Goal: Information Seeking & Learning: Learn about a topic

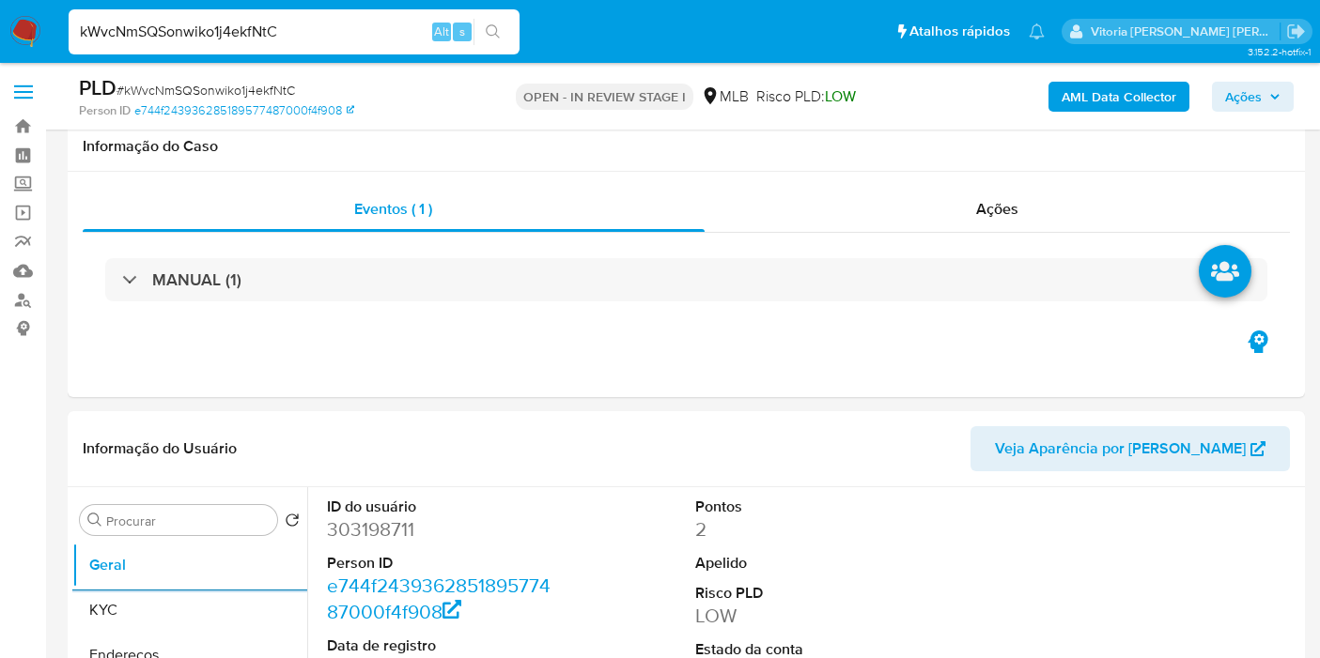
select select "10"
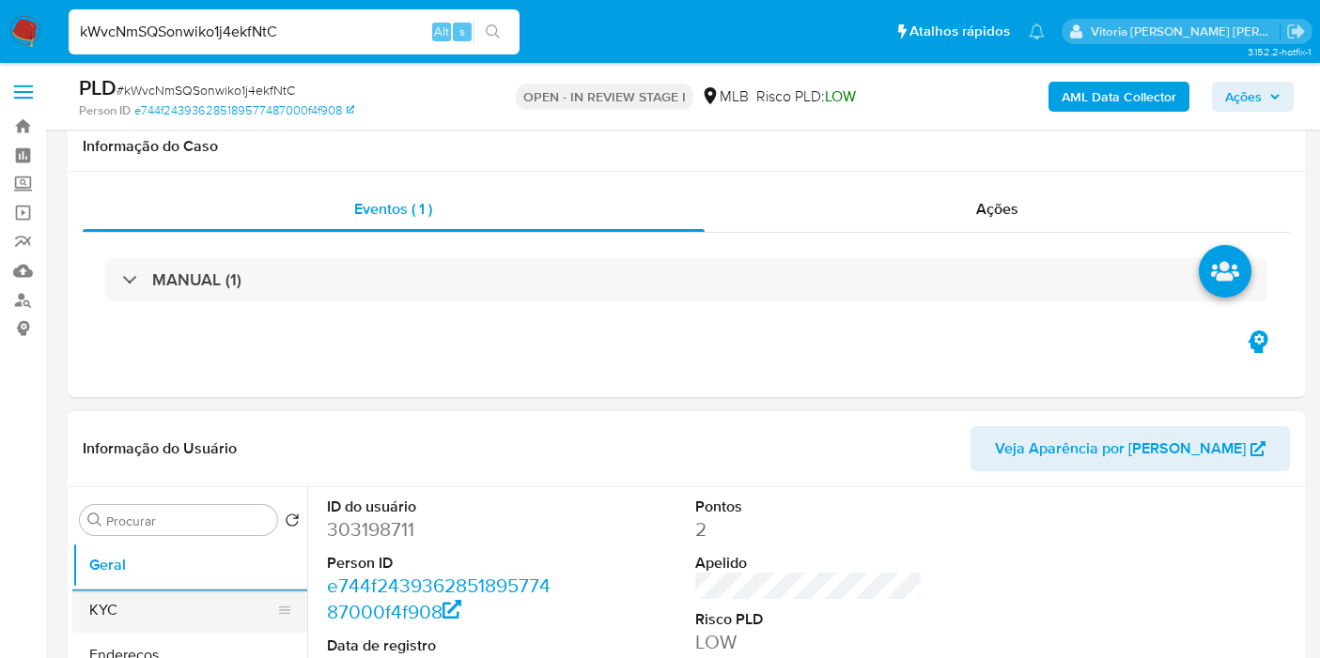
scroll to position [313, 0]
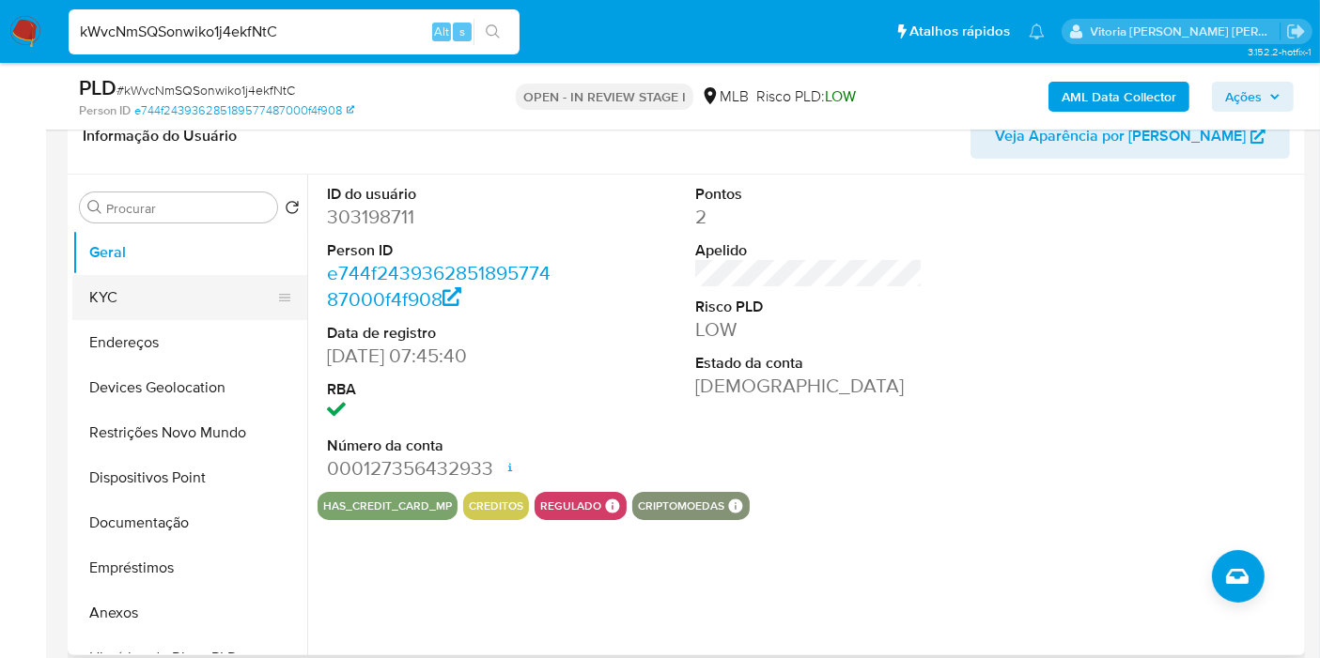
click at [150, 287] on button "KYC" at bounding box center [182, 297] width 220 height 45
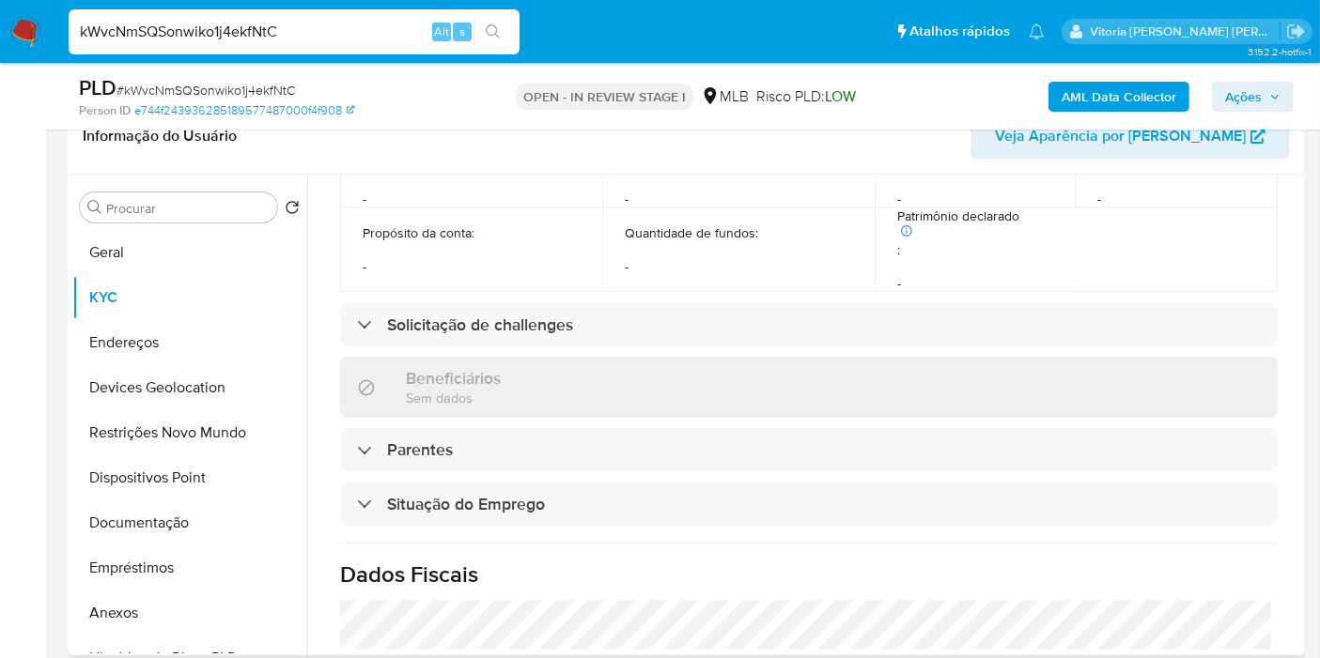
scroll to position [864, 0]
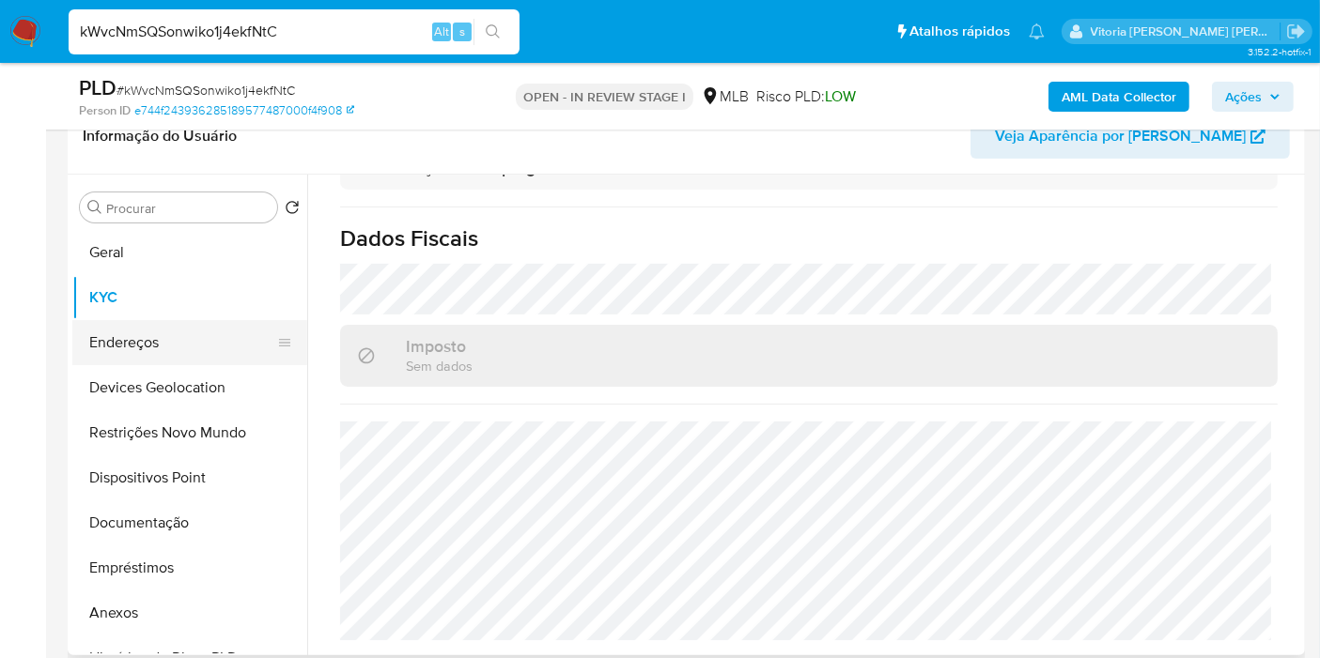
click at [117, 334] on button "Endereços" at bounding box center [182, 342] width 220 height 45
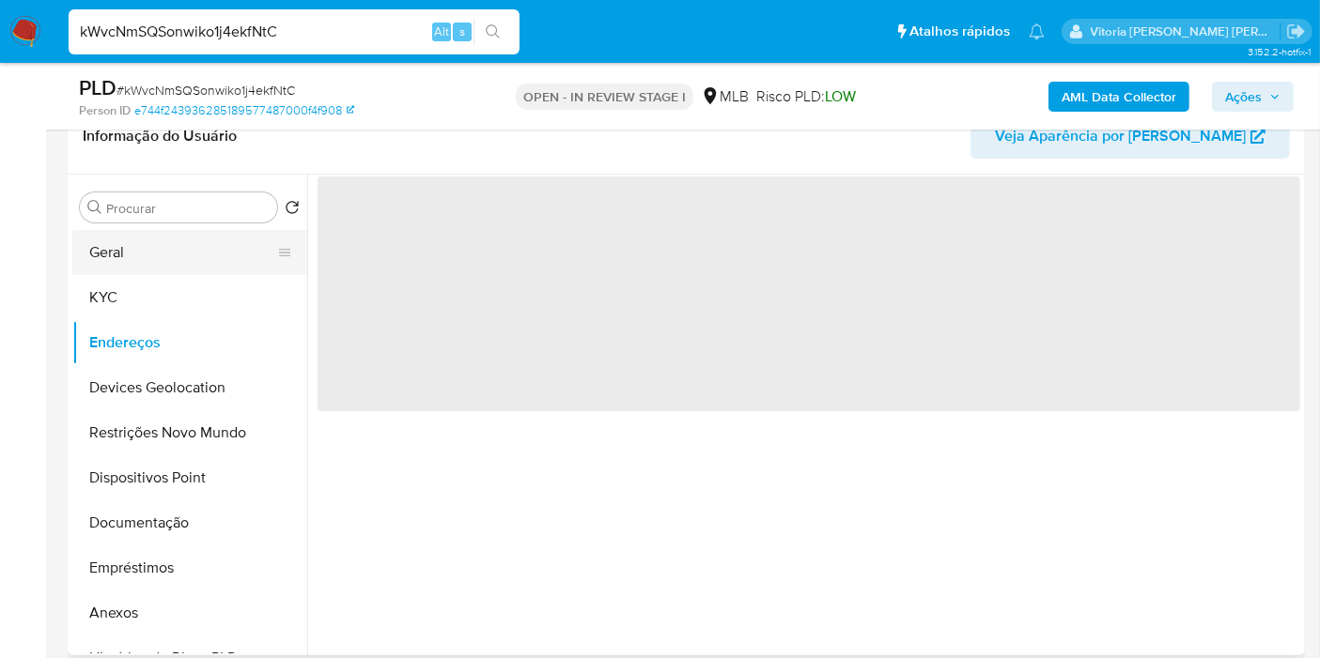
scroll to position [0, 0]
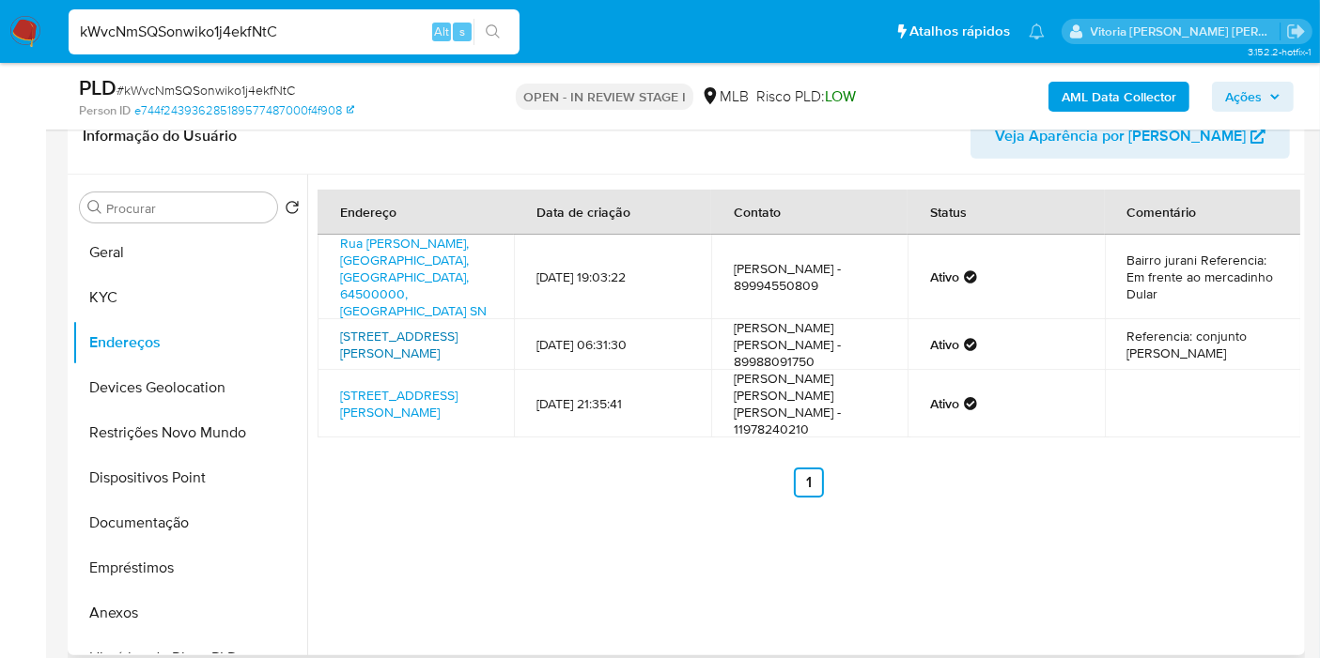
click at [416, 327] on link "Rua Antônio Carvalho 37, Oeiras, Piauí, 64500000, Brasil 37" at bounding box center [398, 345] width 117 height 36
click at [199, 305] on button "KYC" at bounding box center [182, 297] width 220 height 45
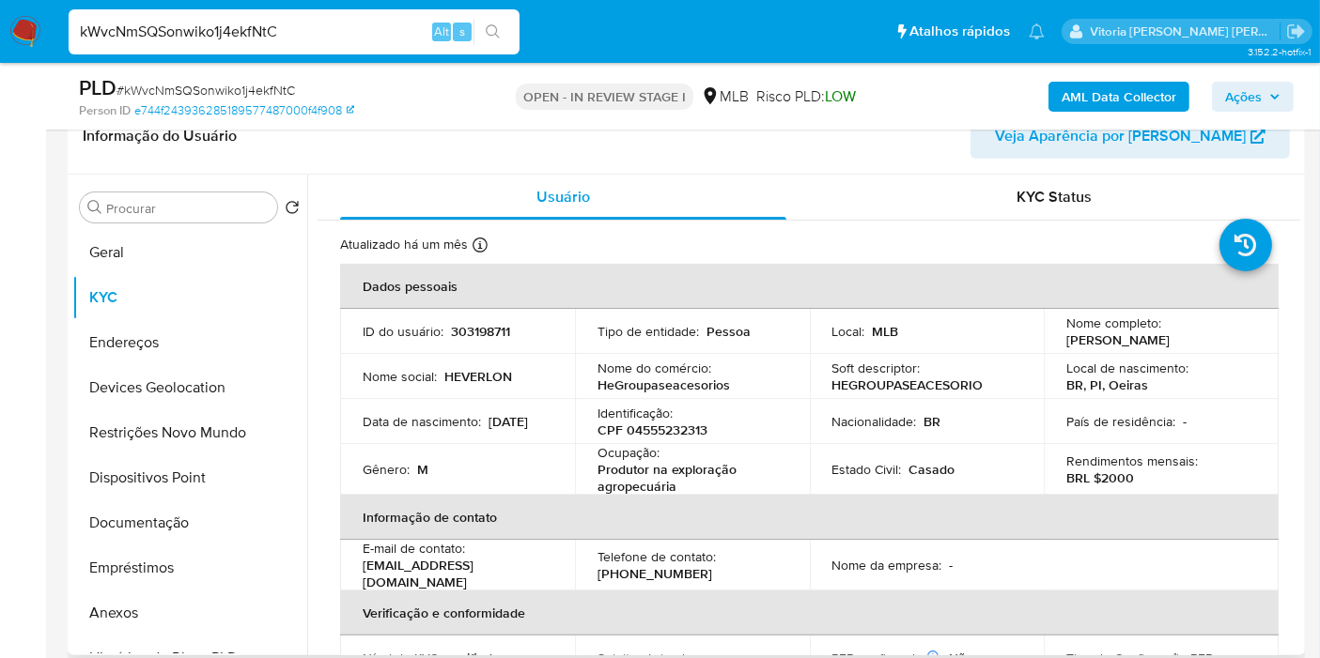
drag, startPoint x: 1096, startPoint y: 356, endPoint x: 1062, endPoint y: 345, distance: 35.6
click at [1062, 345] on tbody "ID do usuário : 303198711 Tipo de entidade : Pessoa Local : MLB Nome completo :…" at bounding box center [809, 402] width 938 height 186
click at [1114, 364] on p "Local de nascimento :" at bounding box center [1127, 368] width 122 height 17
drag, startPoint x: 1061, startPoint y: 334, endPoint x: 1098, endPoint y: 349, distance: 39.6
click at [1098, 348] on p "Francisco Heverlon da Silva Sousa" at bounding box center [1117, 340] width 103 height 17
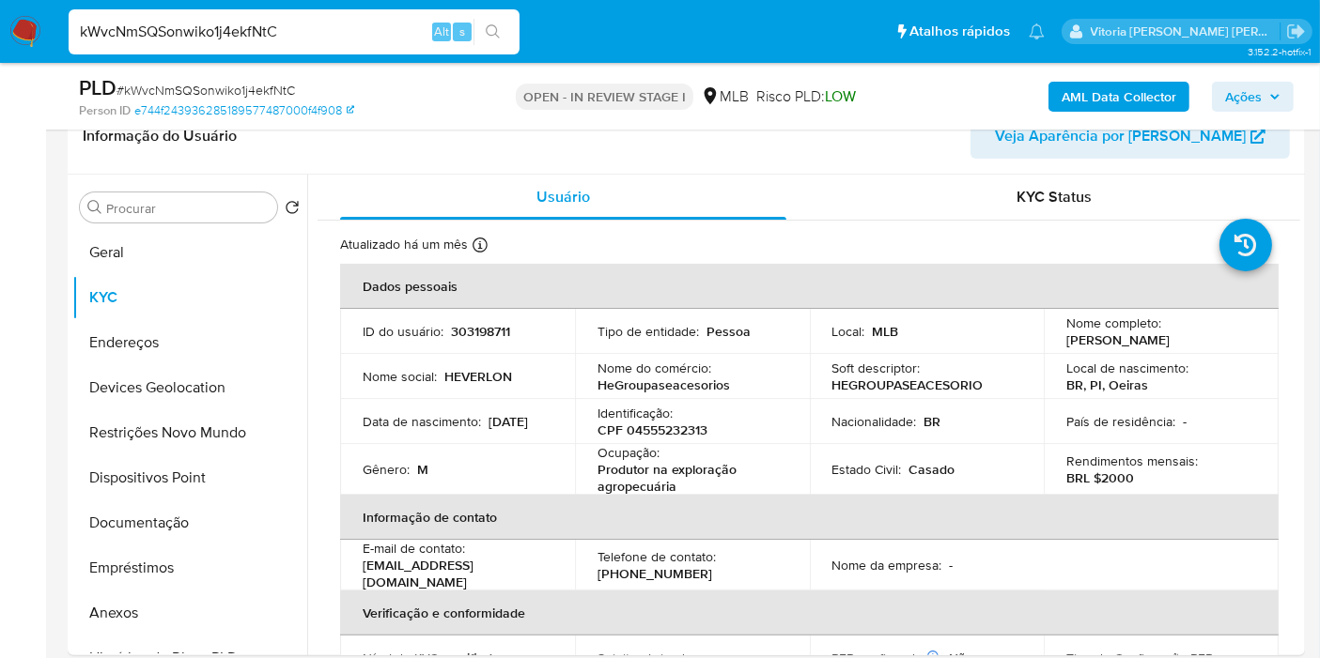
copy p "Francisco Heverlon da Silva Sousa"
click at [91, 247] on button "Geral" at bounding box center [182, 252] width 220 height 45
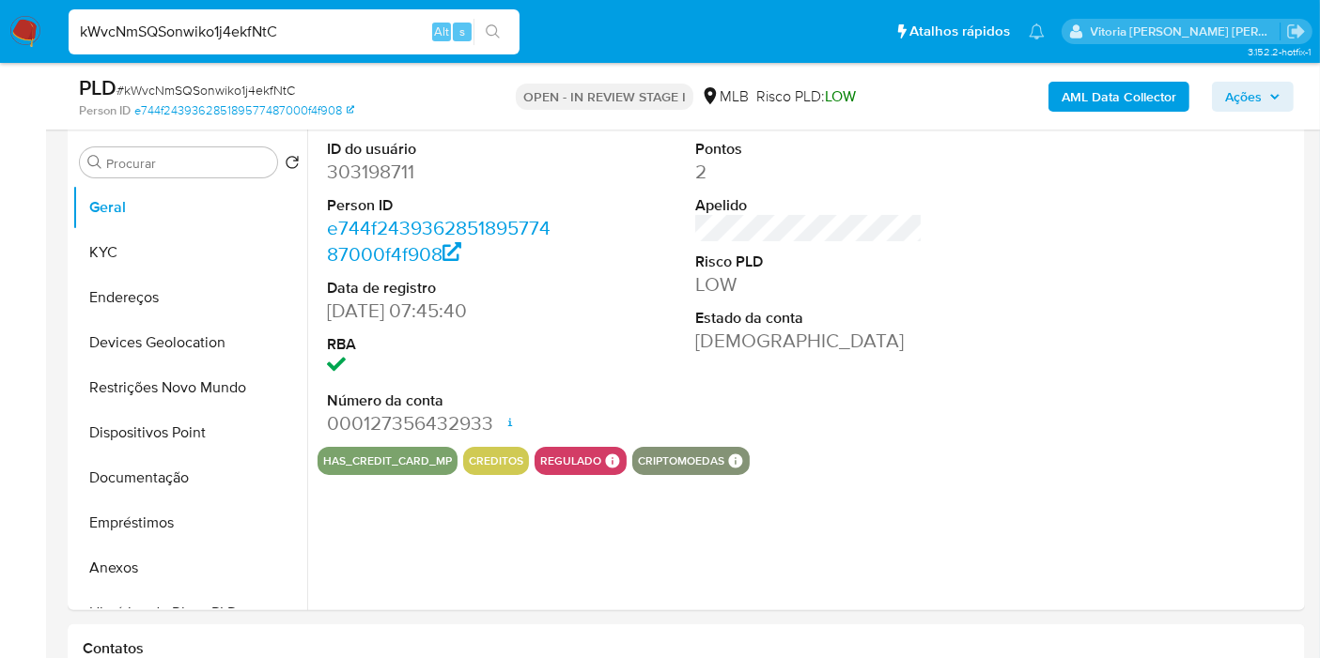
scroll to position [354, 0]
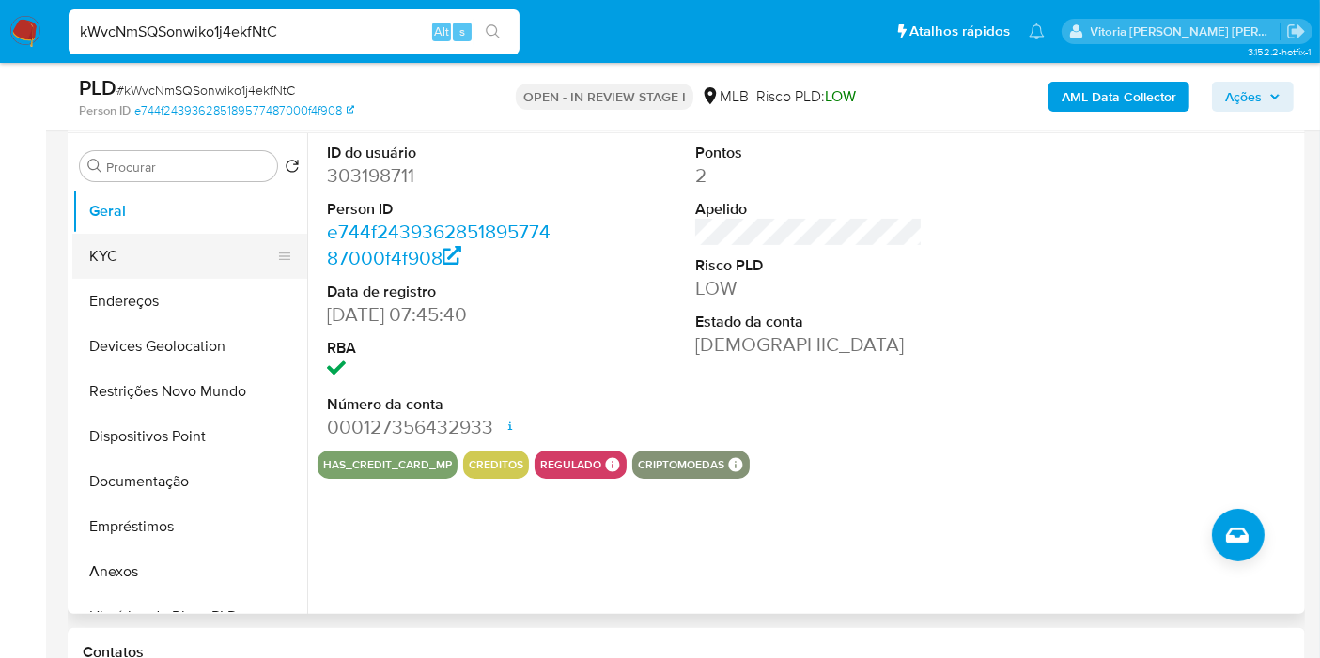
click at [161, 261] on button "KYC" at bounding box center [182, 256] width 220 height 45
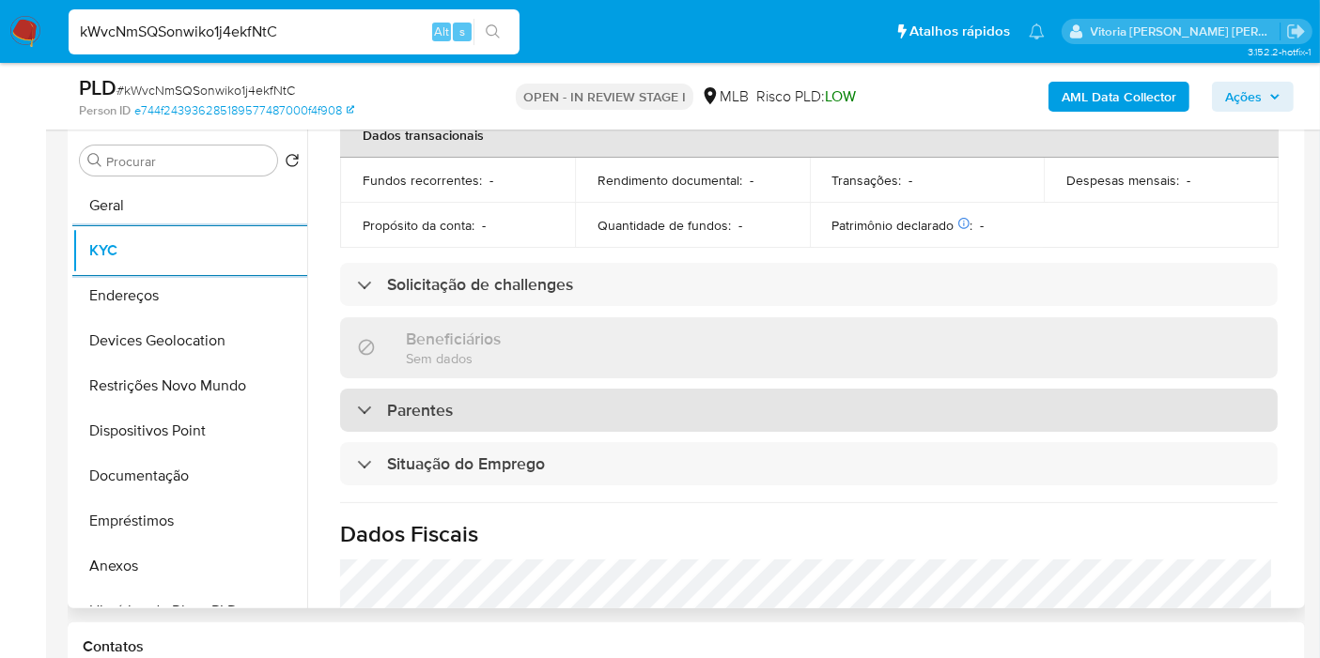
scroll to position [834, 0]
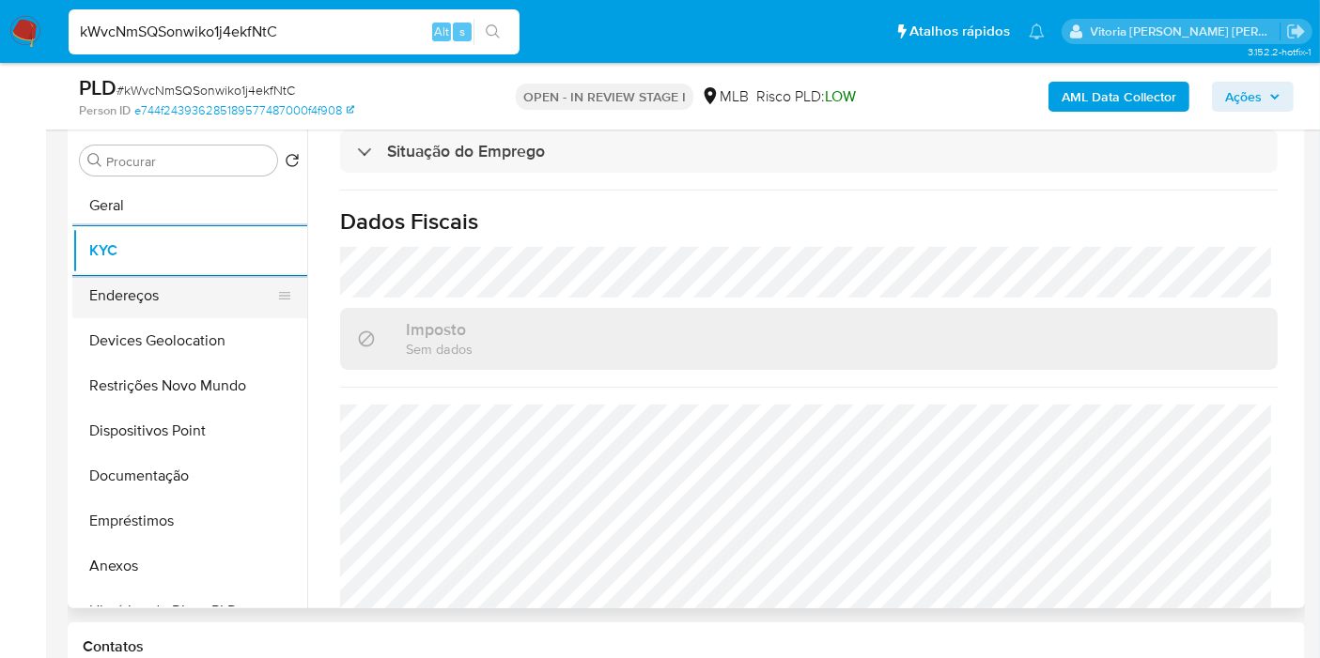
click at [107, 304] on button "Endereços" at bounding box center [182, 295] width 220 height 45
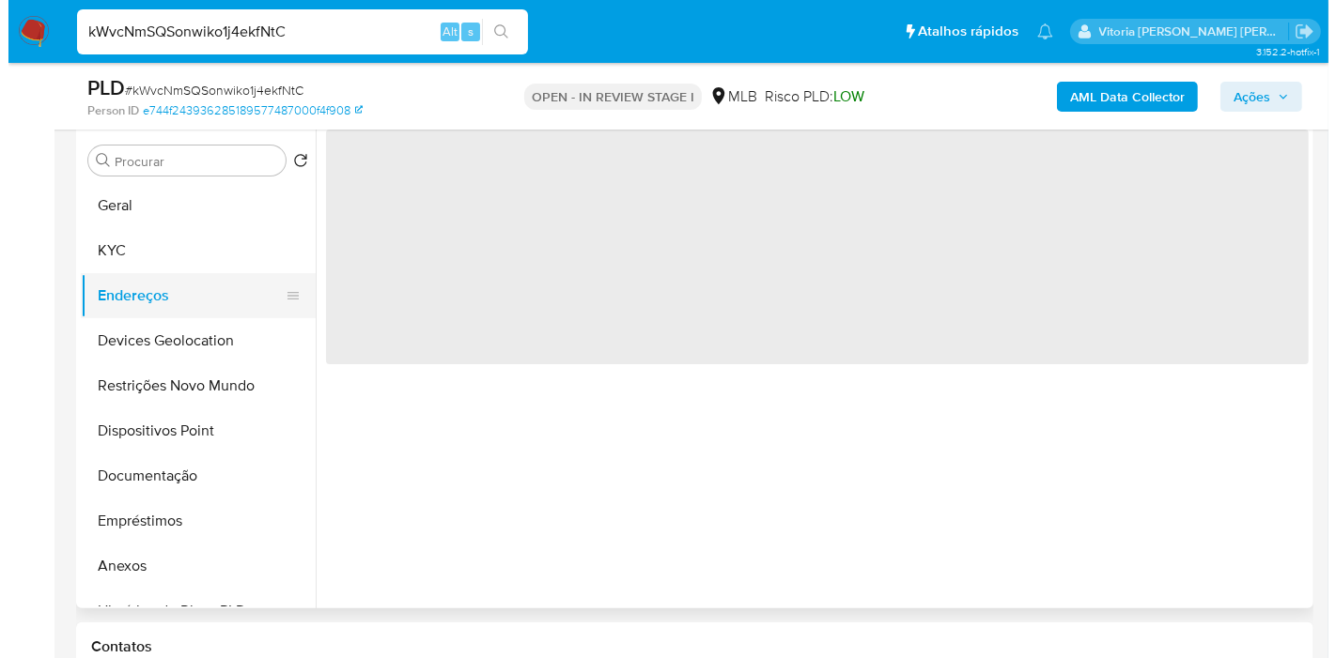
scroll to position [0, 0]
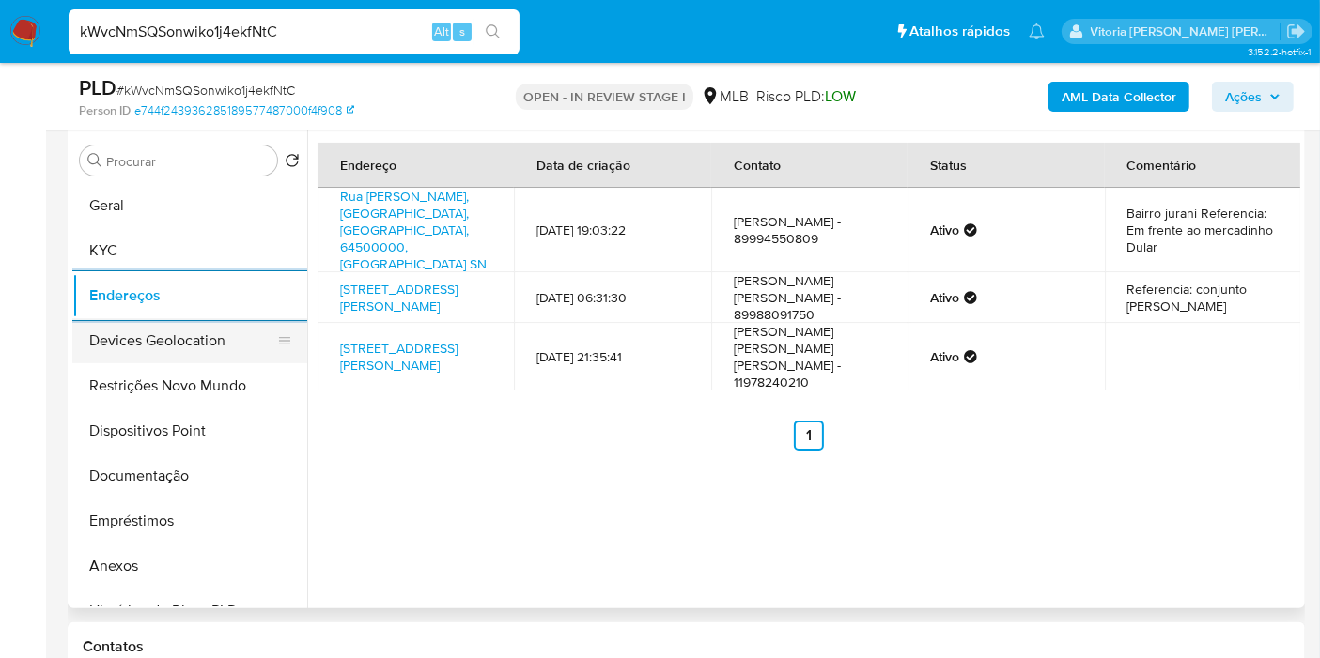
click at [183, 349] on button "Devices Geolocation" at bounding box center [182, 340] width 220 height 45
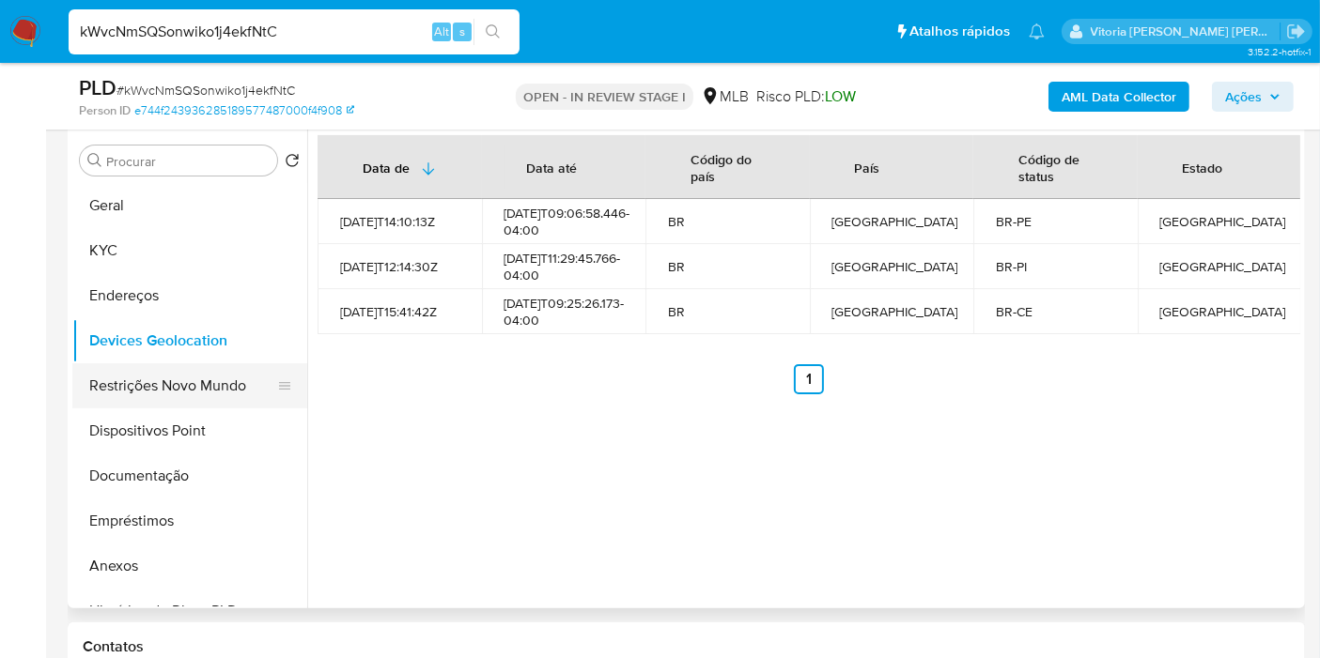
click at [159, 379] on button "Restrições Novo Mundo" at bounding box center [182, 385] width 220 height 45
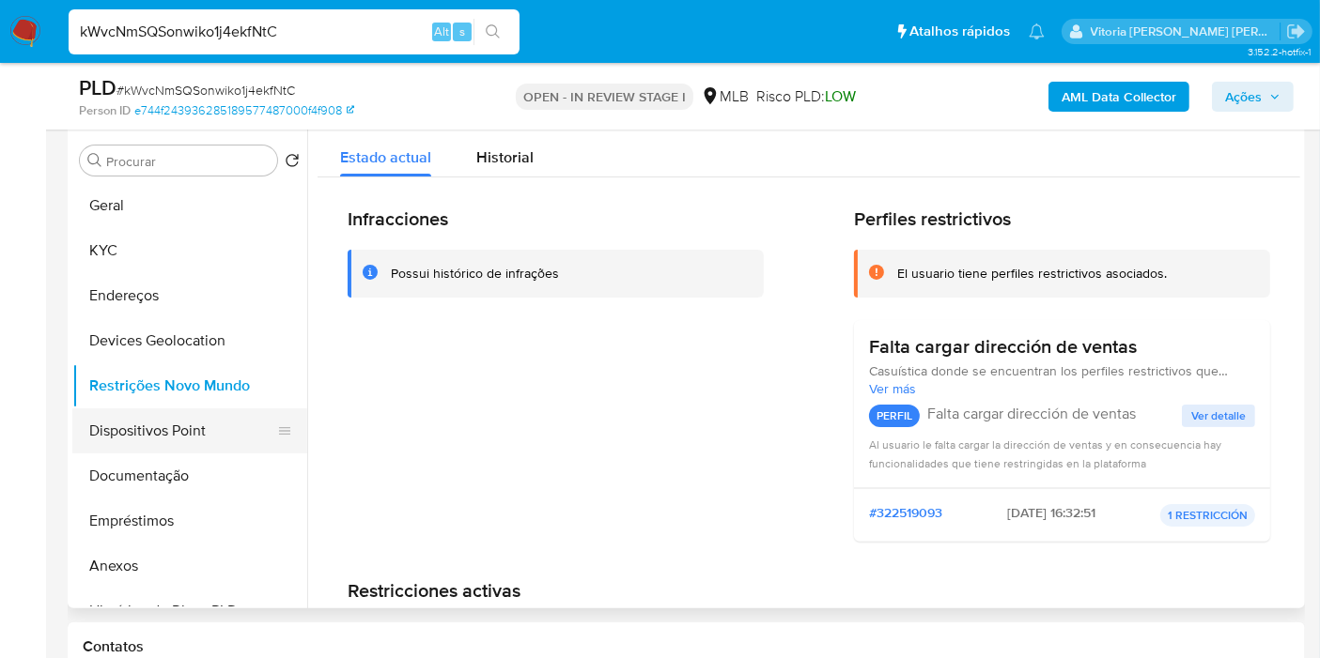
click at [161, 433] on button "Dispositivos Point" at bounding box center [182, 431] width 220 height 45
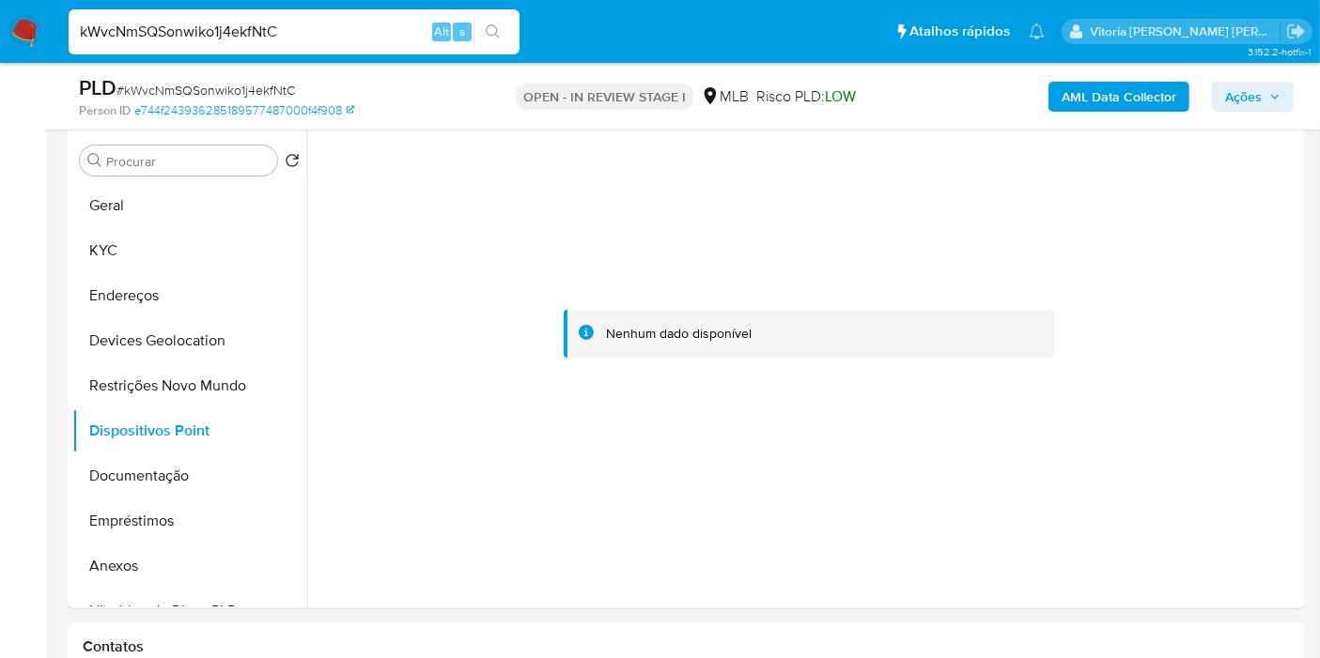
click at [1071, 90] on b "AML Data Collector" at bounding box center [1118, 97] width 115 height 30
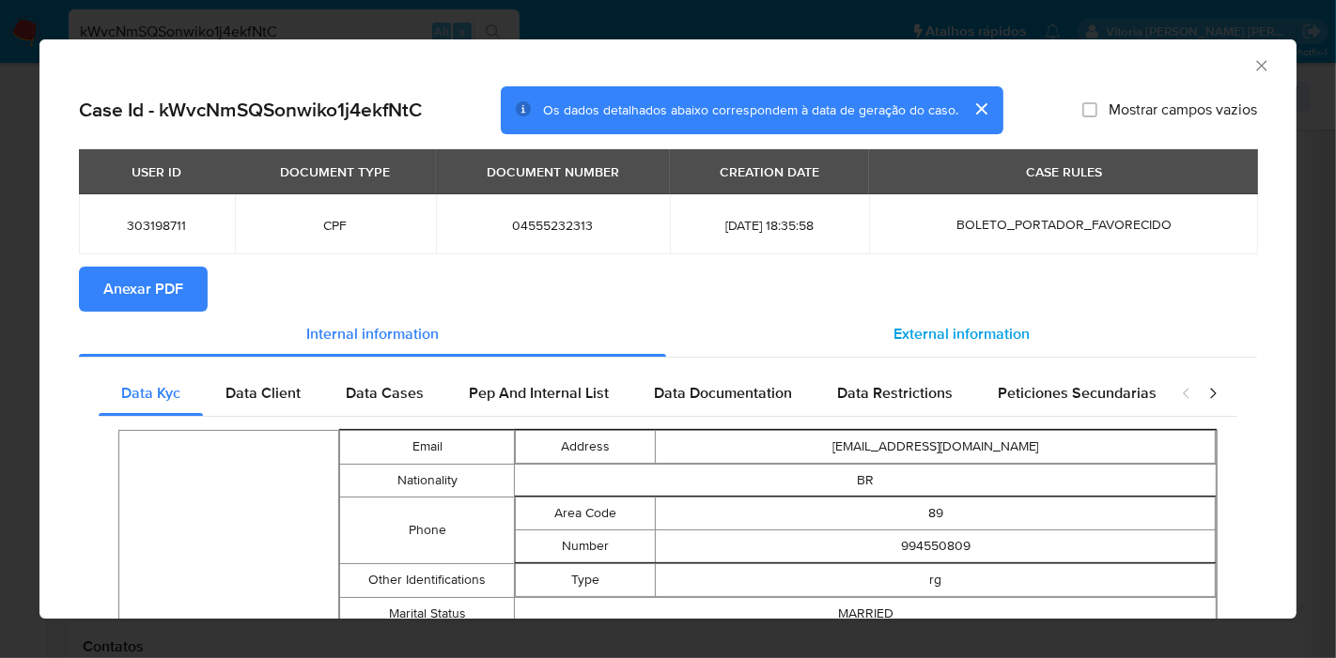
click at [916, 333] on span "External information" at bounding box center [961, 334] width 136 height 22
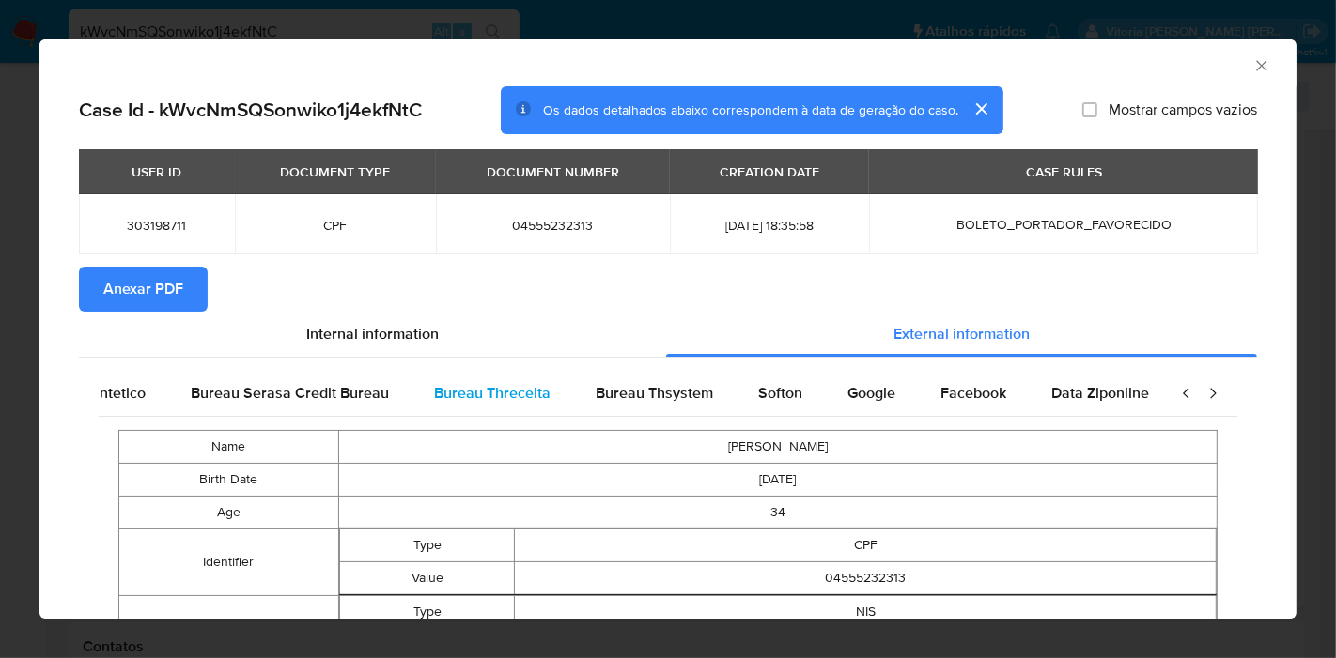
scroll to position [0, 394]
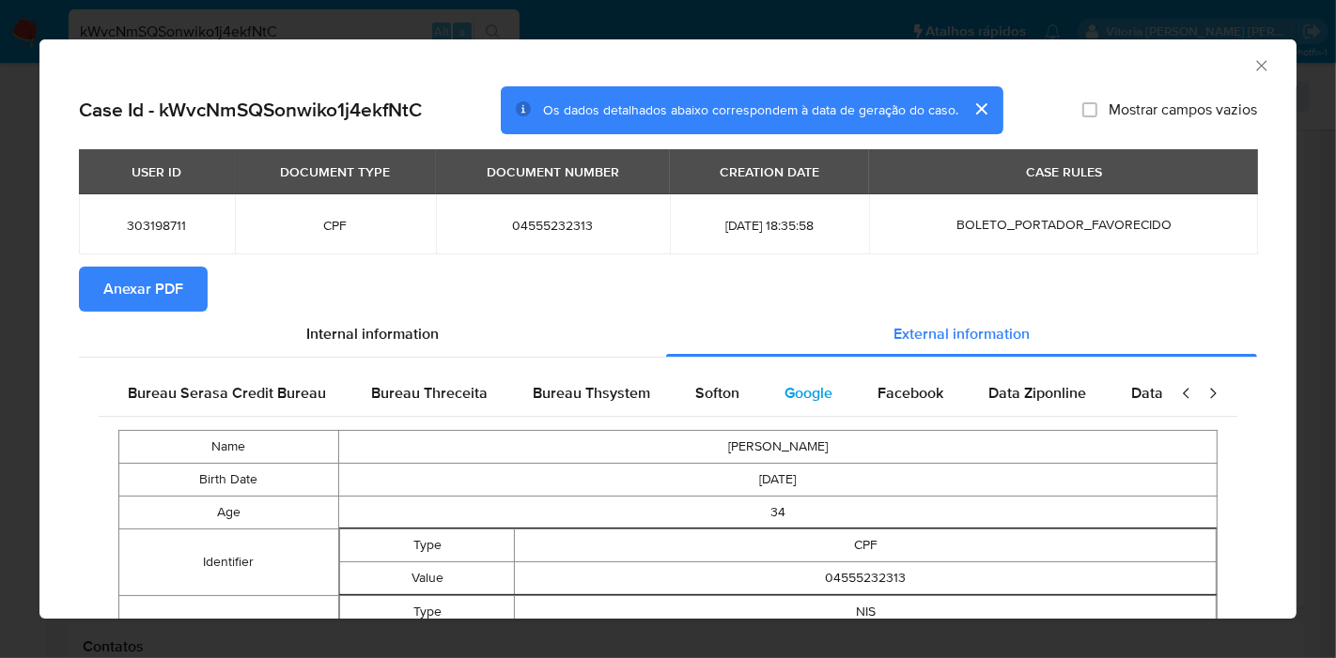
click at [808, 390] on span "Google" at bounding box center [808, 393] width 48 height 22
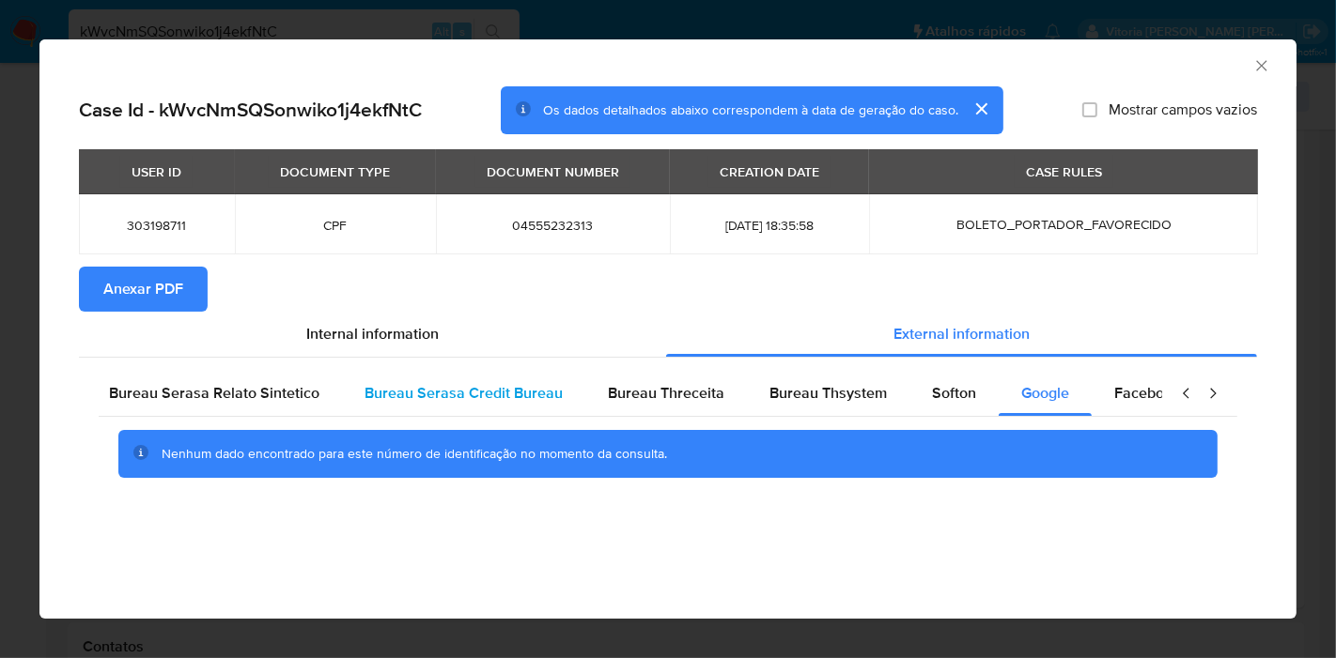
scroll to position [0, 0]
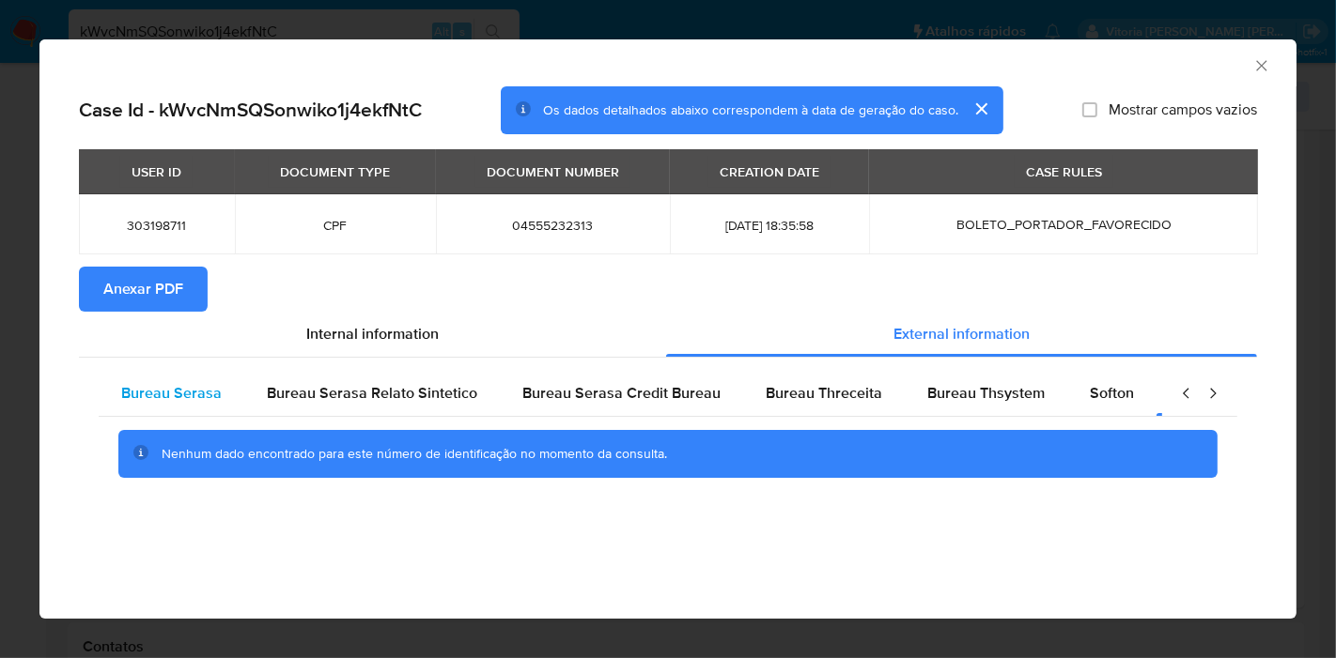
click at [158, 388] on span "Bureau Serasa" at bounding box center [171, 393] width 101 height 22
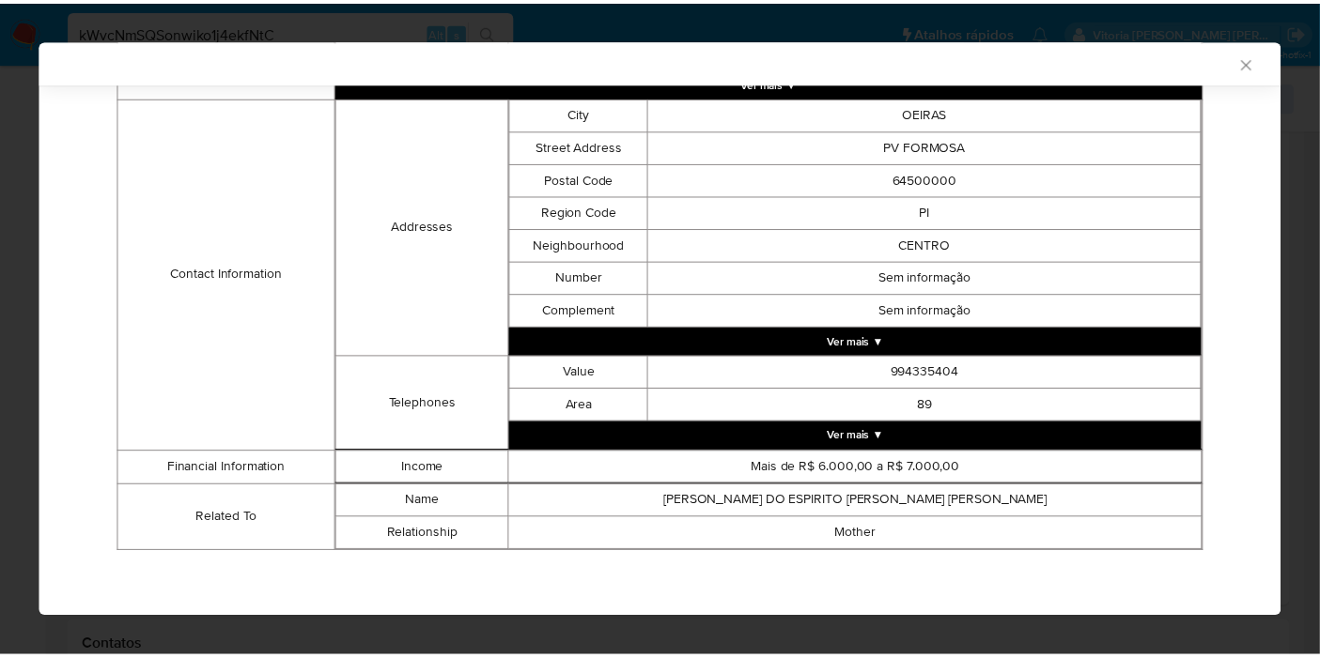
scroll to position [558, 0]
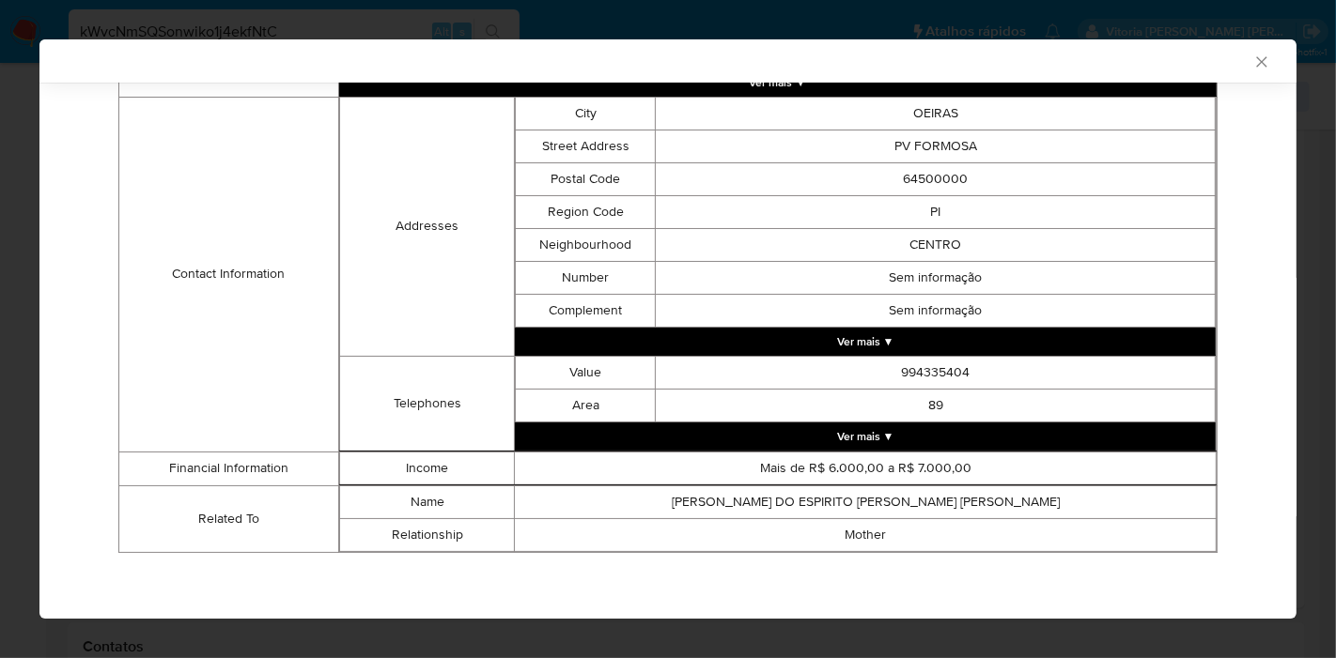
drag, startPoint x: 1214, startPoint y: 224, endPoint x: 1218, endPoint y: 201, distance: 22.9
click at [1219, 209] on div "Name FRANCISCO HEVERLON DA SILVA SOUSA Birth Date 1991-01-17 Age 34 Identifier …" at bounding box center [668, 211] width 1138 height 710
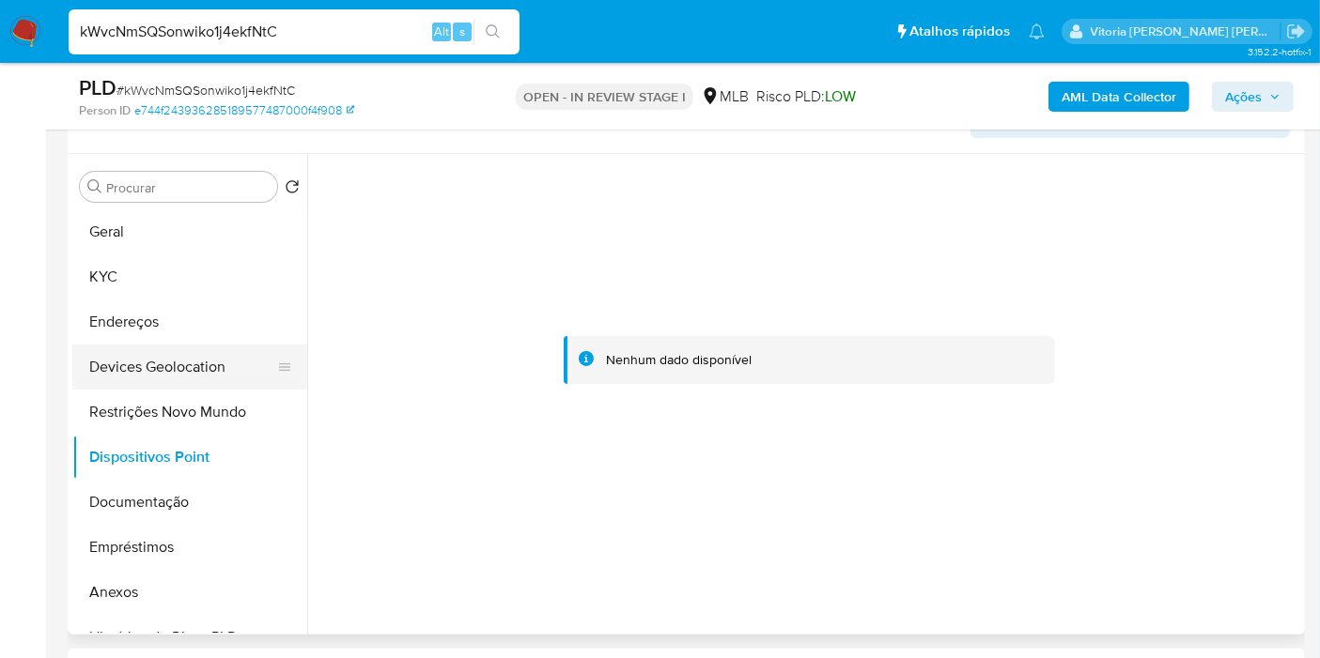
scroll to position [255, 0]
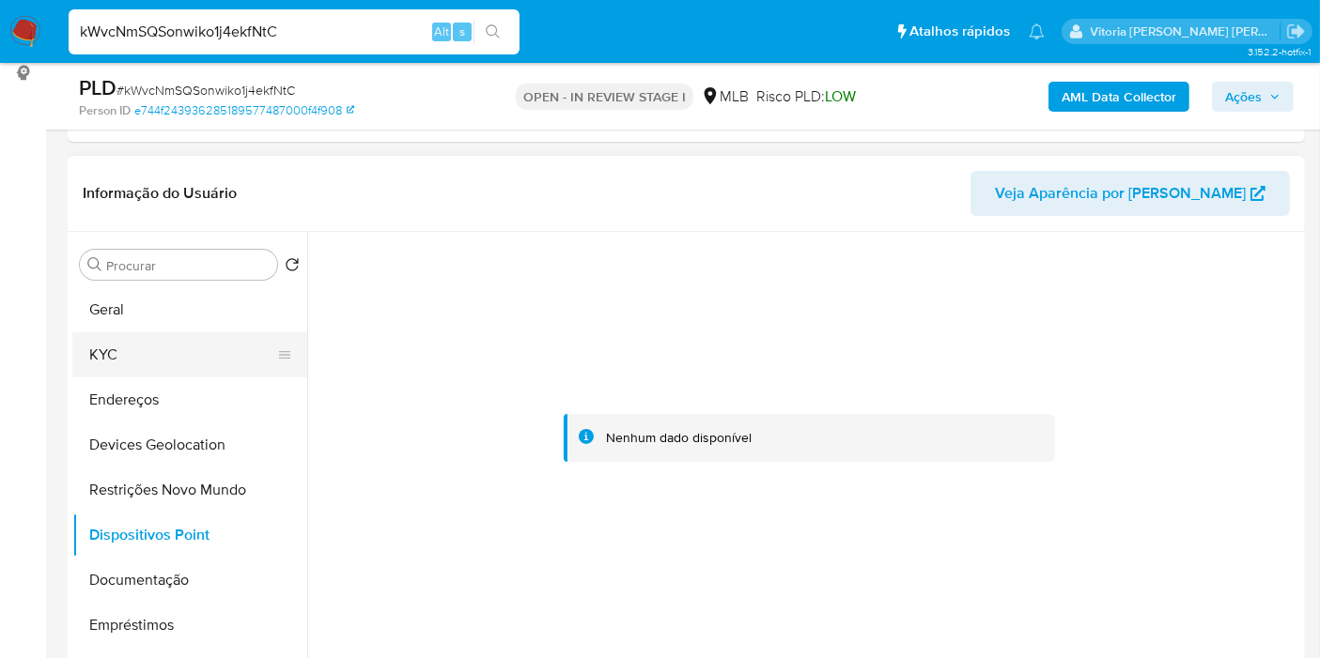
click at [109, 348] on button "KYC" at bounding box center [182, 354] width 220 height 45
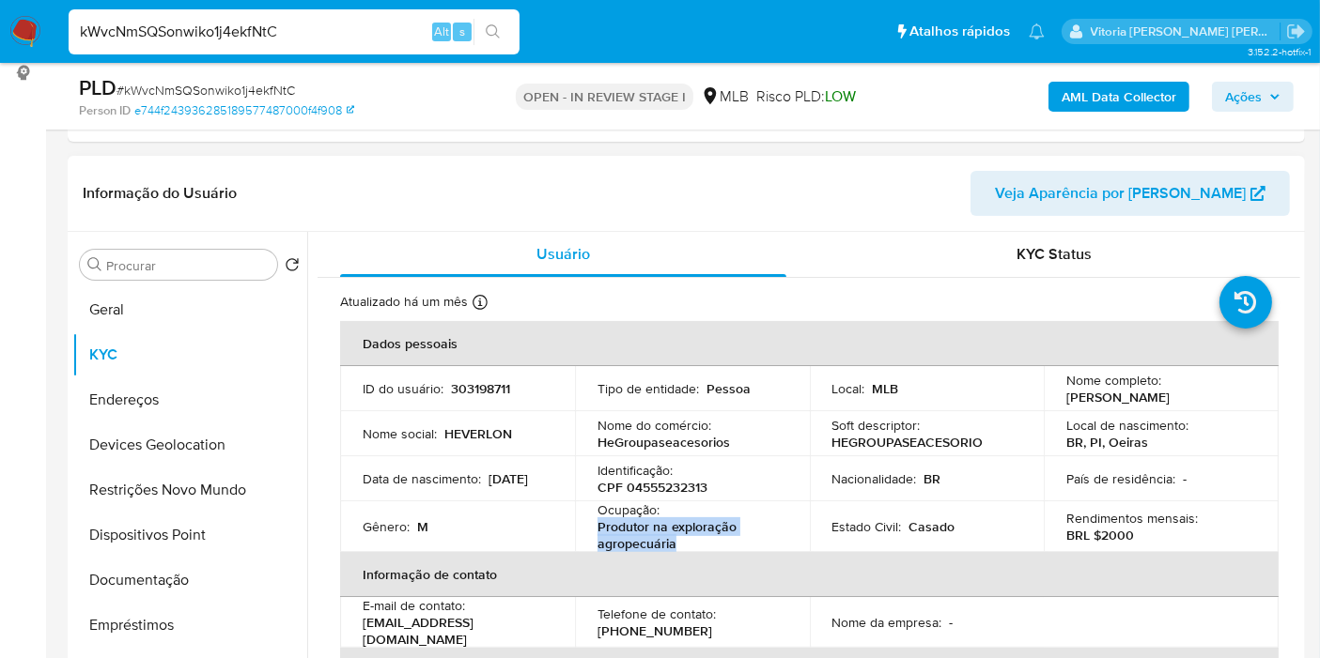
drag, startPoint x: 680, startPoint y: 543, endPoint x: 592, endPoint y: 529, distance: 89.4
click at [592, 529] on td "Ocupação : Produtor na exploração agropecuária" at bounding box center [692, 527] width 235 height 51
drag, startPoint x: 734, startPoint y: 454, endPoint x: 595, endPoint y: 446, distance: 138.3
click at [597, 446] on div "Nome do comércio : HeGroupaseacesorios" at bounding box center [692, 434] width 190 height 34
copy p "HeGroupaseacesorios"
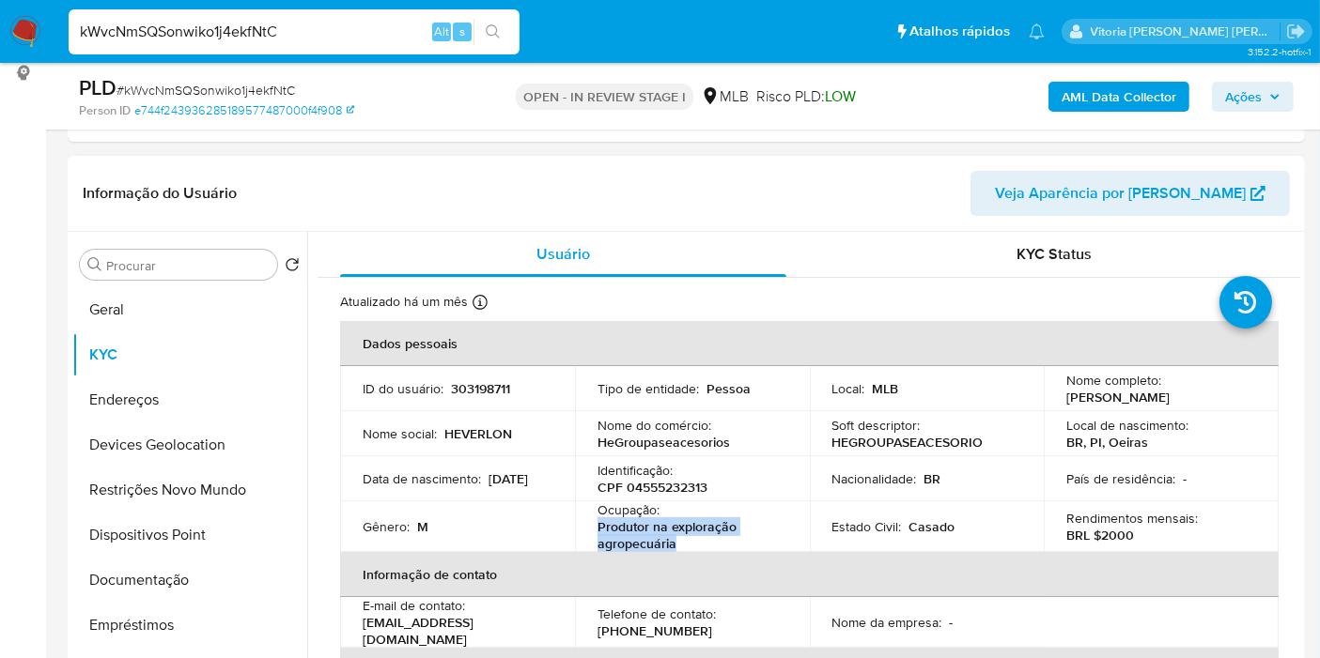
drag, startPoint x: 676, startPoint y: 550, endPoint x: 595, endPoint y: 533, distance: 82.7
click at [597, 533] on p "Produtor na exploração agropecuária" at bounding box center [688, 535] width 182 height 34
copy p "Produtor na exploração agropecuária"
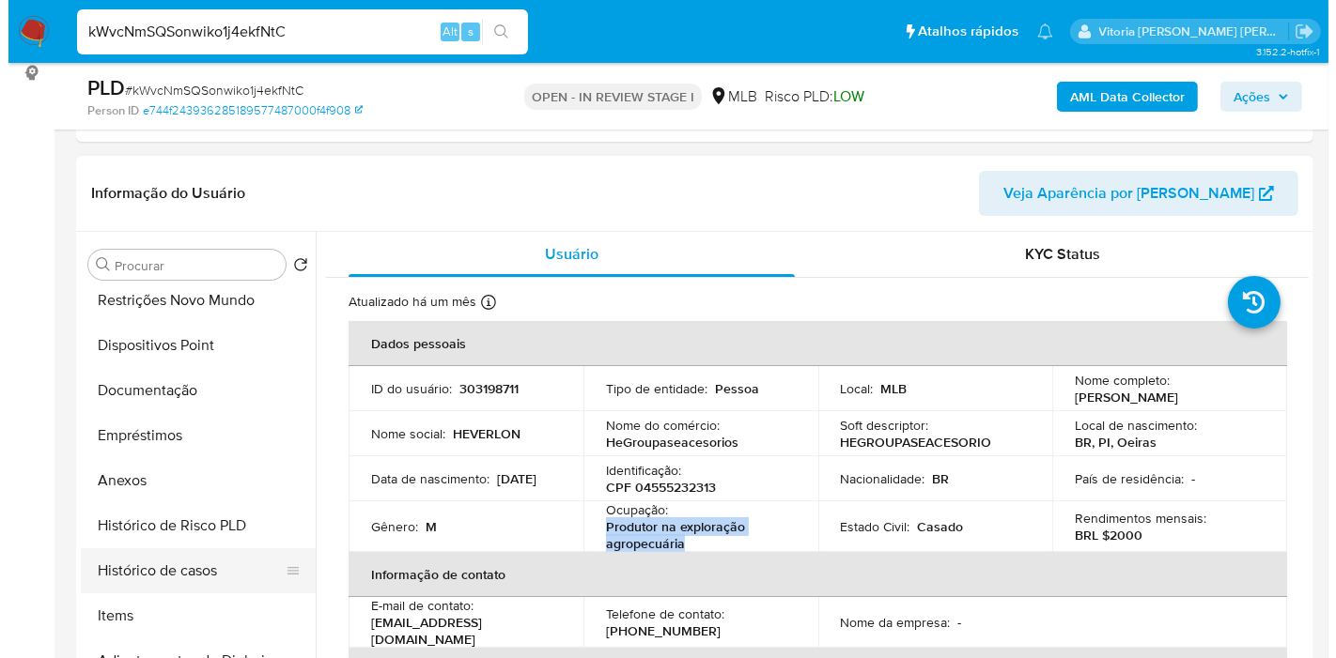
scroll to position [209, 0]
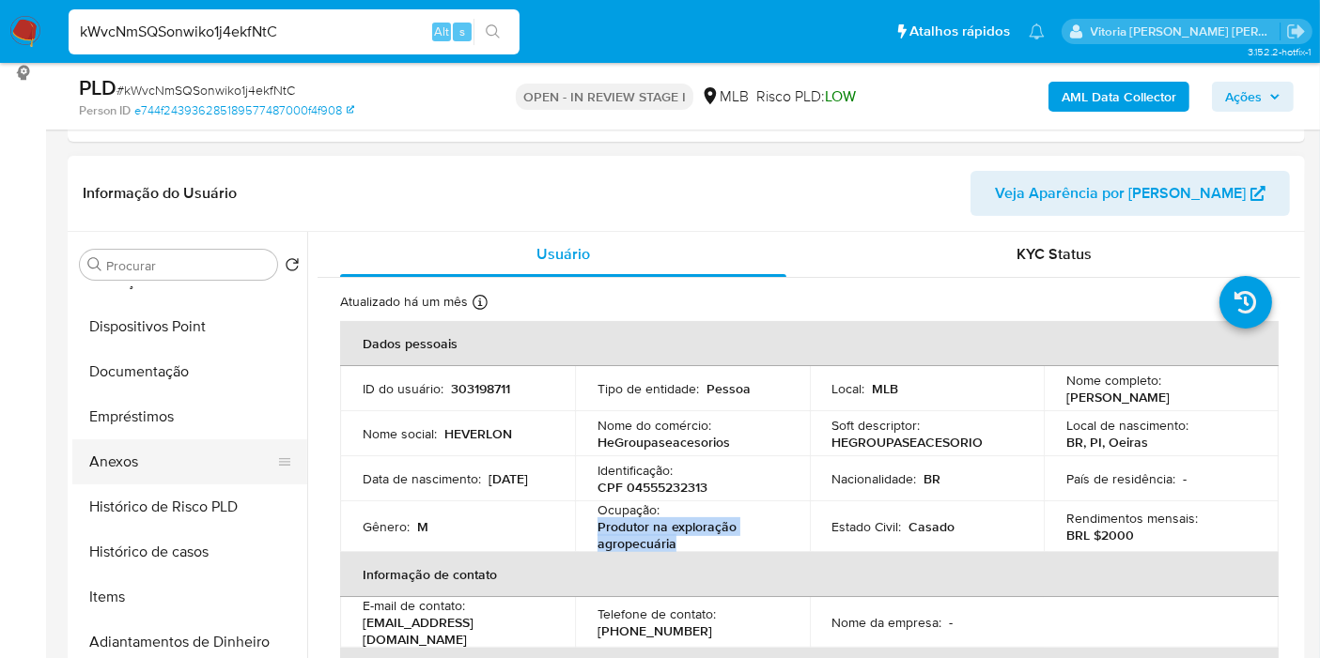
click at [126, 463] on button "Anexos" at bounding box center [182, 462] width 220 height 45
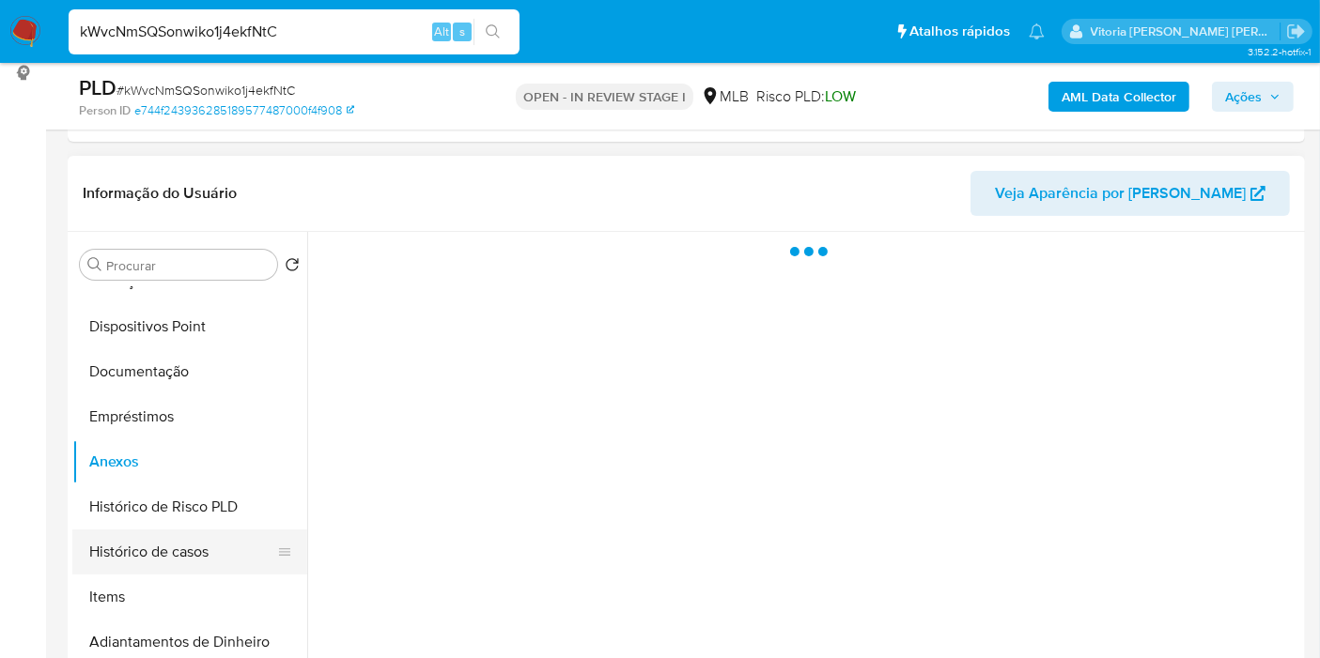
click at [155, 551] on button "Histórico de casos" at bounding box center [182, 552] width 220 height 45
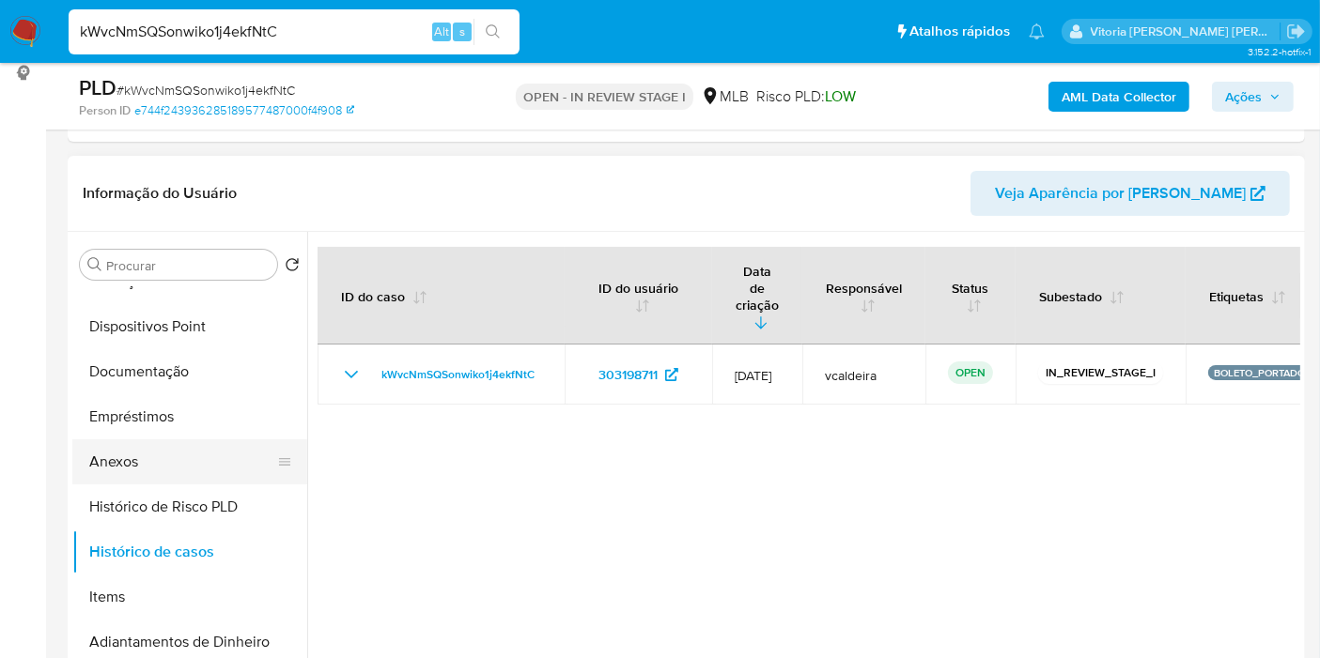
click at [127, 452] on button "Anexos" at bounding box center [182, 462] width 220 height 45
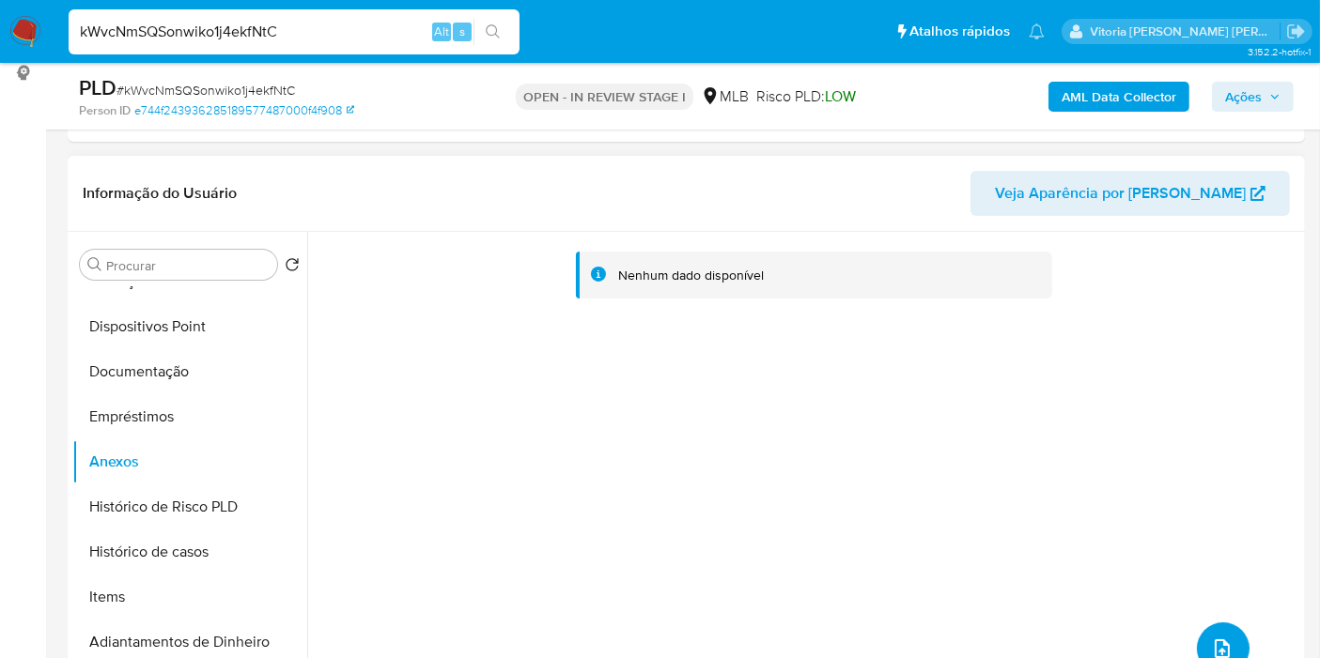
click at [1218, 638] on icon "upload-file" at bounding box center [1222, 649] width 23 height 23
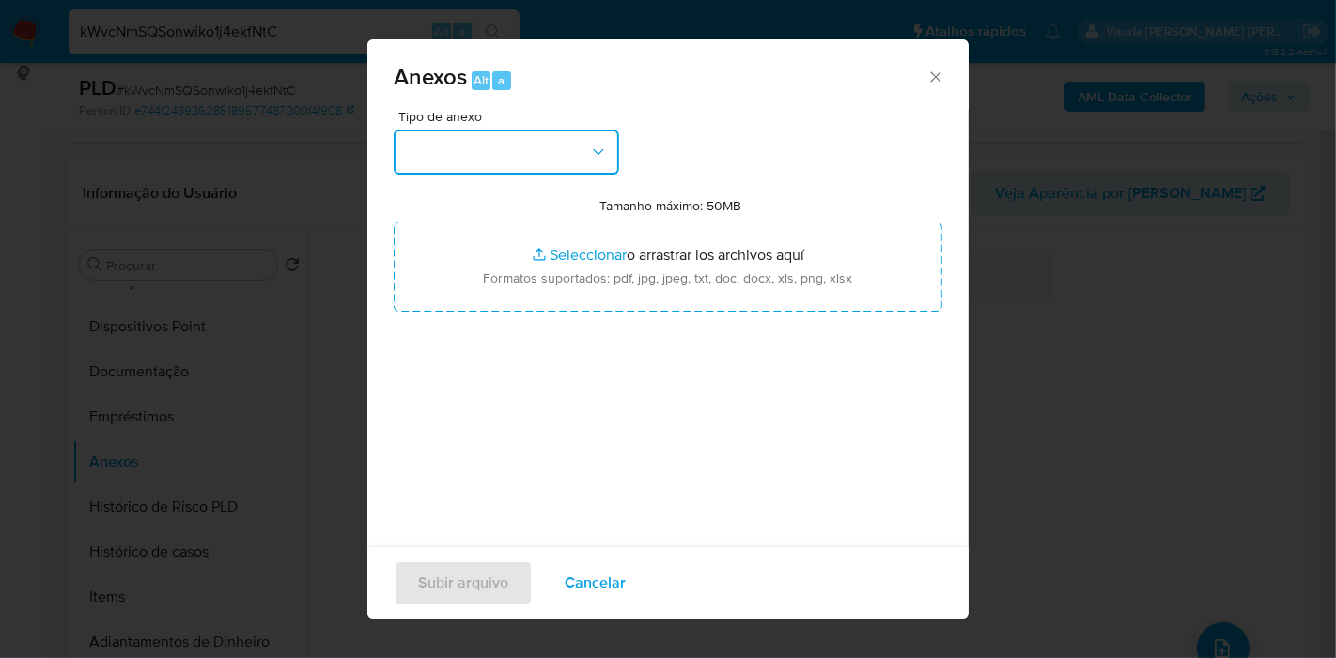
click at [492, 149] on button "button" at bounding box center [506, 152] width 225 height 45
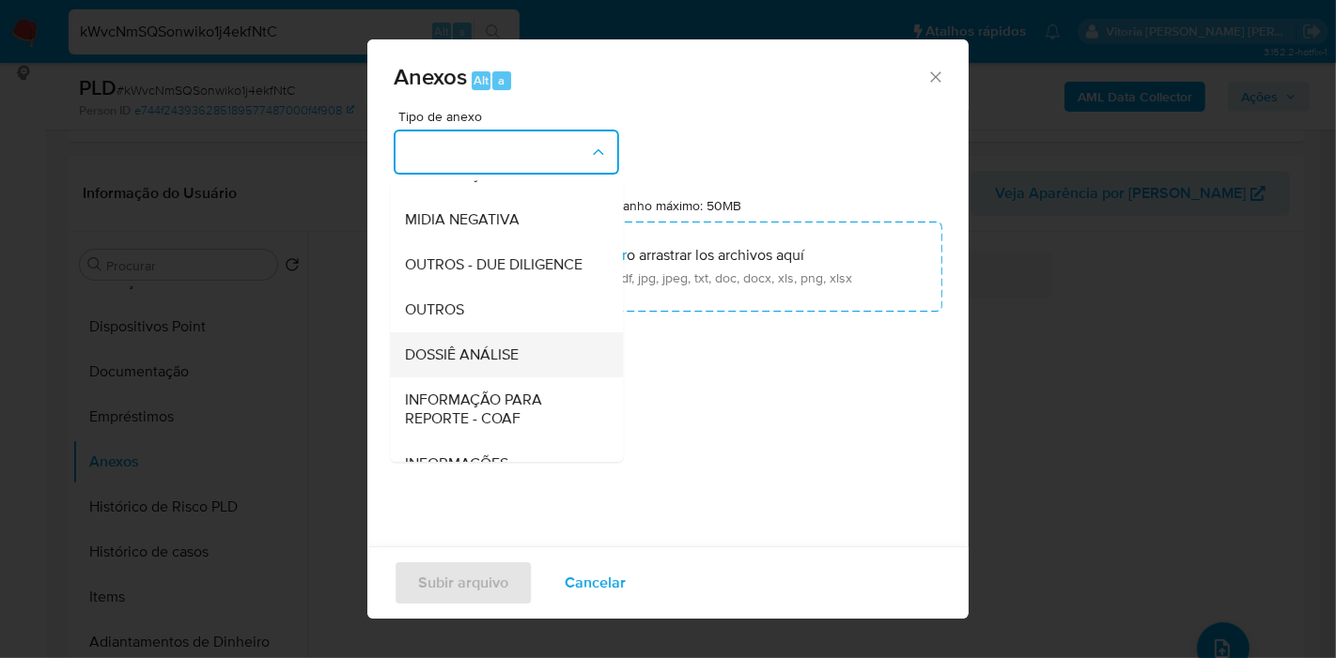
click at [459, 364] on span "DOSSIÊ ANÁLISE" at bounding box center [462, 355] width 114 height 19
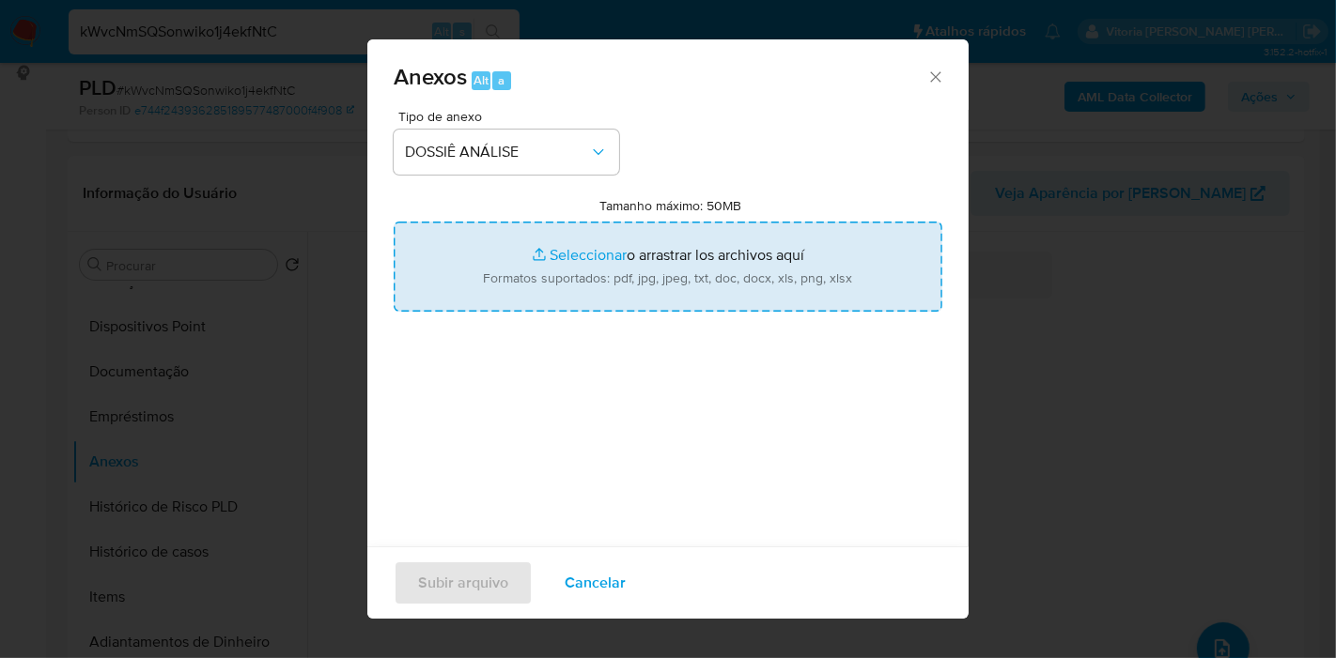
click at [501, 270] on input "Tamanho máximo: 50MB Seleccionar archivos" at bounding box center [668, 267] width 549 height 90
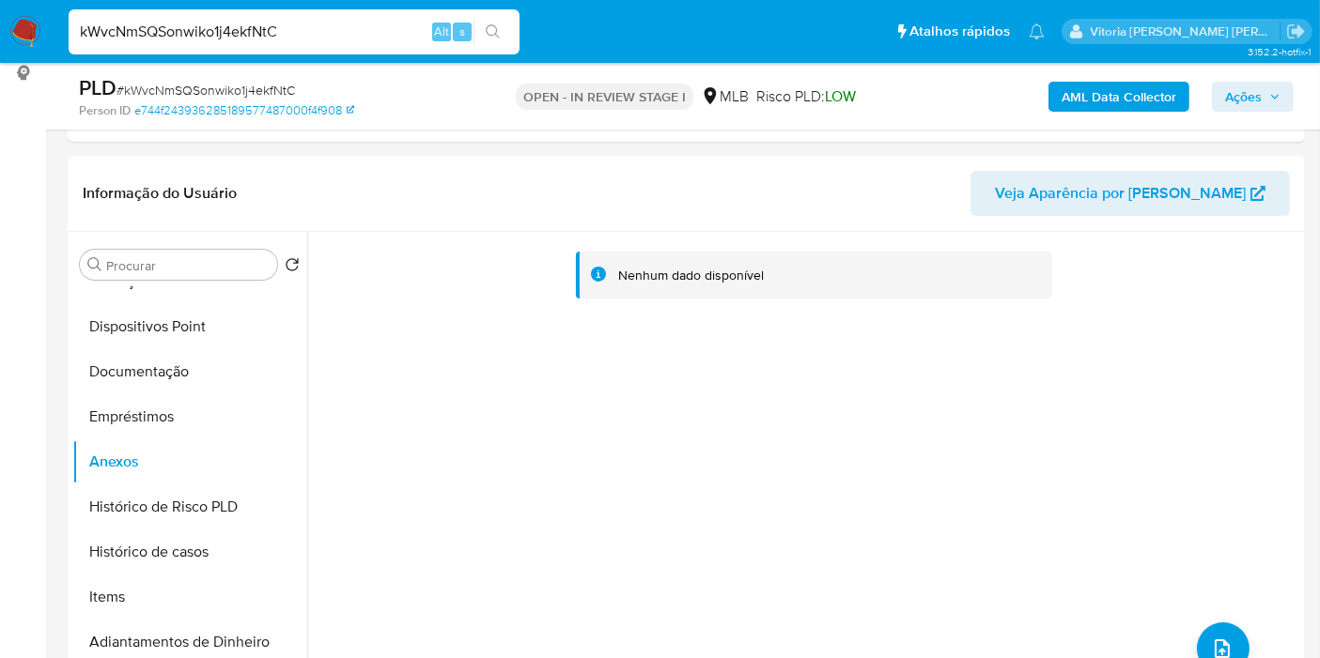
click at [1256, 92] on span "Ações" at bounding box center [1243, 97] width 37 height 30
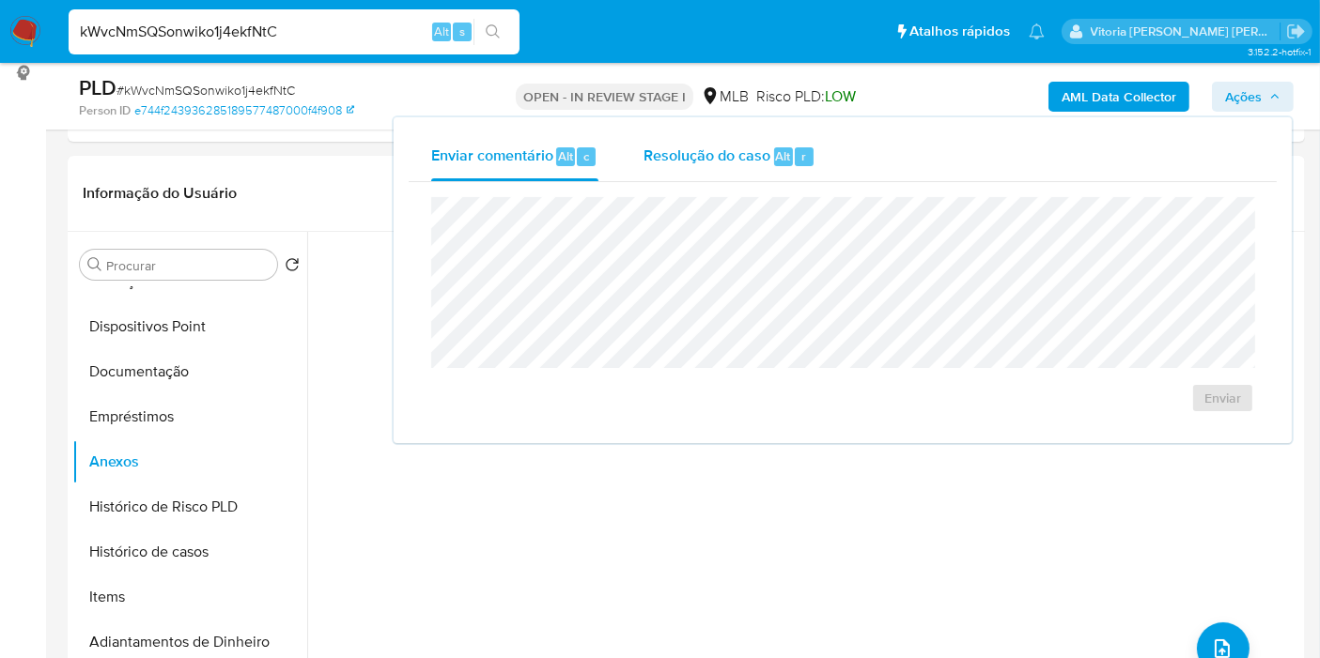
click at [714, 148] on span "Resolução do caso" at bounding box center [706, 156] width 127 height 22
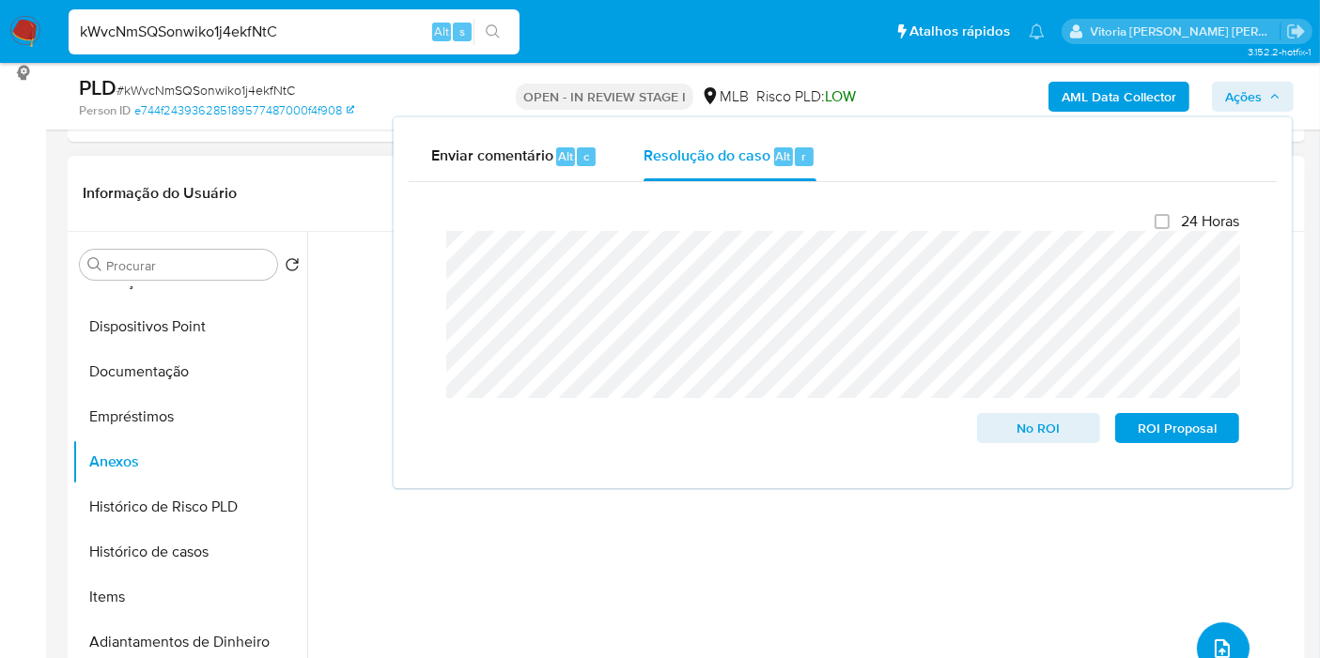
click at [1220, 638] on icon "upload-file" at bounding box center [1222, 649] width 23 height 23
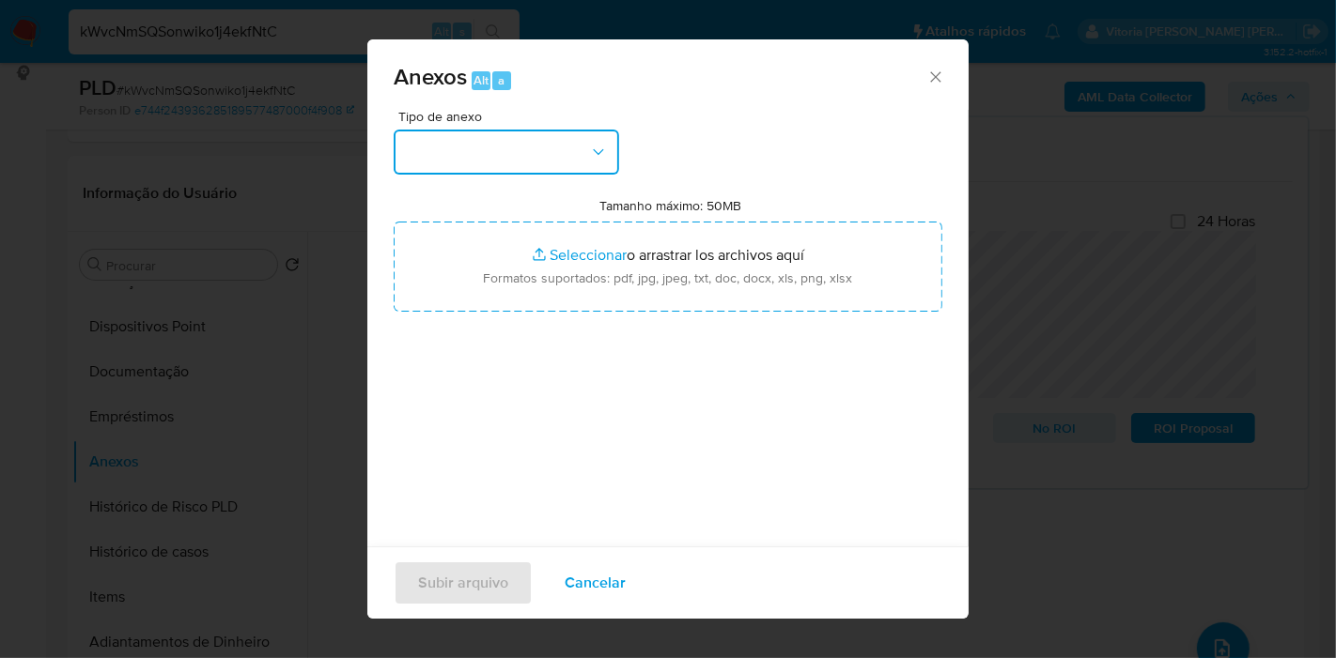
click at [552, 141] on button "button" at bounding box center [506, 152] width 225 height 45
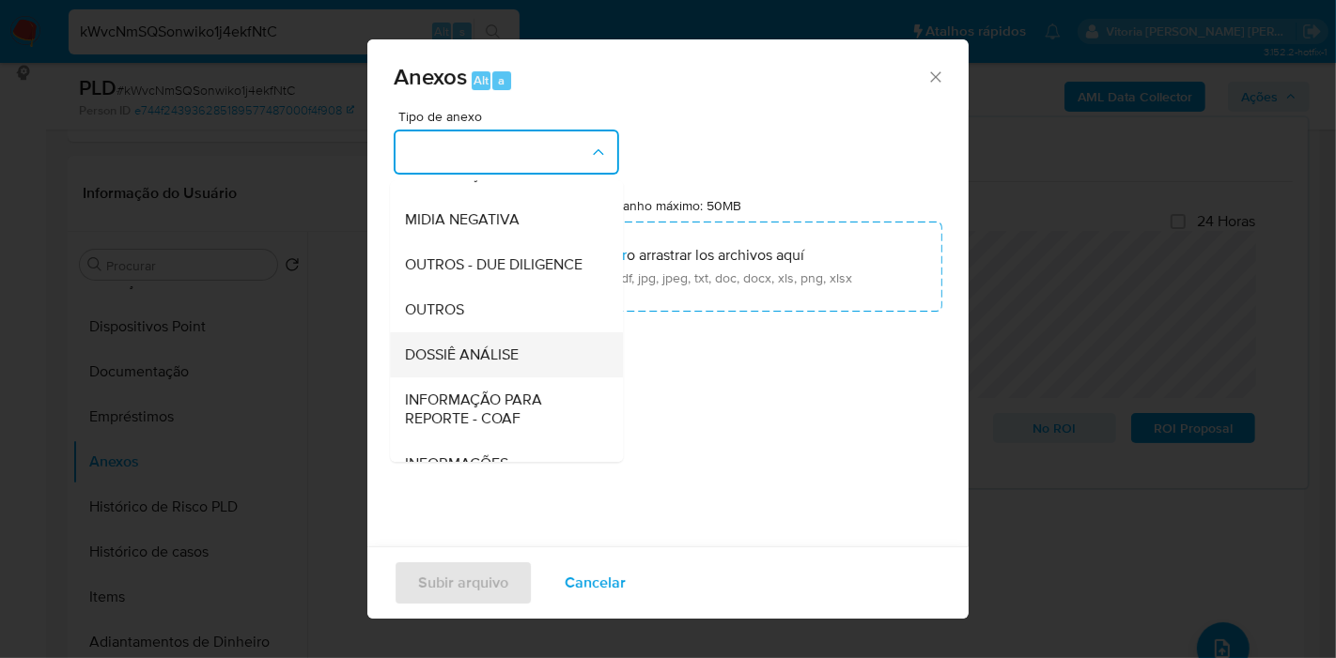
click at [498, 364] on span "DOSSIÊ ANÁLISE" at bounding box center [462, 355] width 114 height 19
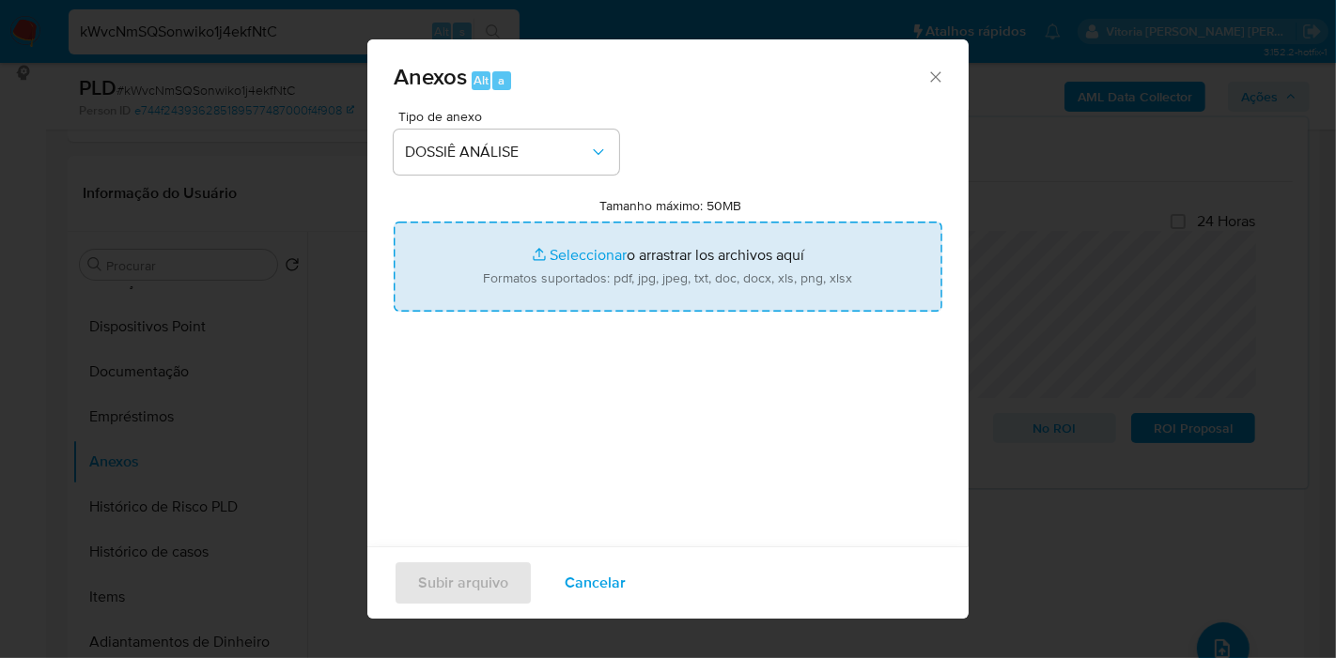
type input "C:\fakepath\SAR XXXX_XX - CPF 04555232313 - FRANCISCO HEVERLON DA SILVA SOUSA.p…"
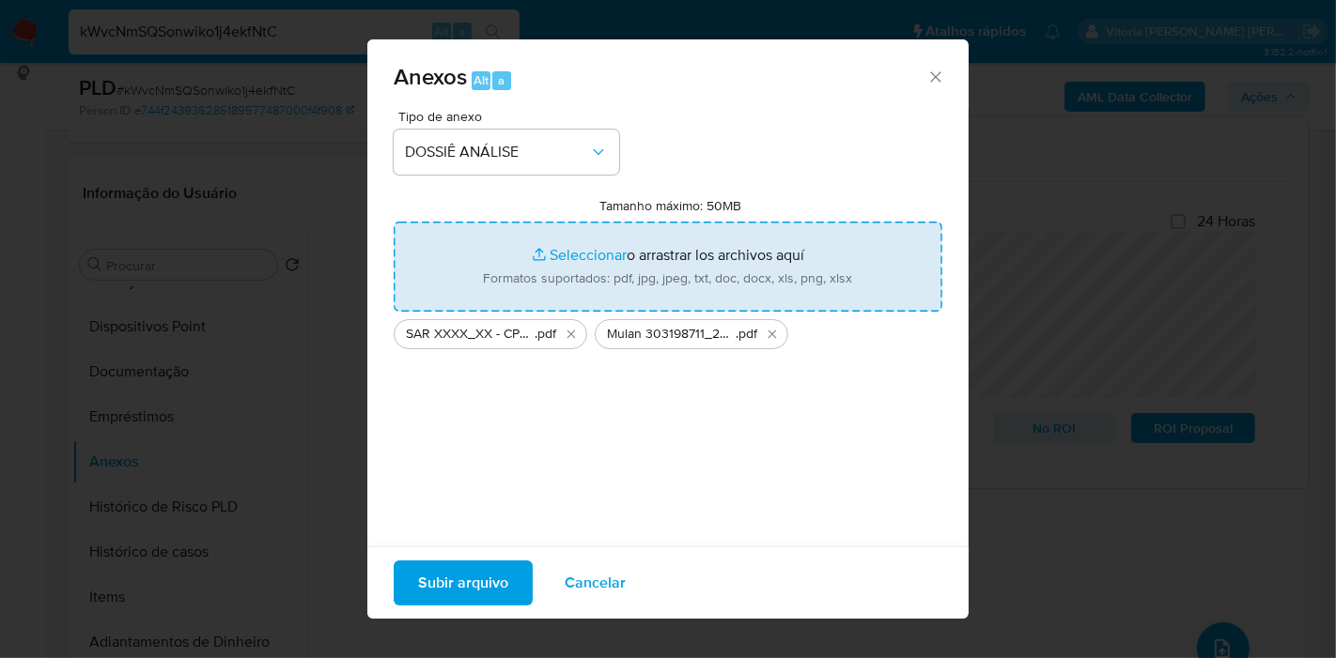
click at [483, 563] on span "Subir arquivo" at bounding box center [463, 583] width 90 height 41
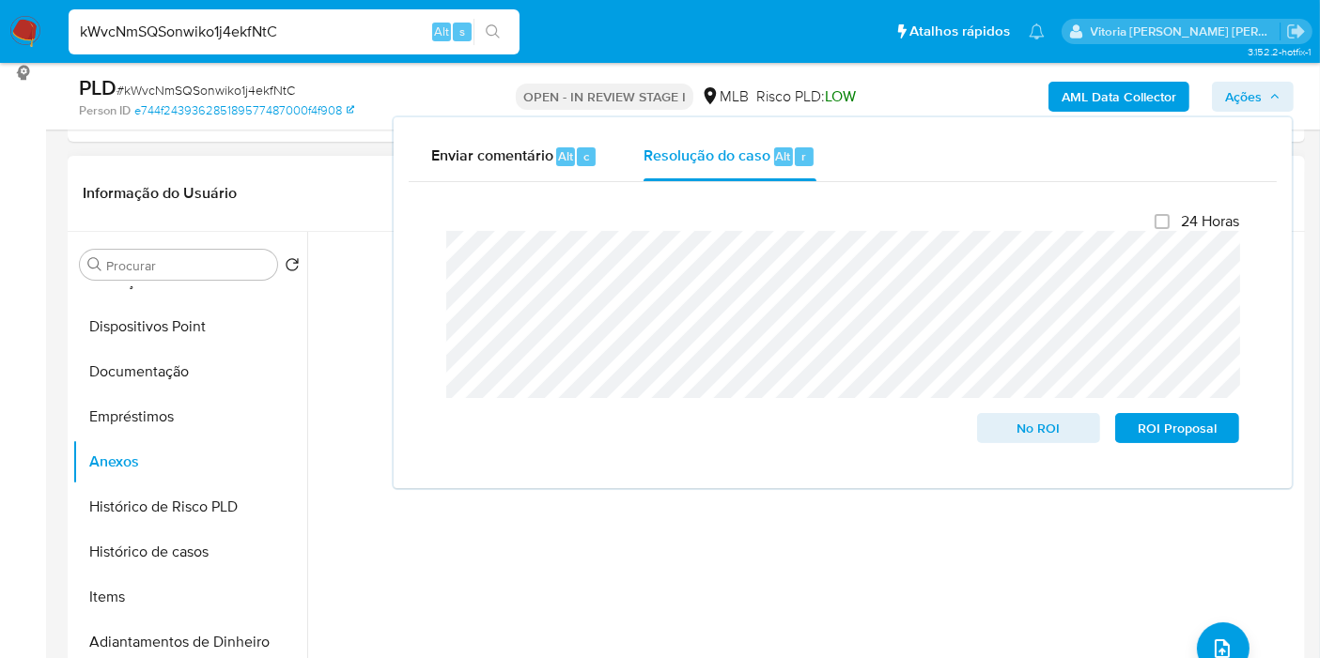
click at [484, 599] on div "Nenhum dado disponível" at bounding box center [803, 472] width 993 height 481
click at [1259, 98] on span "Ações" at bounding box center [1243, 97] width 37 height 30
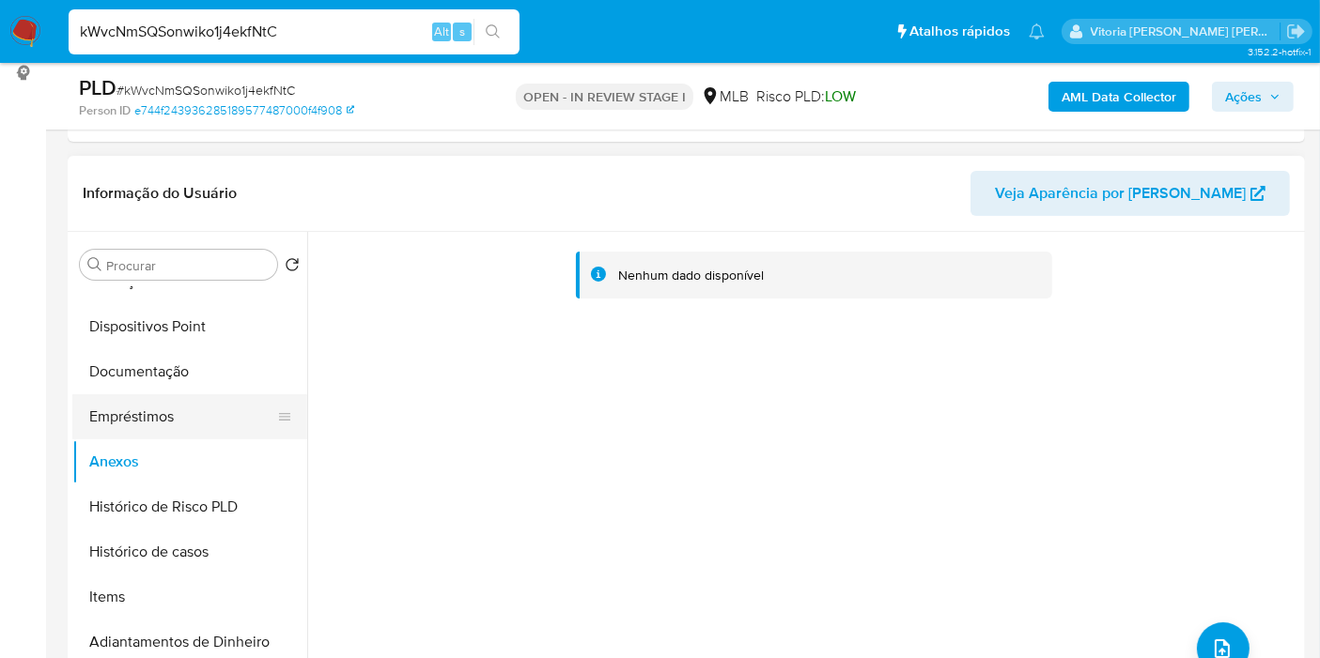
click at [155, 423] on button "Empréstimos" at bounding box center [182, 416] width 220 height 45
click at [122, 471] on button "Anexos" at bounding box center [182, 462] width 220 height 45
click at [111, 422] on button "Empréstimos" at bounding box center [182, 416] width 220 height 45
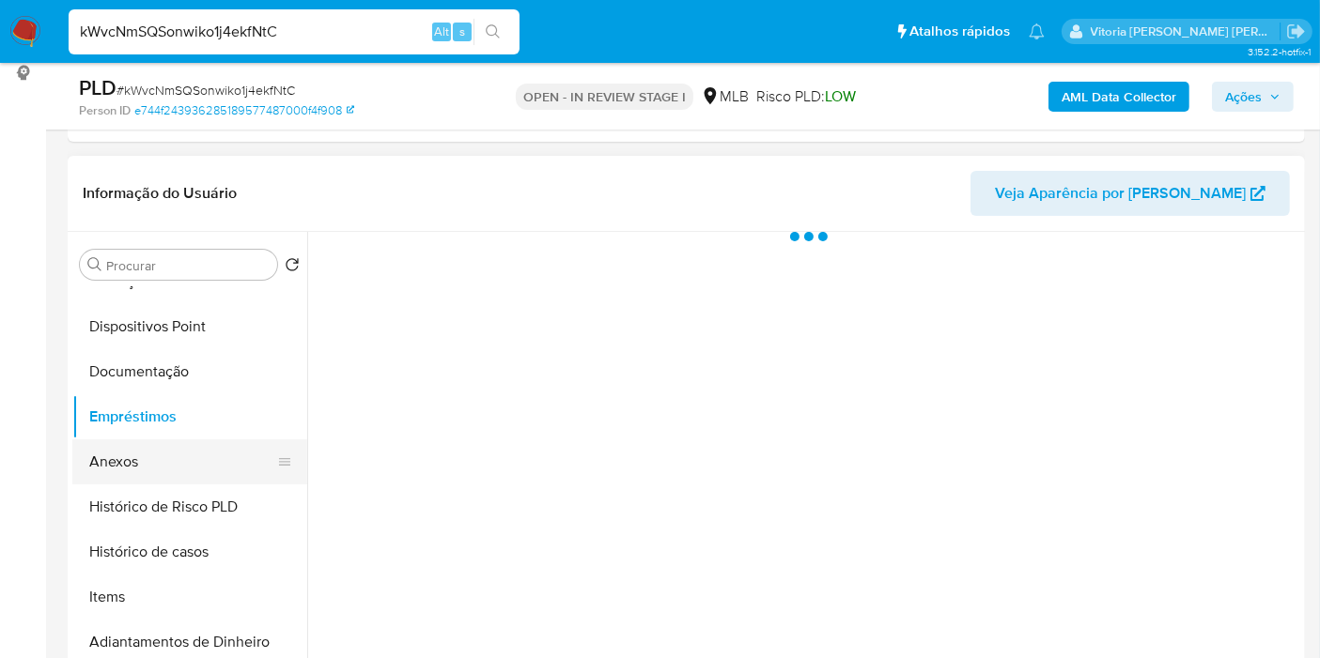
click at [113, 468] on button "Anexos" at bounding box center [182, 462] width 220 height 45
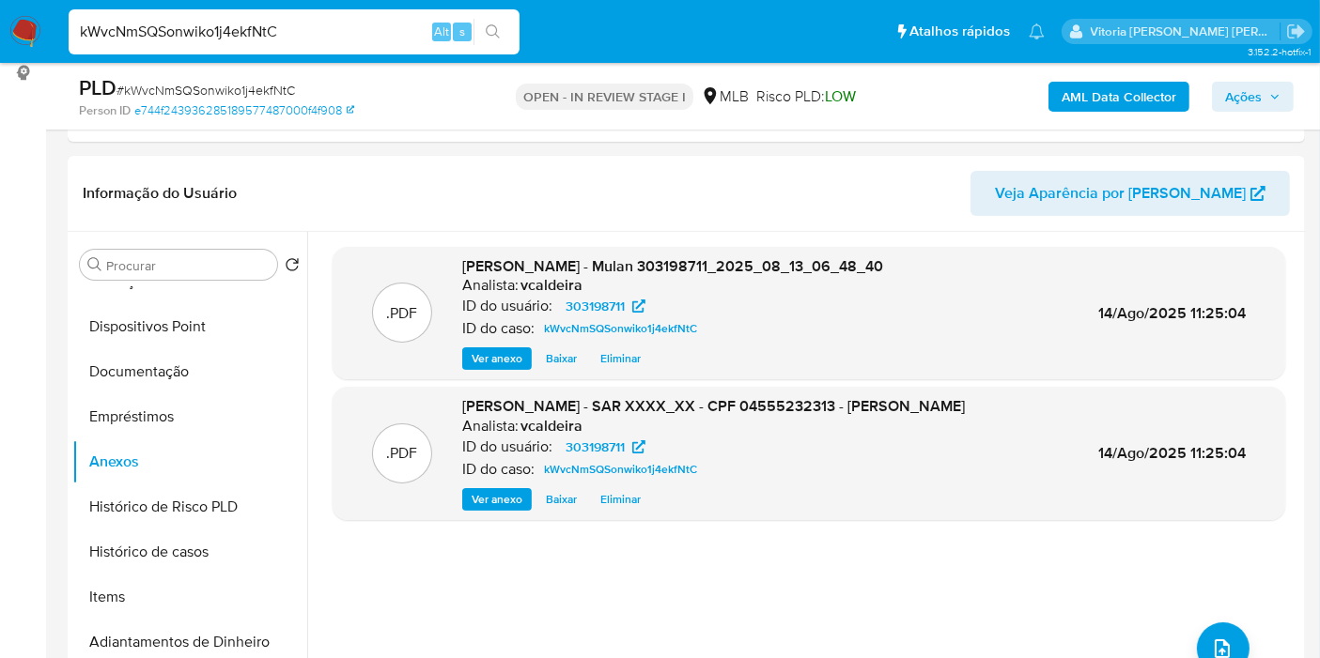
click at [1260, 95] on span "Ações" at bounding box center [1243, 97] width 37 height 30
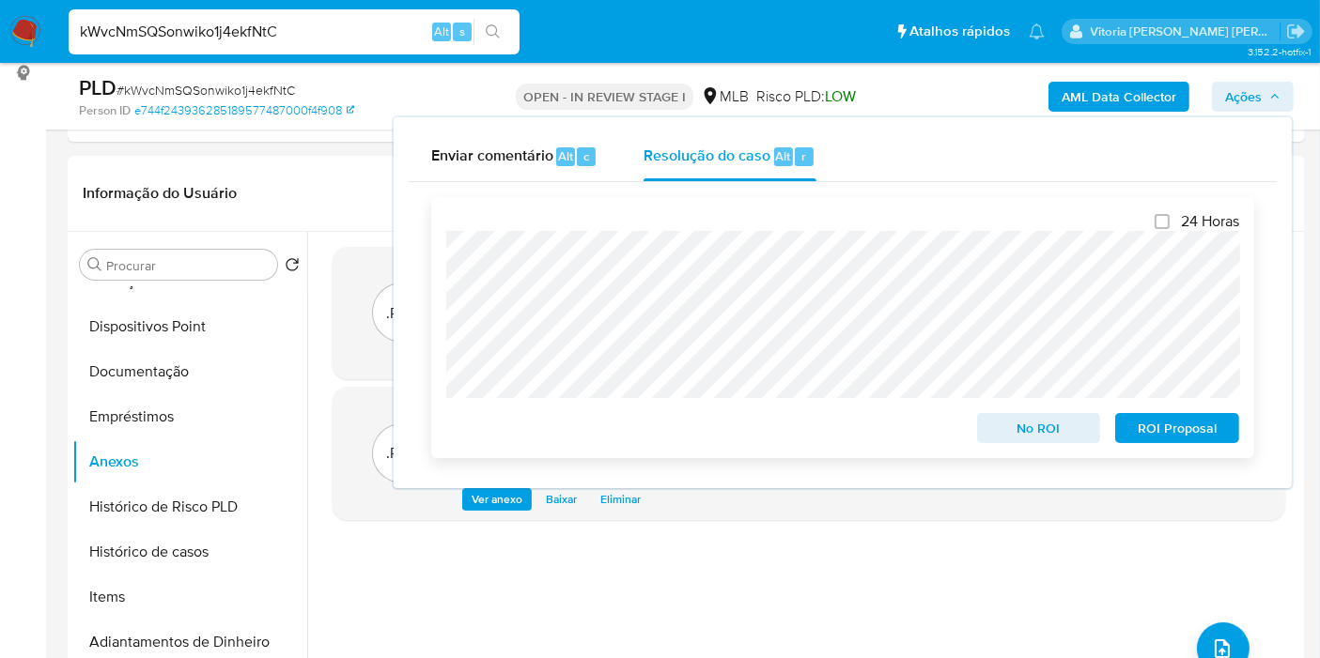
click at [1140, 423] on span "ROI Proposal" at bounding box center [1177, 428] width 98 height 26
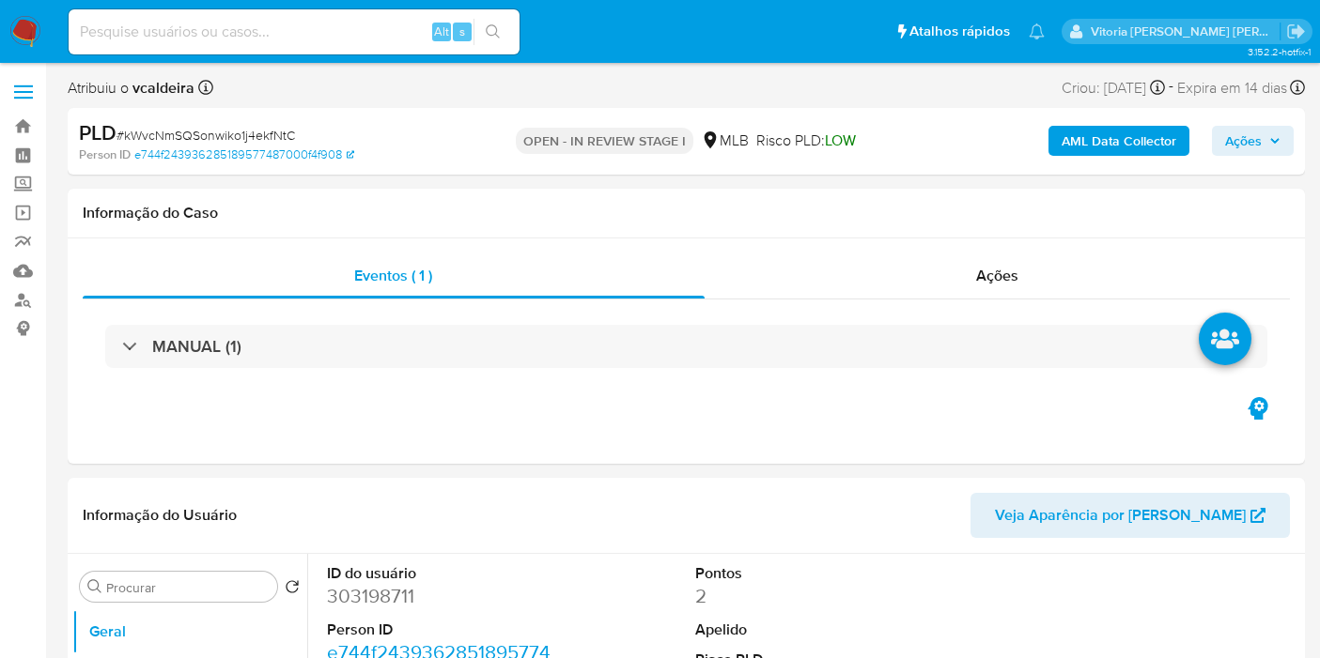
select select "10"
click at [154, 34] on input at bounding box center [294, 32] width 451 height 24
paste input "BEKClinTw6DFbu8TGhknPCrn"
type input "BEKClinTw6DFbu8TGhknPCrn"
select select "10"
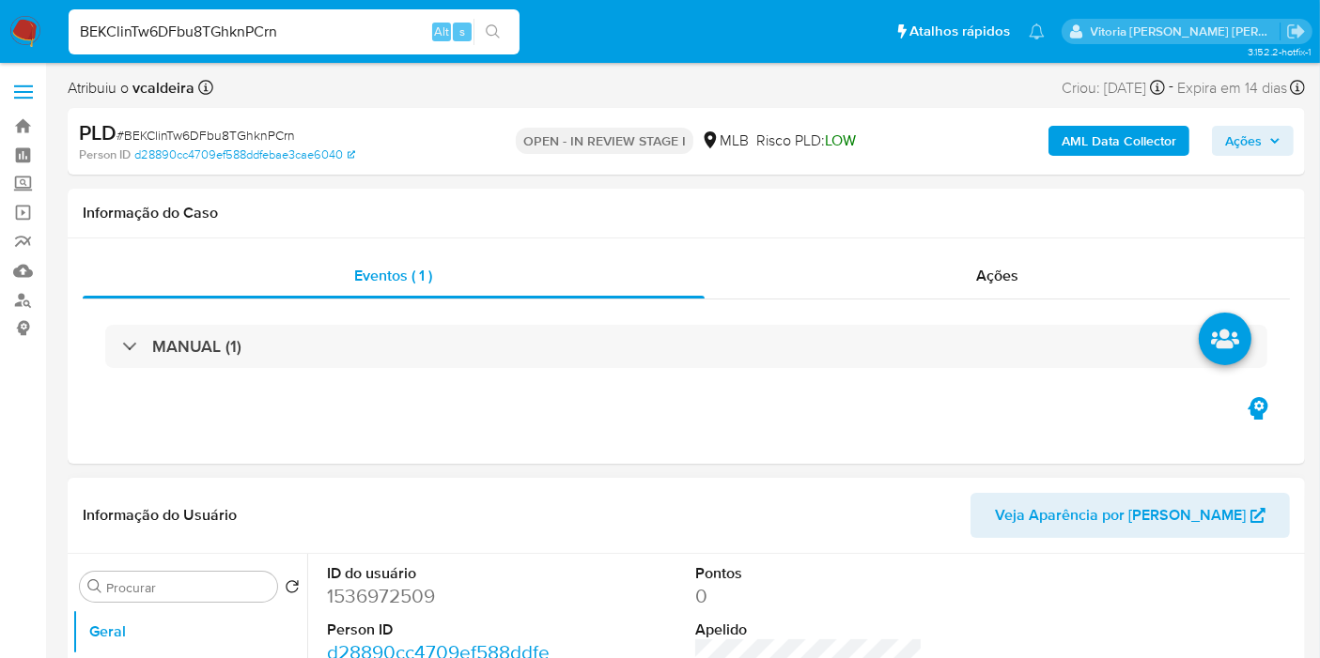
click at [375, 588] on dd "1536972509" at bounding box center [440, 596] width 227 height 26
copy dd "1536972509"
click at [177, 24] on input "BEKClinTw6DFbu8TGhknPCrn" at bounding box center [294, 32] width 451 height 24
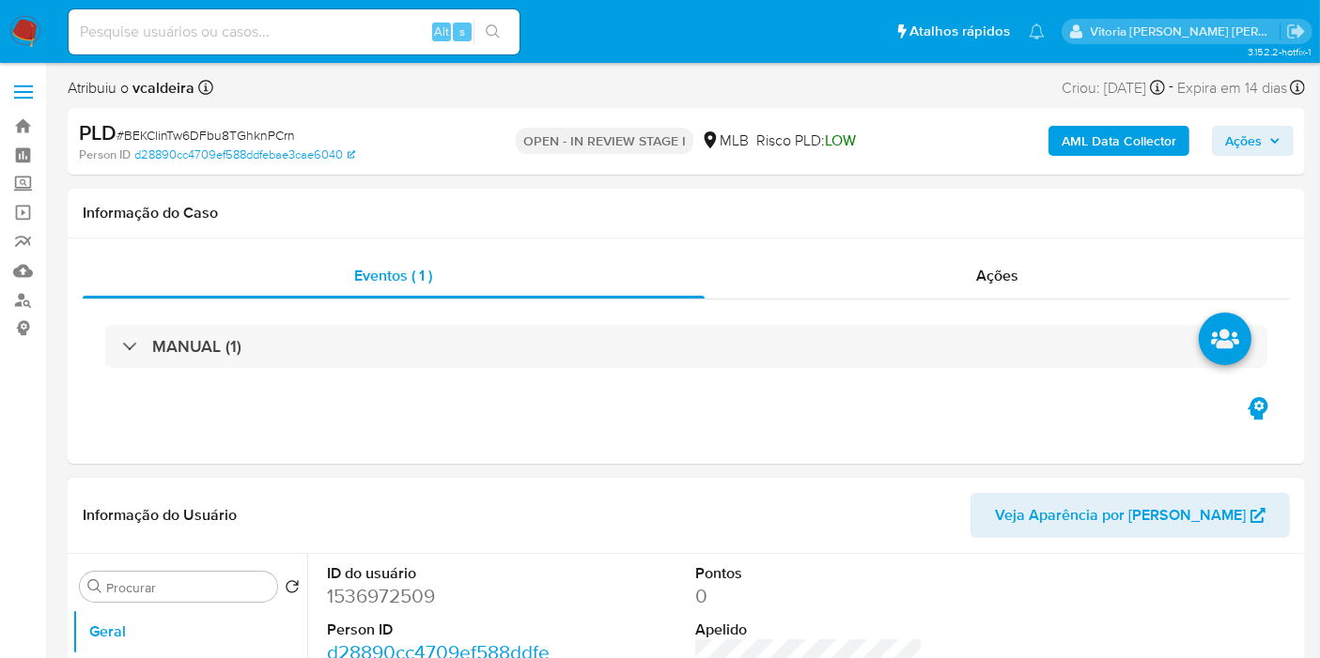
drag, startPoint x: 394, startPoint y: 410, endPoint x: 426, endPoint y: 482, distance: 79.1
click at [394, 410] on div "Eventos ( 1 ) Ações MANUAL (1)" at bounding box center [686, 351] width 1237 height 225
click at [376, 592] on dd "1536972509" at bounding box center [440, 596] width 227 height 26
copy dd "1536972509"
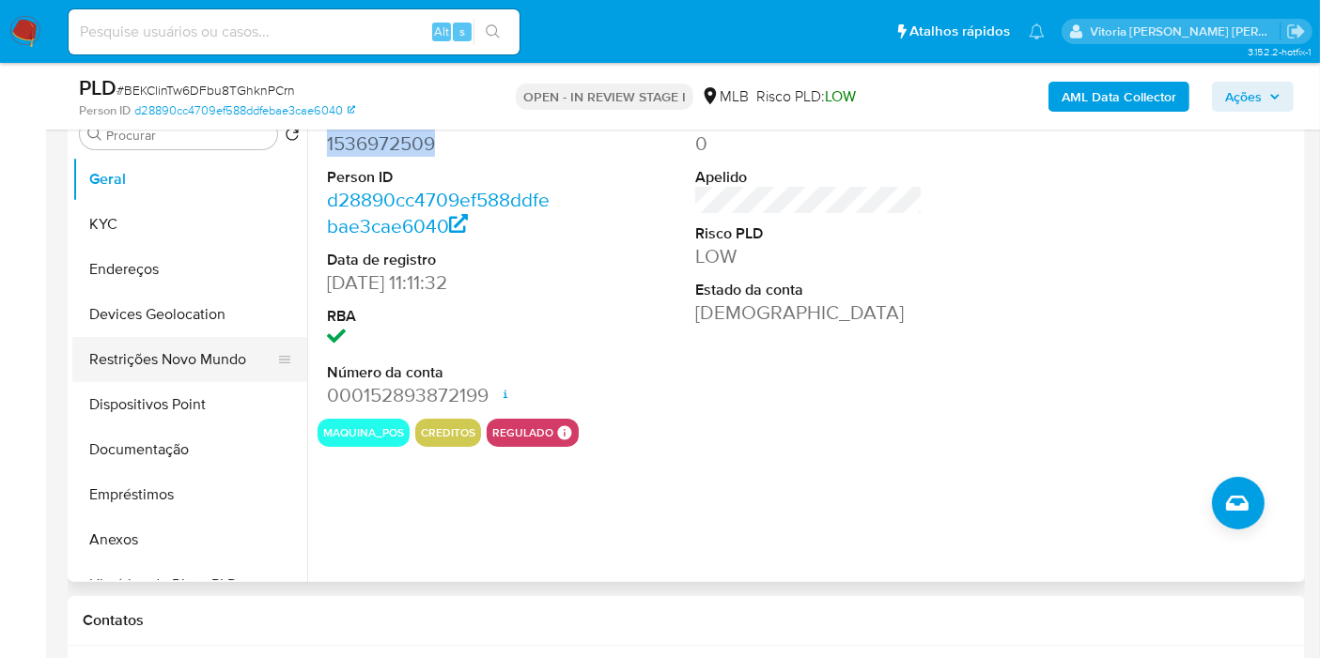
scroll to position [417, 0]
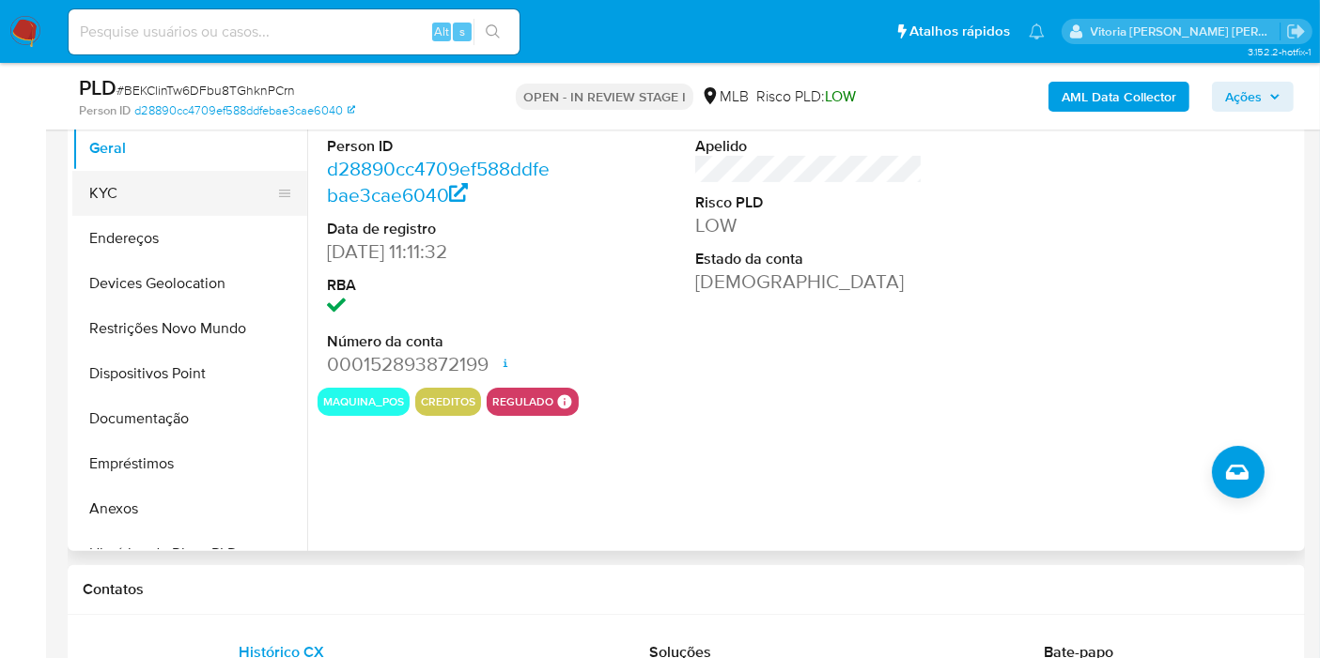
click at [131, 199] on button "KYC" at bounding box center [182, 193] width 220 height 45
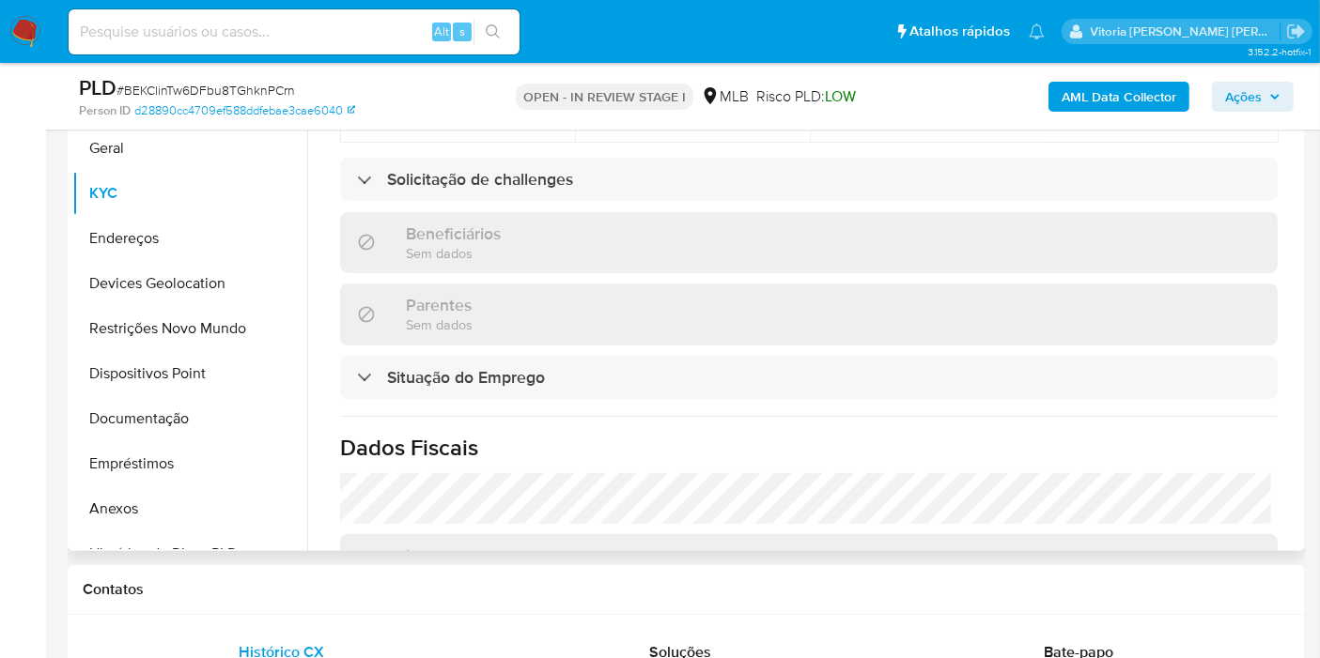
scroll to position [872, 0]
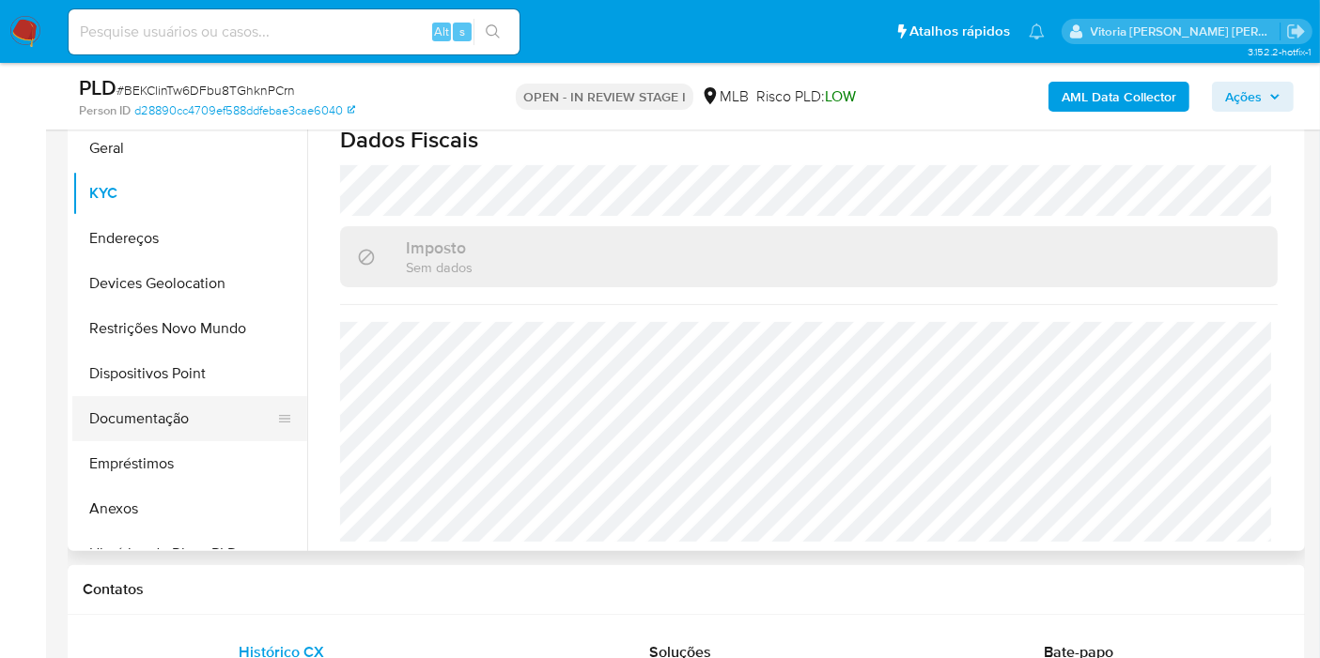
click at [164, 420] on button "Documentação" at bounding box center [182, 418] width 220 height 45
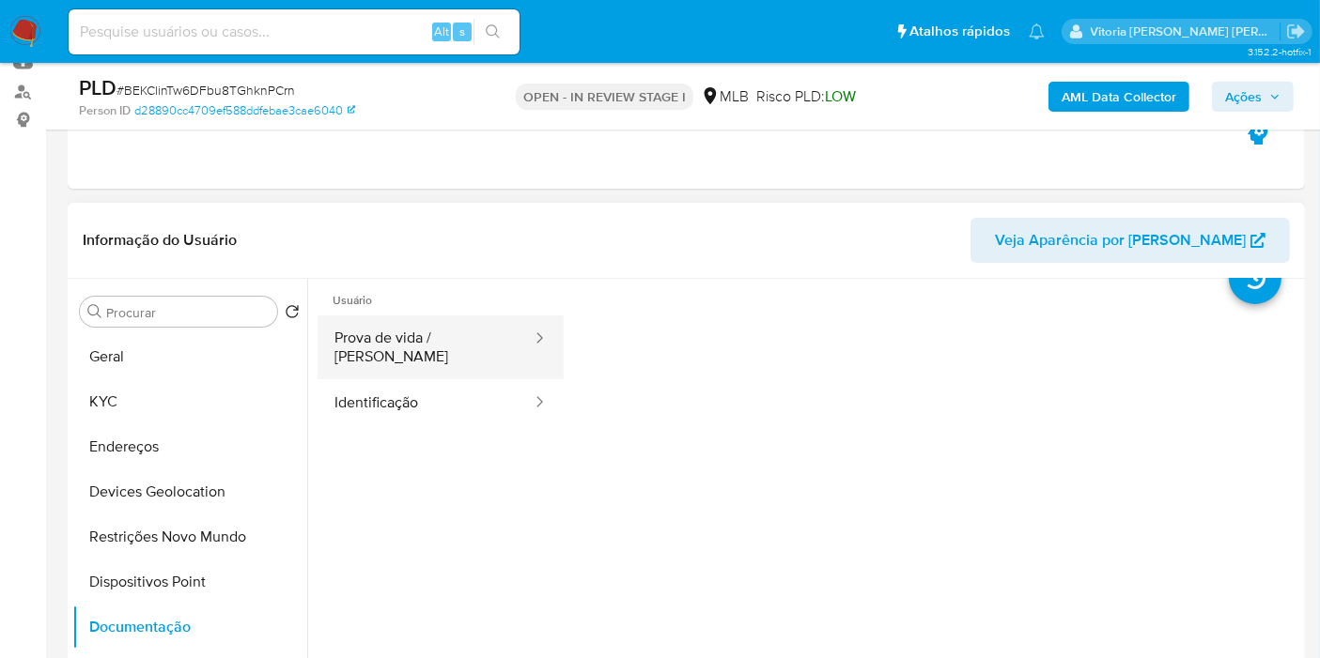
scroll to position [0, 0]
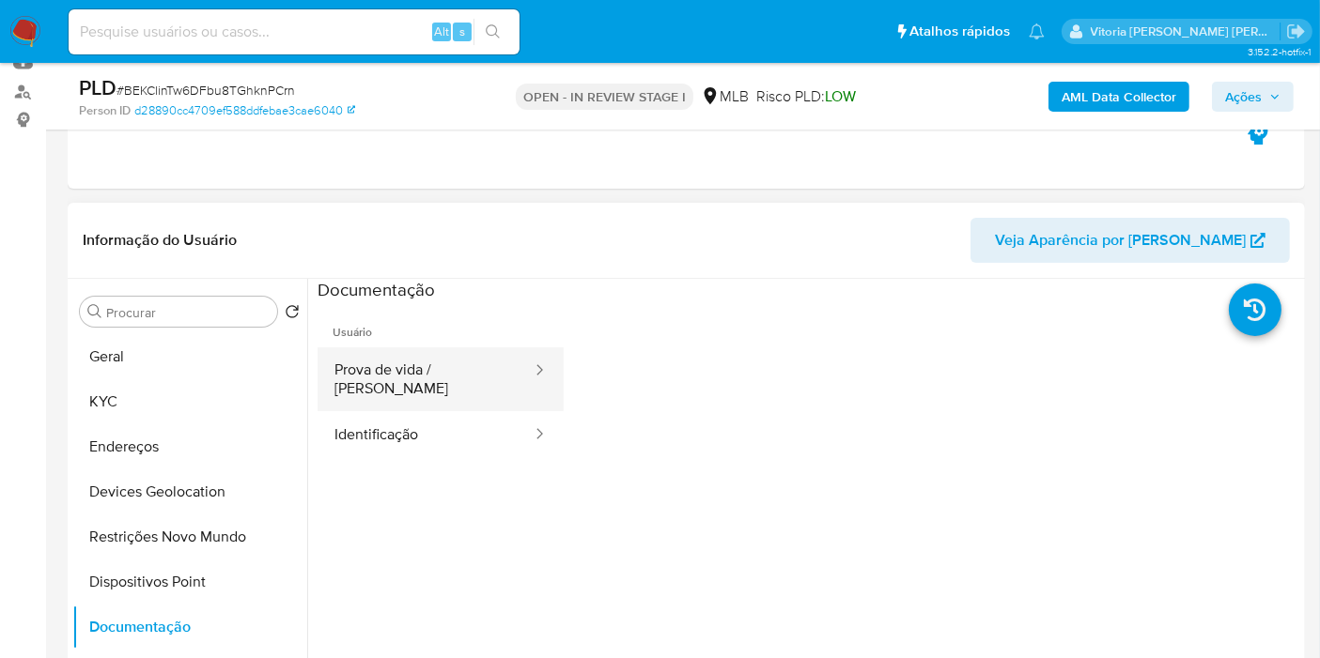
click at [445, 374] on button "Prova de vida / [PERSON_NAME]" at bounding box center [425, 380] width 216 height 64
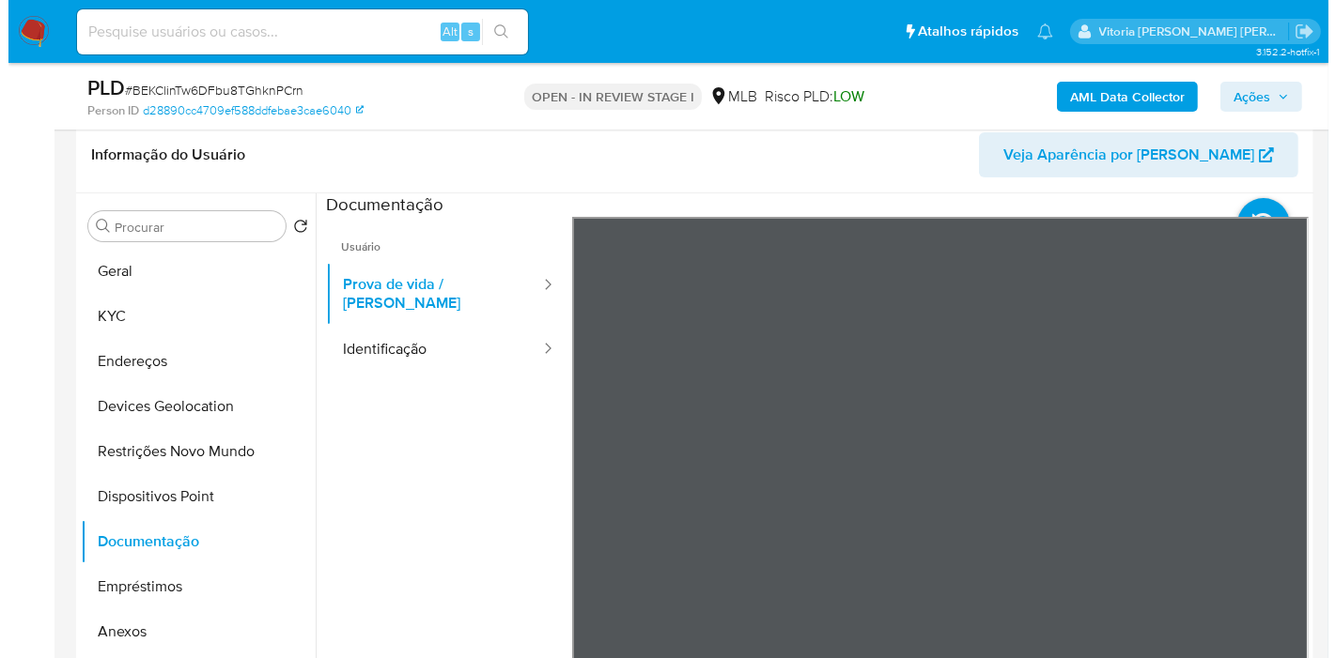
scroll to position [313, 0]
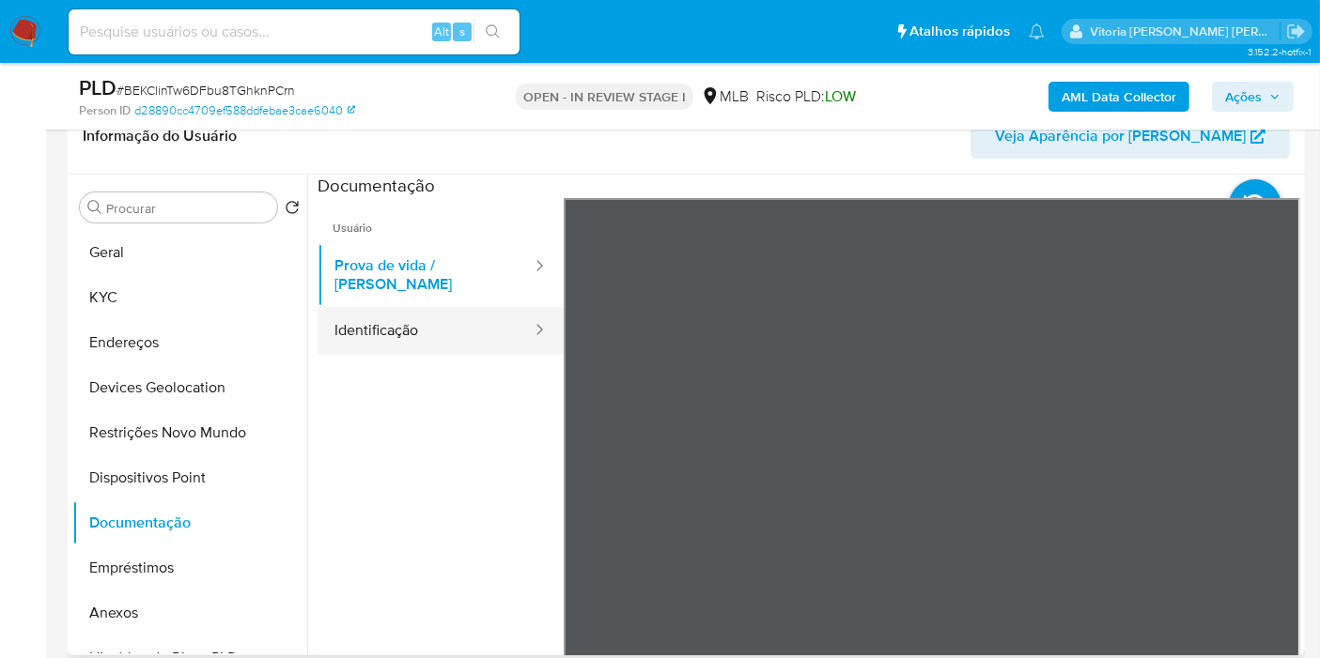
click at [428, 308] on button "Identificação" at bounding box center [425, 331] width 216 height 48
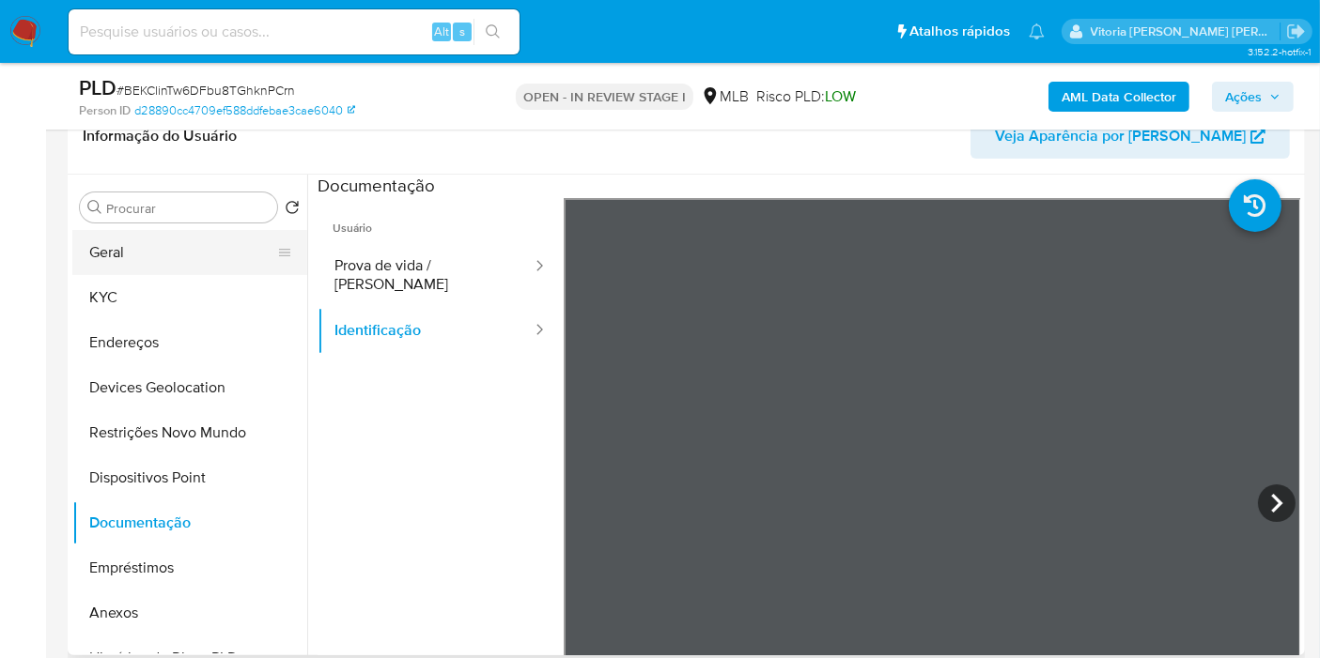
click at [162, 249] on button "Geral" at bounding box center [182, 252] width 220 height 45
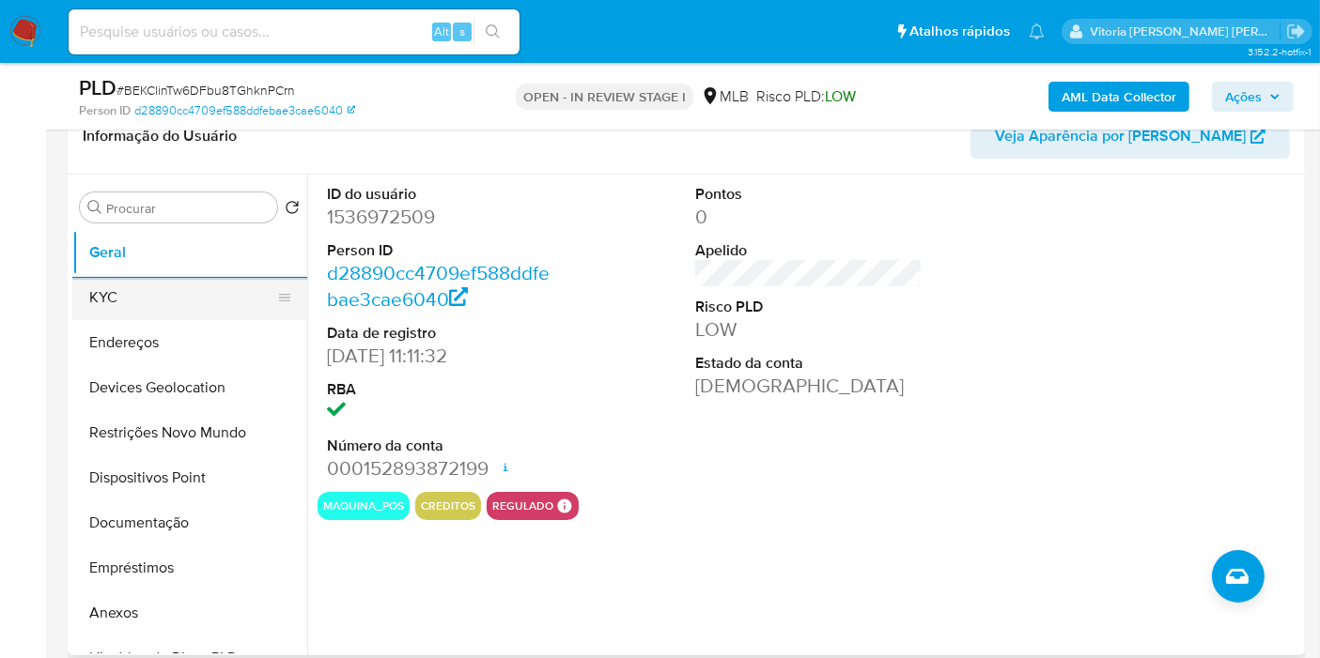
click at [132, 306] on button "KYC" at bounding box center [182, 297] width 220 height 45
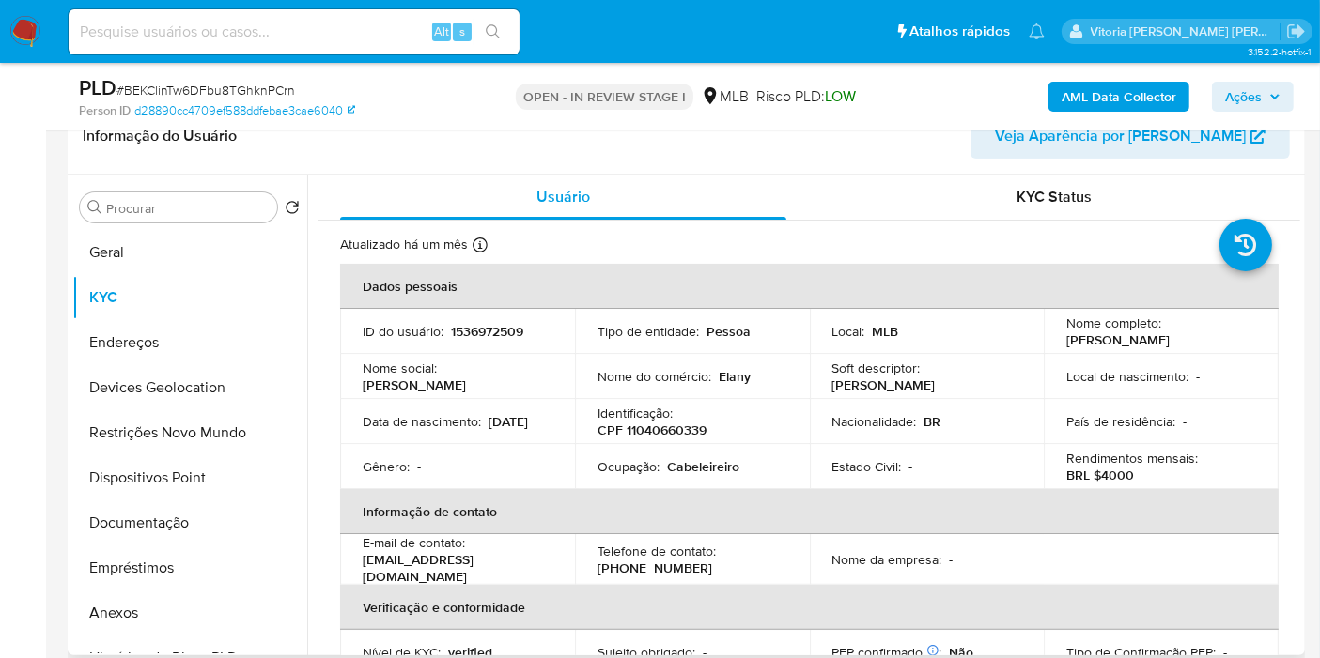
drag, startPoint x: 1211, startPoint y: 345, endPoint x: 1042, endPoint y: 339, distance: 169.2
click at [1044, 339] on td "Nome completo : Elane Ferreira da Silva" at bounding box center [1161, 331] width 235 height 45
copy p "[PERSON_NAME]"
click at [671, 427] on p "CPF 11040660339" at bounding box center [651, 430] width 109 height 17
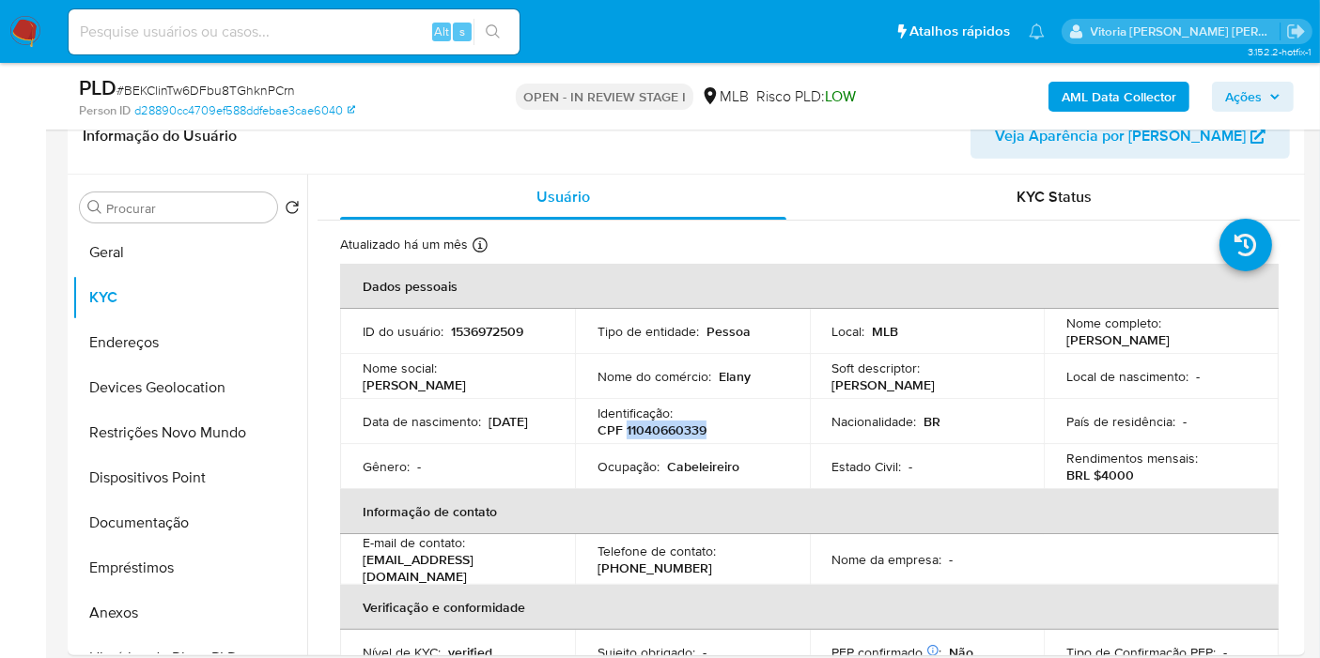
copy p "11040660339"
click at [1148, 82] on b "AML Data Collector" at bounding box center [1118, 97] width 115 height 30
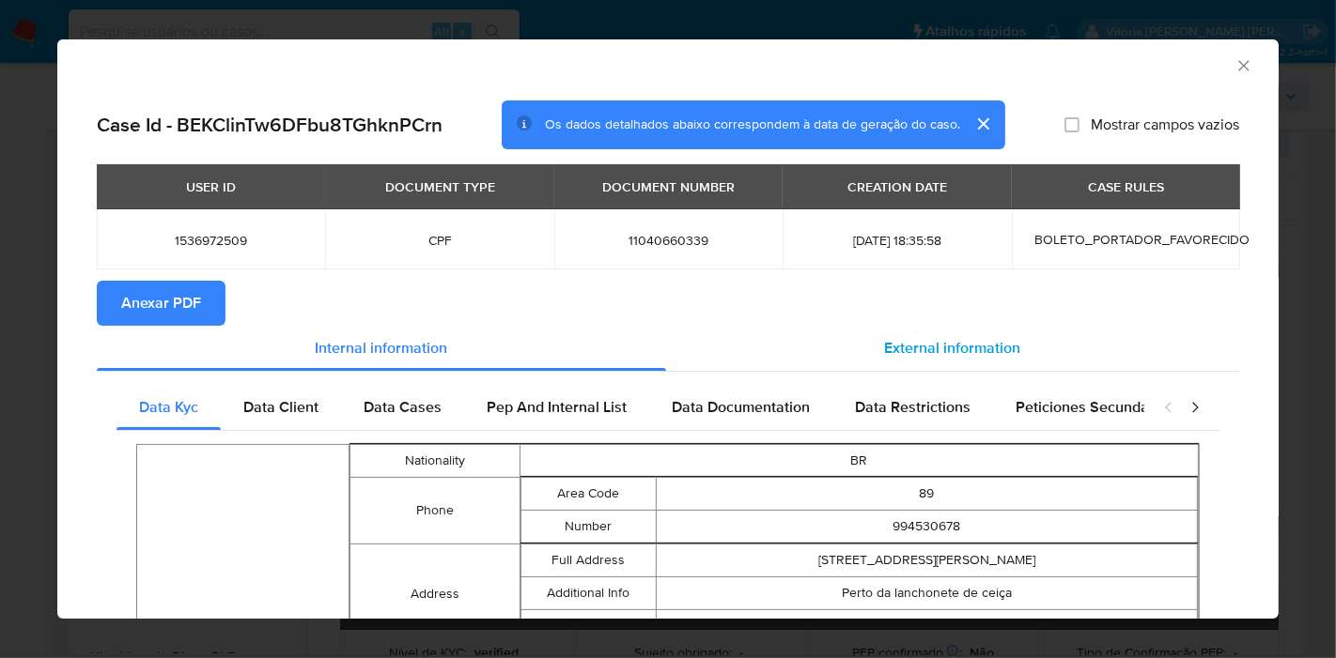
drag, startPoint x: 915, startPoint y: 335, endPoint x: 907, endPoint y: 346, distance: 12.8
click at [915, 336] on div "External information" at bounding box center [952, 348] width 573 height 45
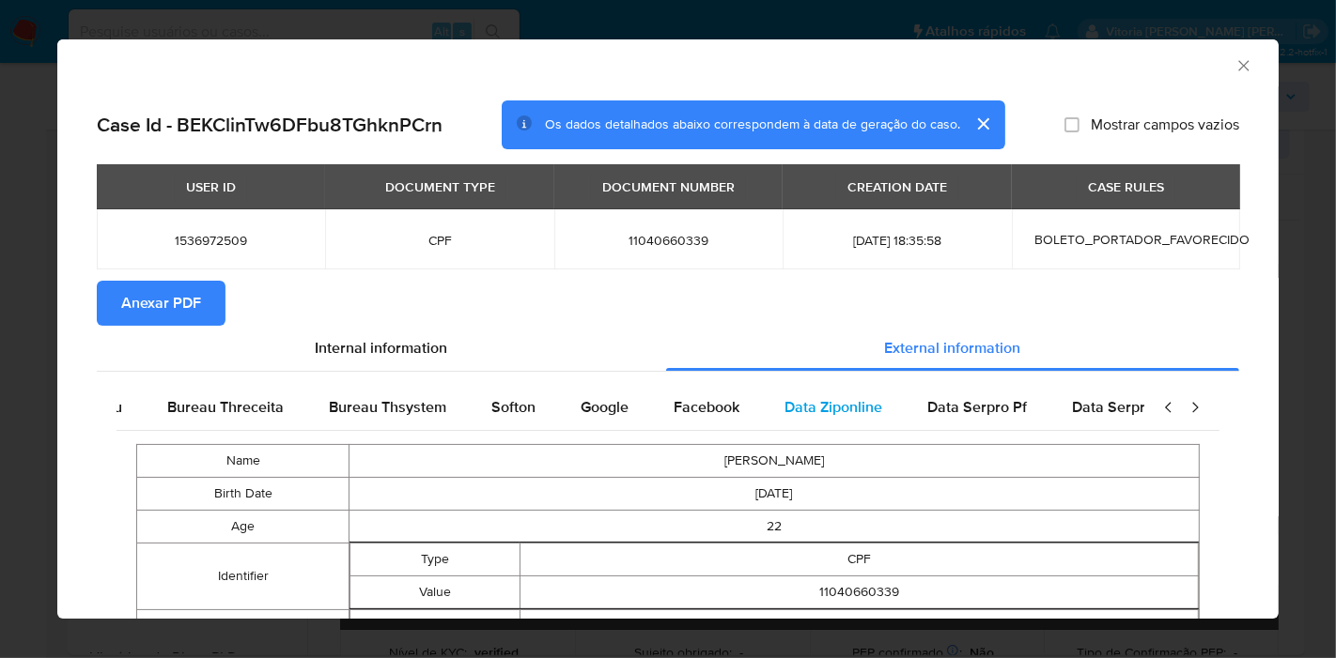
scroll to position [0, 635]
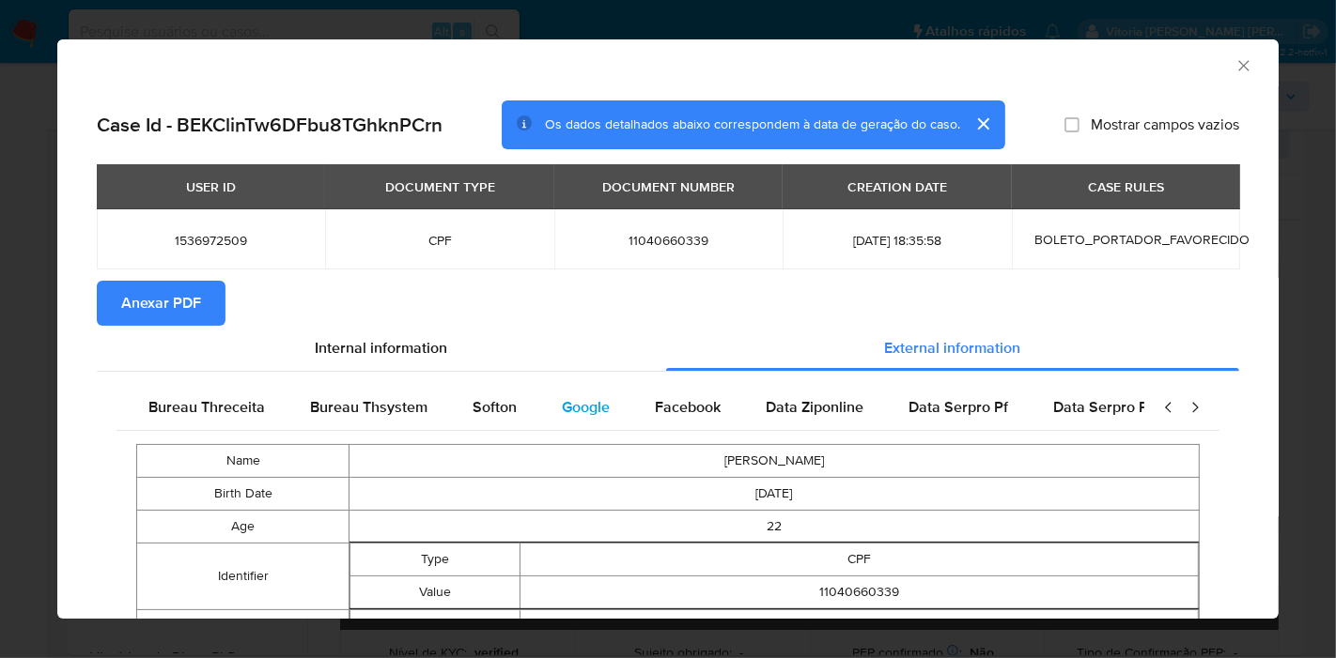
click at [585, 404] on span "Google" at bounding box center [586, 407] width 48 height 22
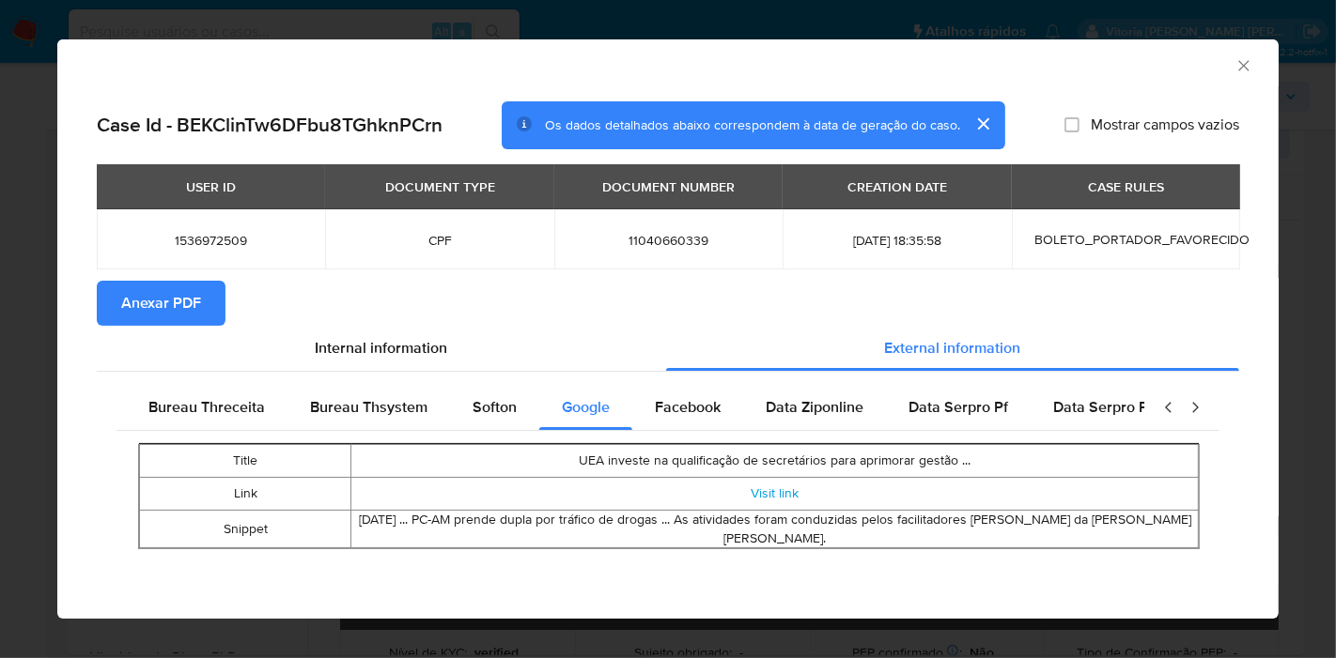
click at [684, 241] on span "11040660339" at bounding box center [668, 240] width 183 height 17
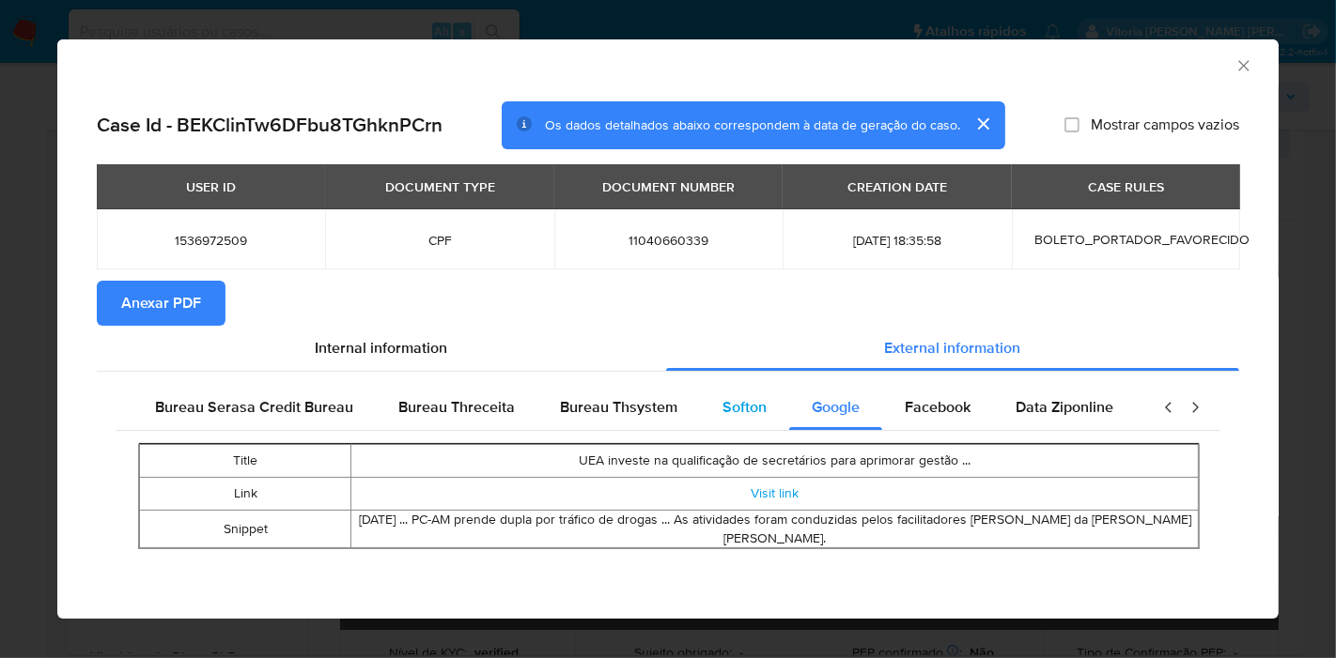
scroll to position [0, 0]
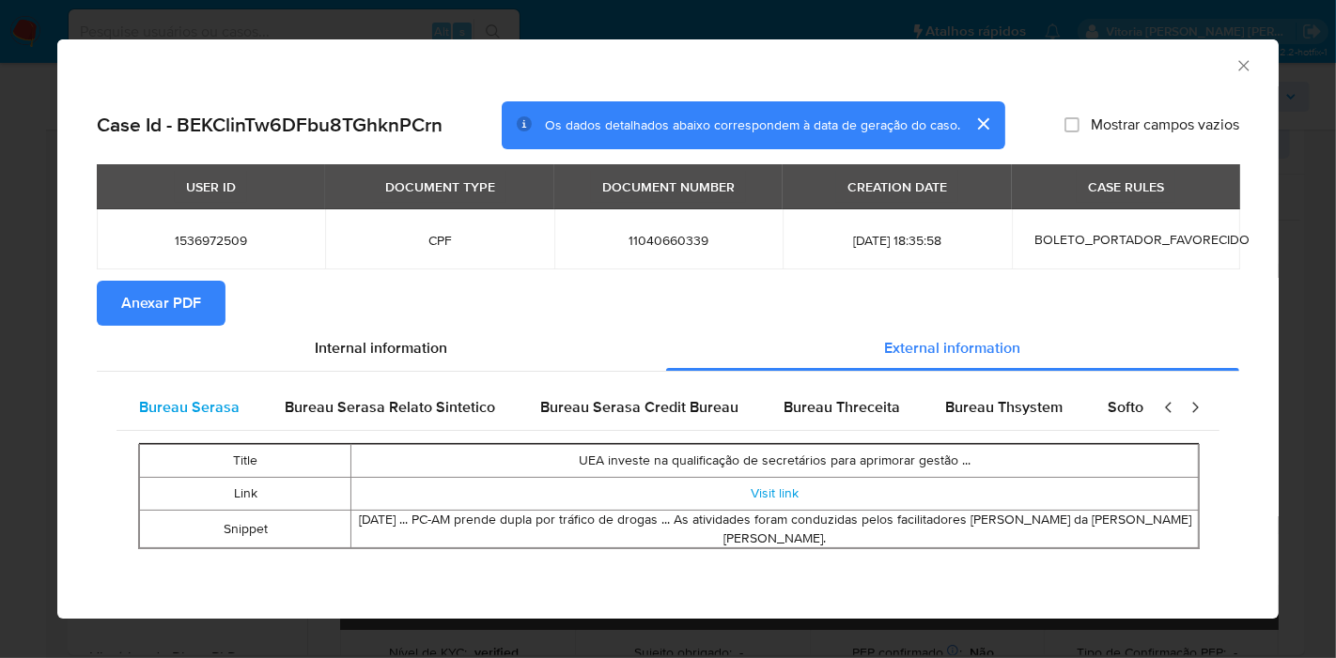
click at [187, 411] on span "Bureau Serasa" at bounding box center [189, 407] width 101 height 22
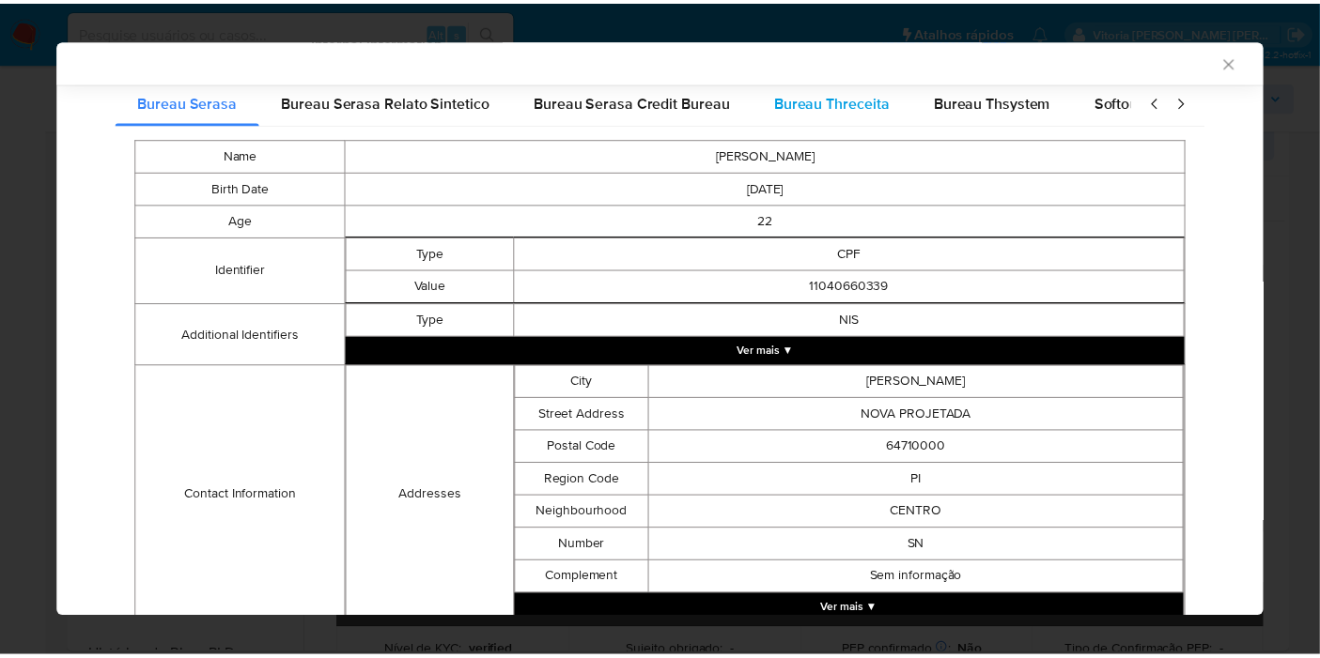
scroll to position [410, 0]
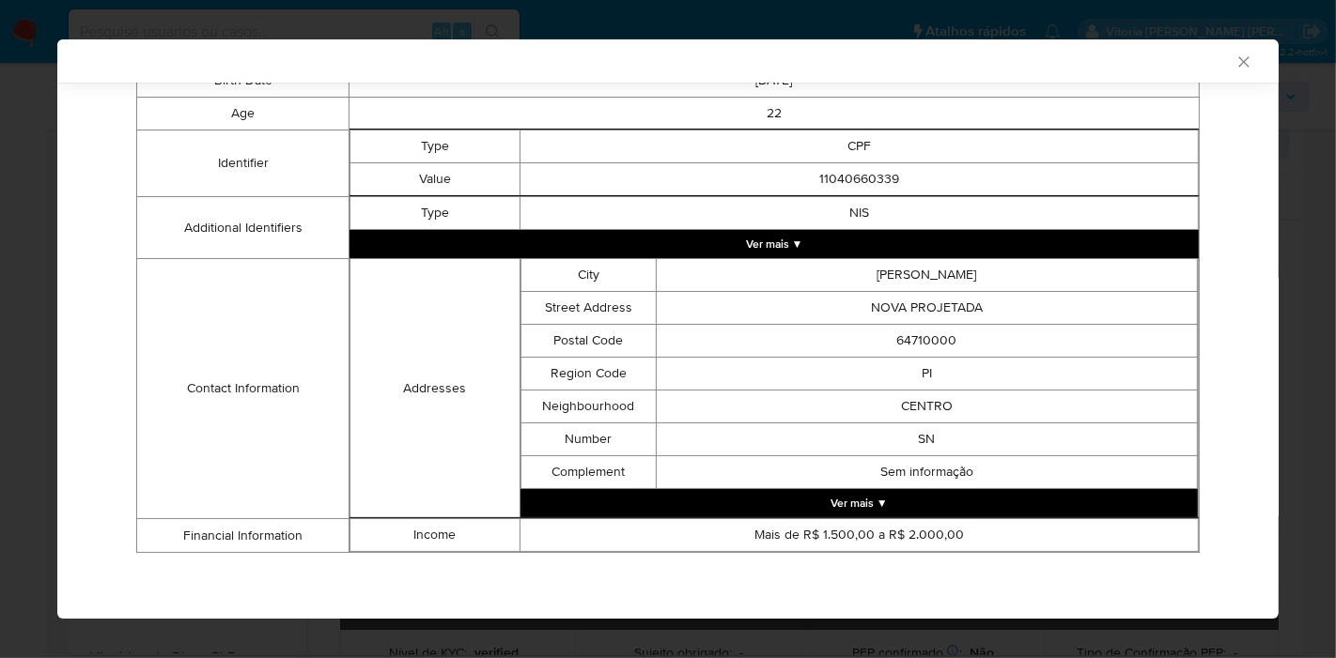
click at [1215, 254] on div "Bureau Serasa Bureau Serasa Relato Sintetico Bureau Serasa Credit Bureau Bureau…" at bounding box center [668, 269] width 1142 height 621
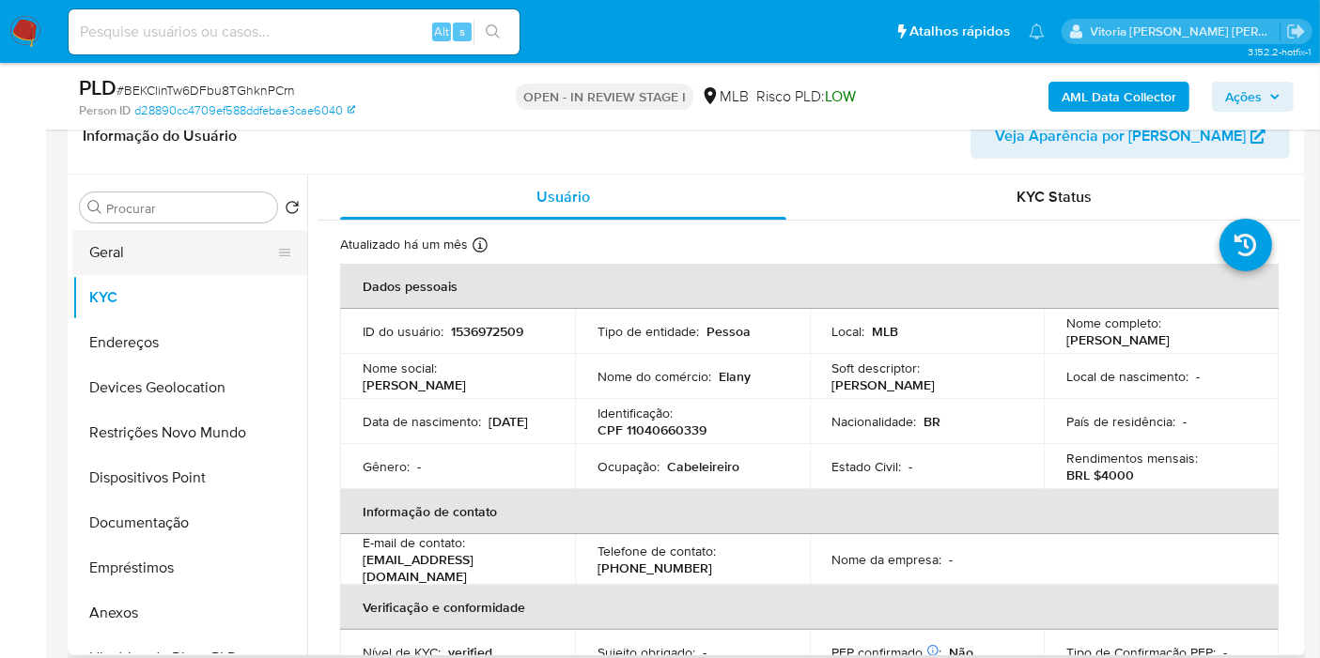
click at [127, 245] on button "Geral" at bounding box center [182, 252] width 220 height 45
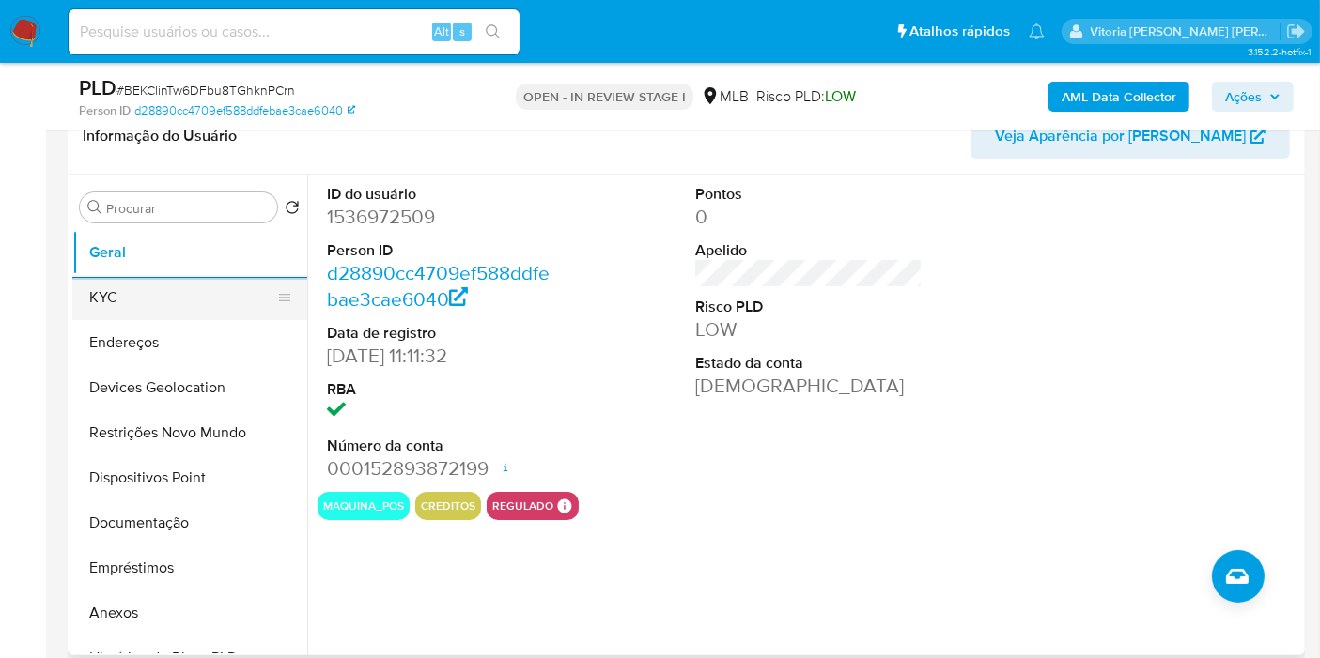
click at [172, 287] on button "KYC" at bounding box center [182, 297] width 220 height 45
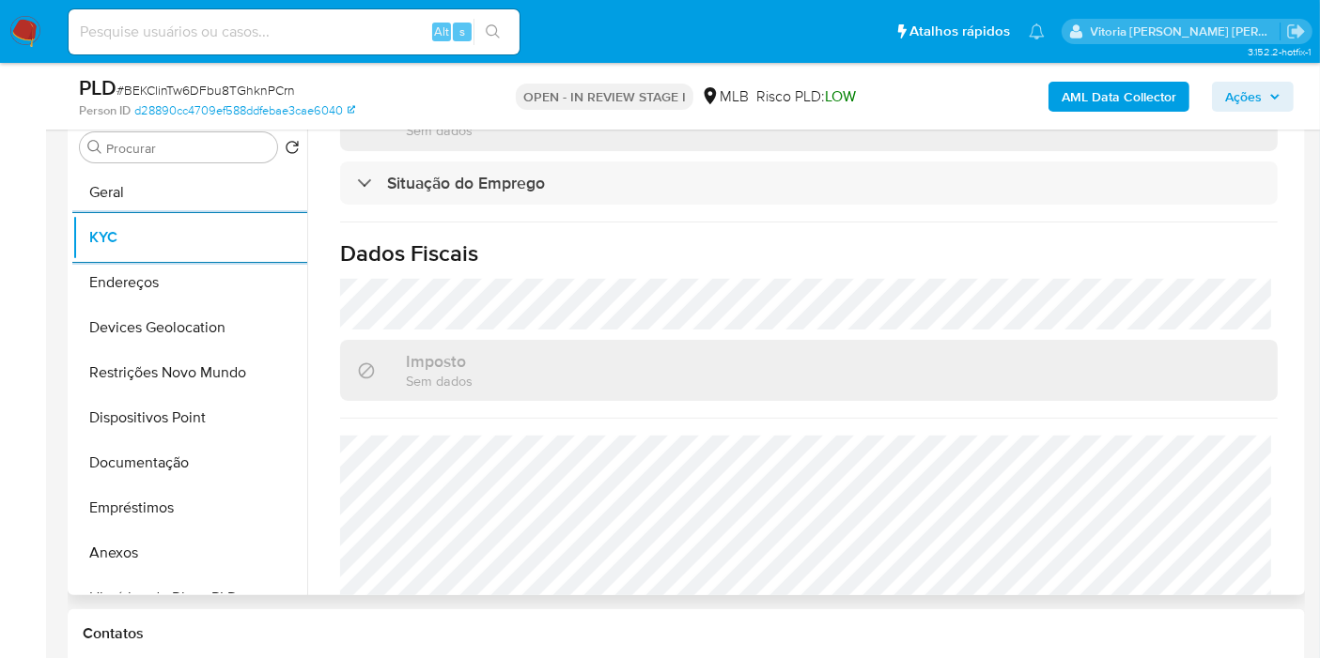
scroll to position [834, 0]
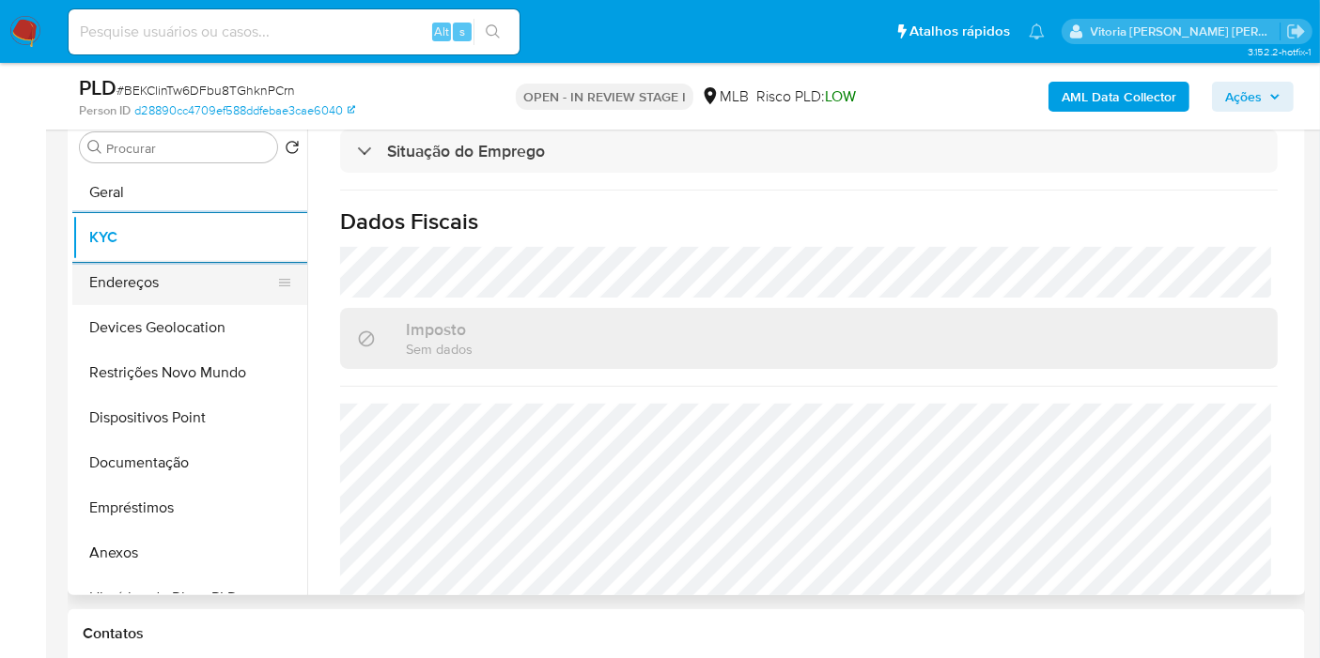
click at [204, 296] on button "Endereços" at bounding box center [182, 282] width 220 height 45
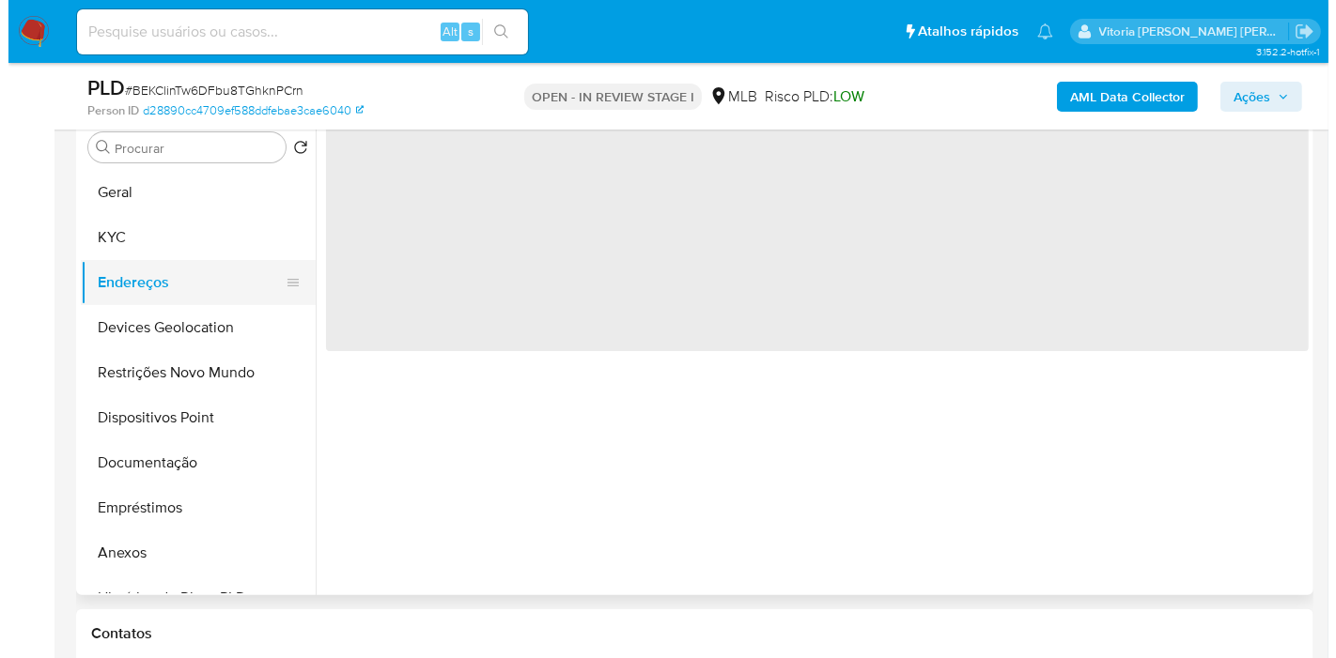
scroll to position [0, 0]
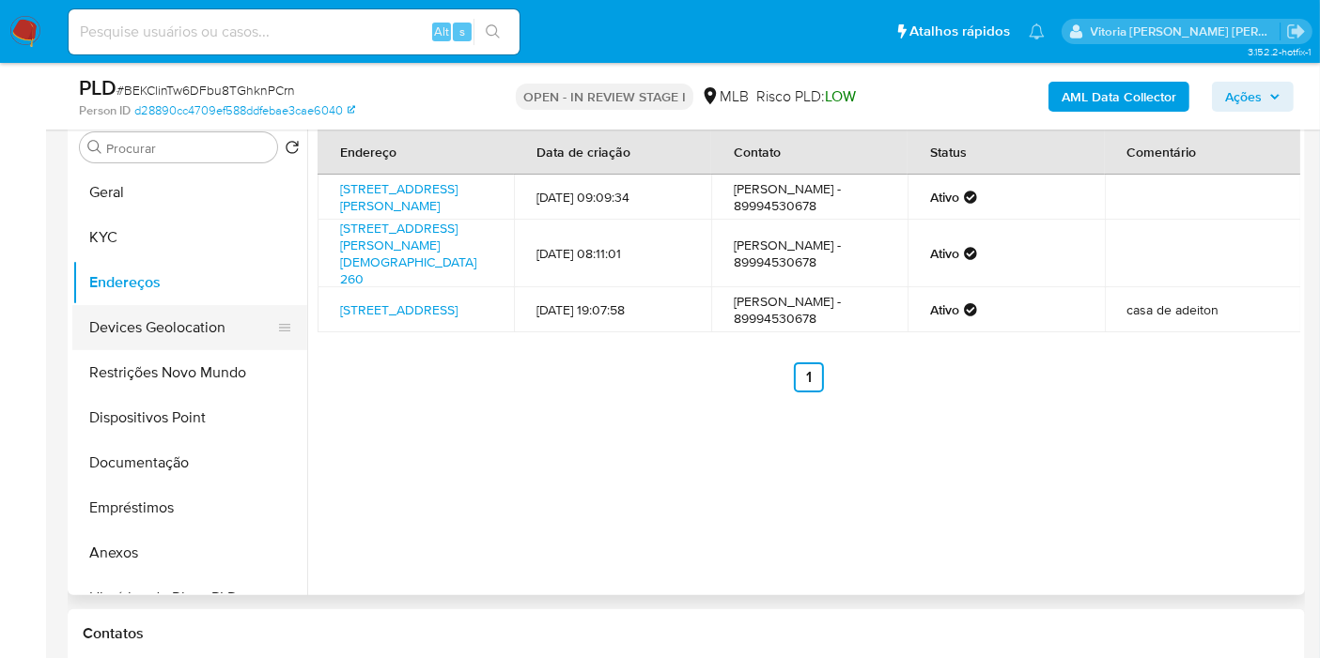
click at [145, 332] on button "Devices Geolocation" at bounding box center [182, 327] width 220 height 45
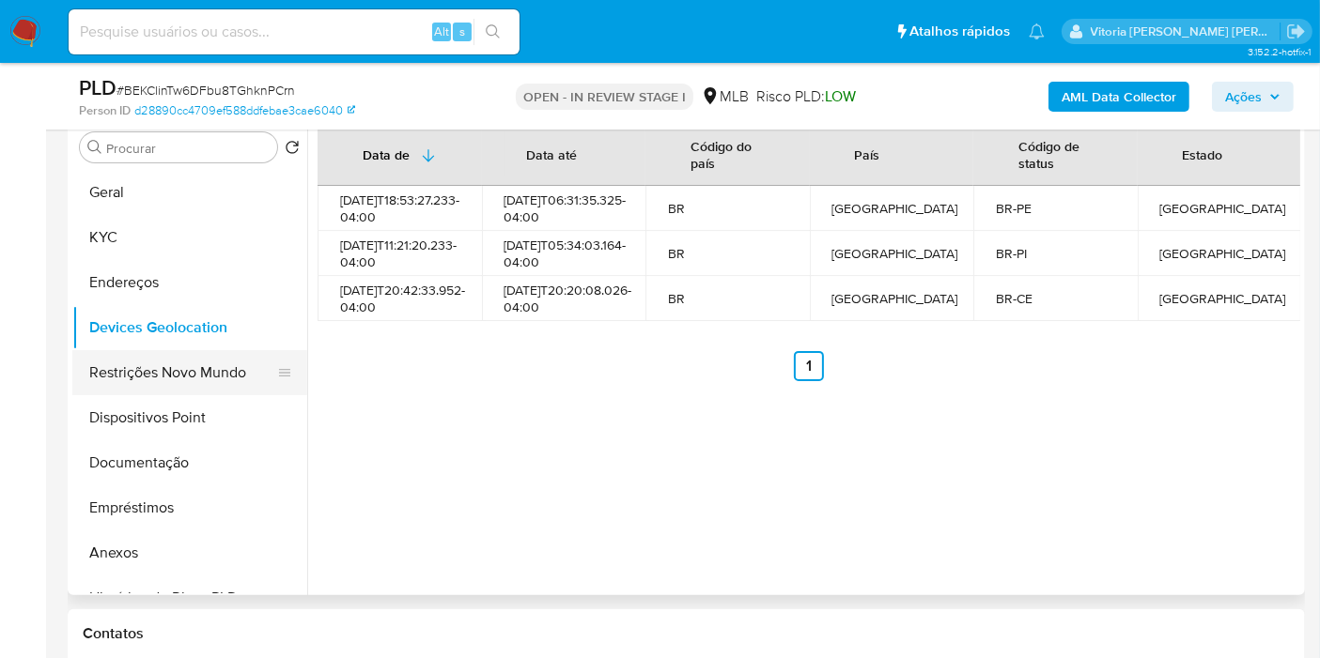
click at [176, 376] on button "Restrições Novo Mundo" at bounding box center [182, 372] width 220 height 45
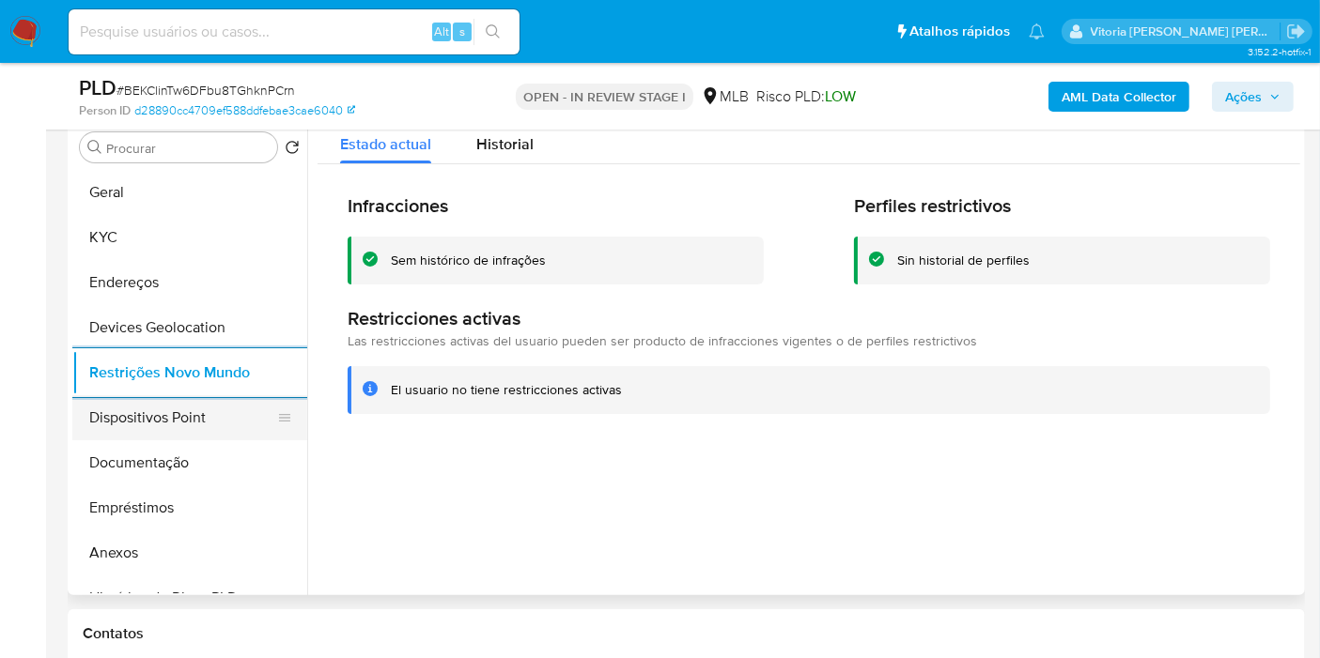
click at [178, 425] on button "Dispositivos Point" at bounding box center [182, 417] width 220 height 45
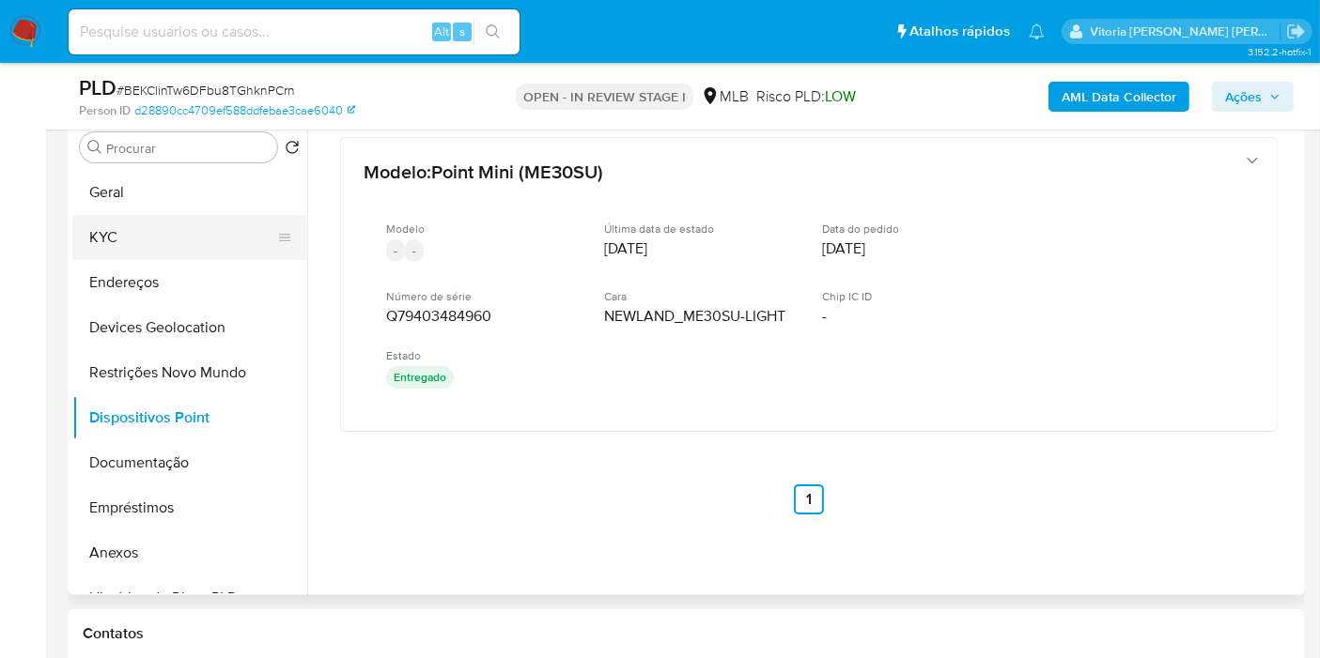
click at [120, 235] on button "KYC" at bounding box center [182, 237] width 220 height 45
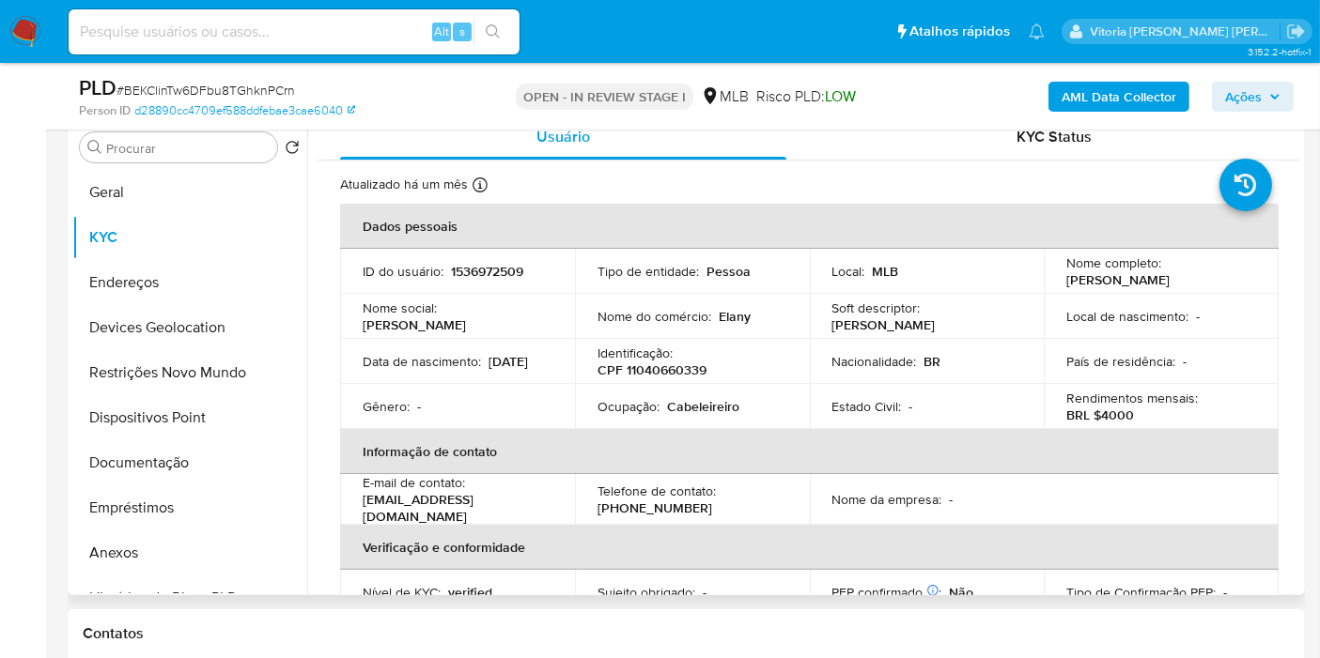
click at [688, 398] on p "Cabeleireiro" at bounding box center [703, 406] width 72 height 17
copy p "Cabeleireiro"
click at [1234, 98] on span "Ações" at bounding box center [1243, 97] width 37 height 30
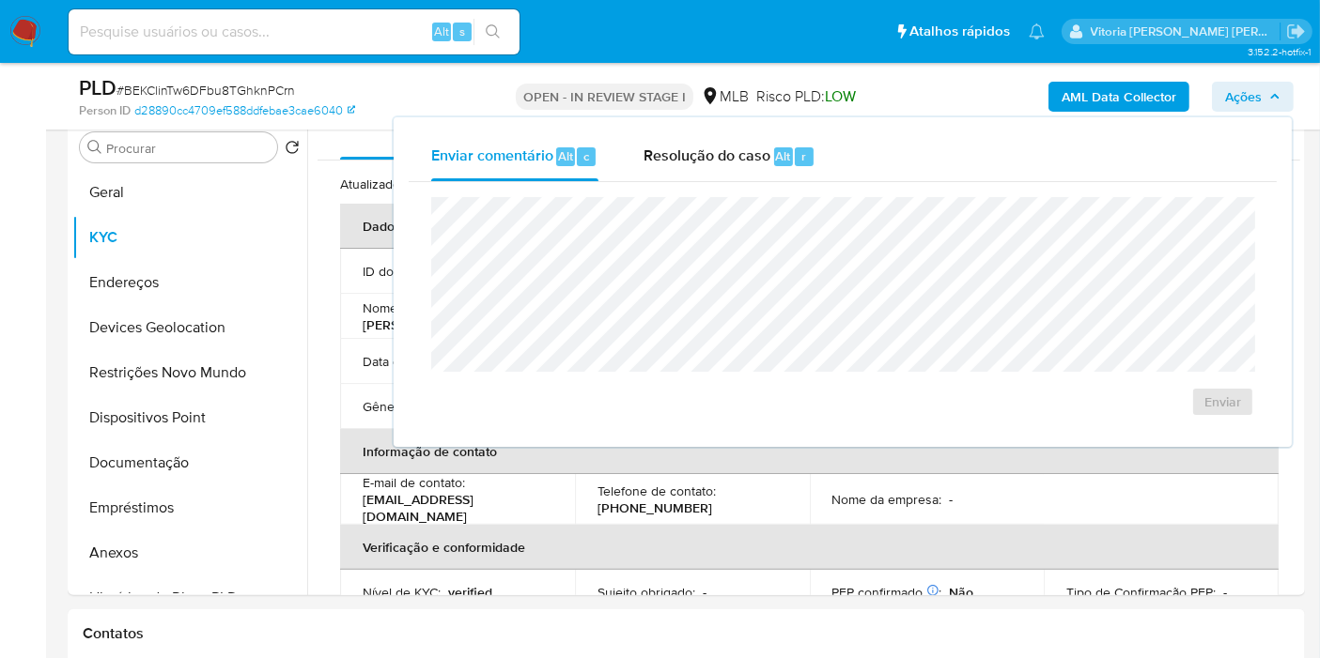
drag, startPoint x: 757, startPoint y: 157, endPoint x: 723, endPoint y: 185, distance: 44.0
click at [753, 157] on span "Resolução do caso" at bounding box center [706, 156] width 127 height 22
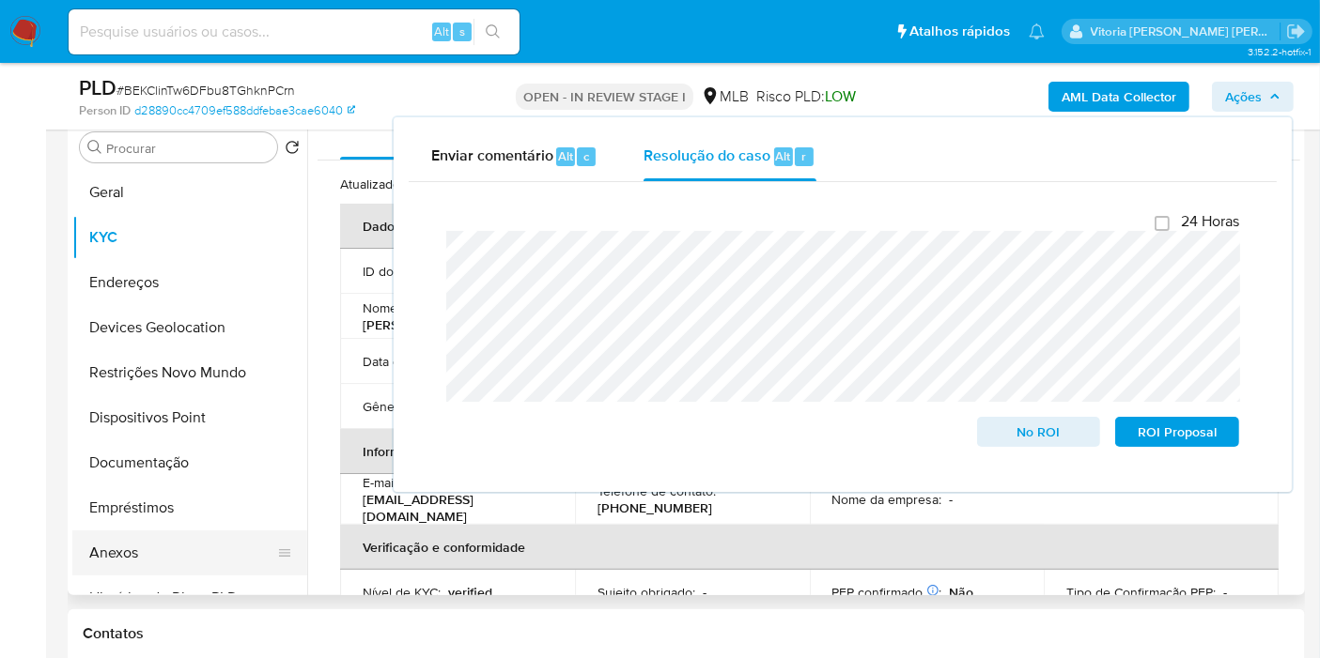
click at [121, 549] on button "Anexos" at bounding box center [182, 553] width 220 height 45
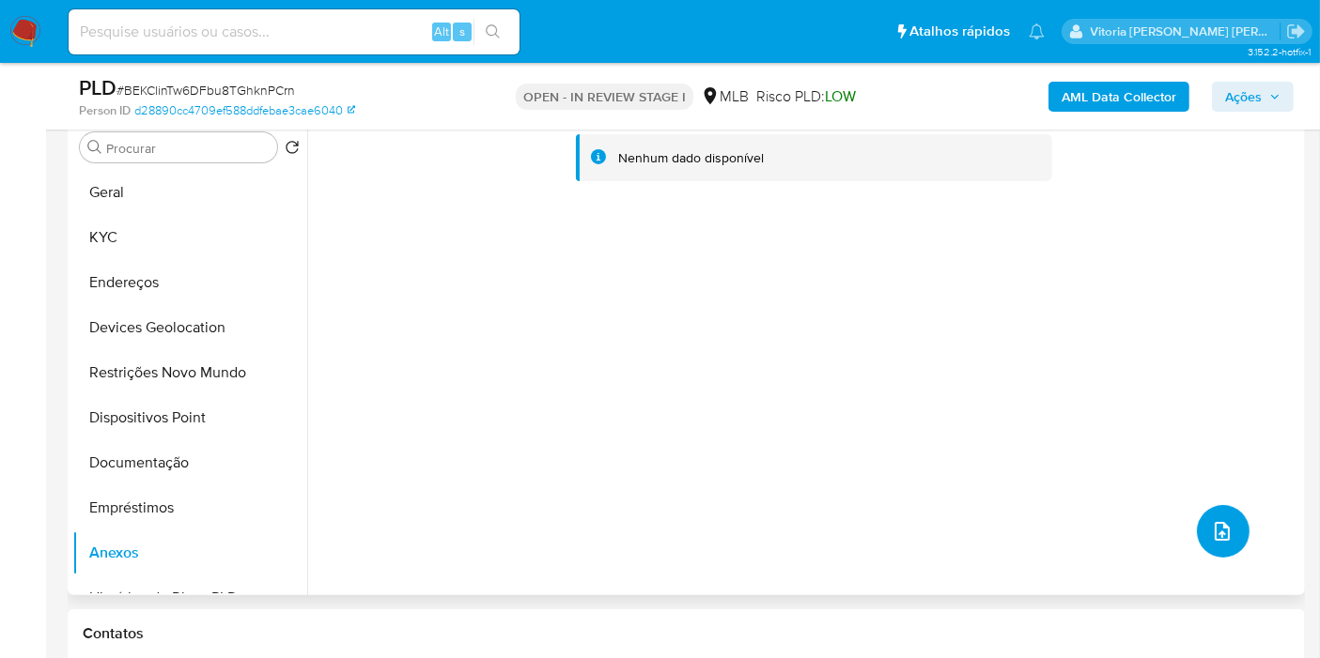
click at [1212, 528] on icon "upload-file" at bounding box center [1222, 531] width 23 height 23
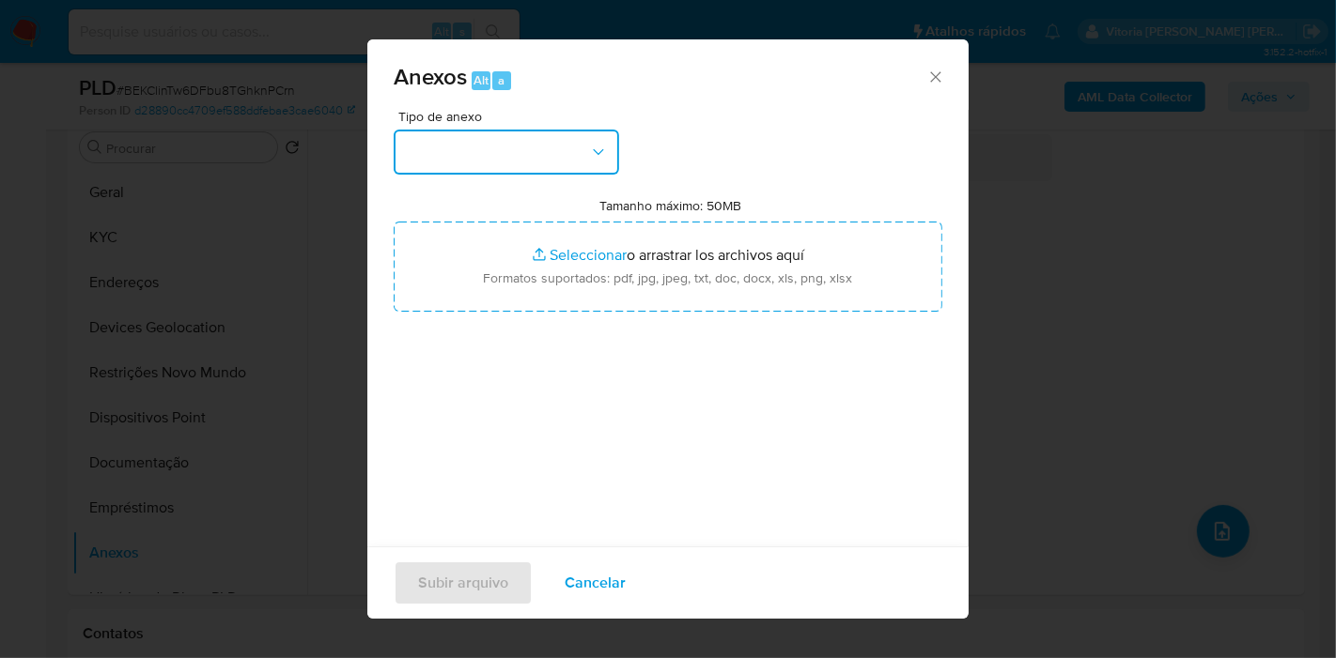
click at [545, 142] on button "button" at bounding box center [506, 152] width 225 height 45
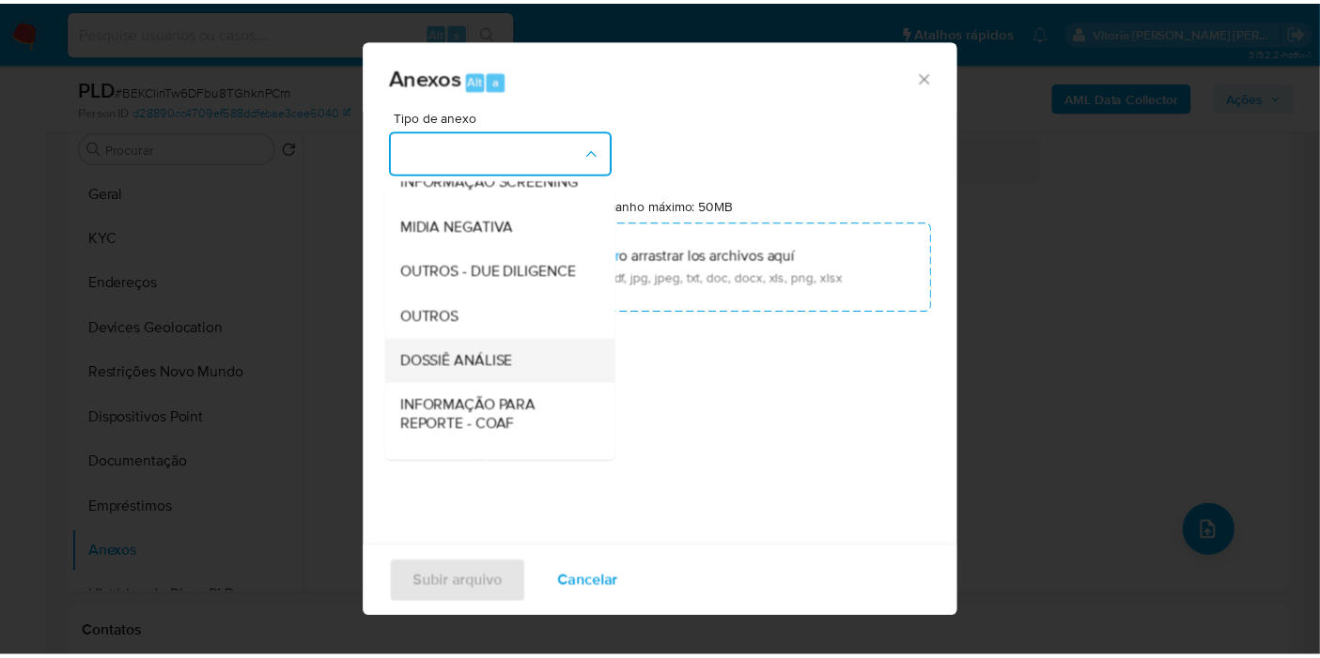
scroll to position [209, 0]
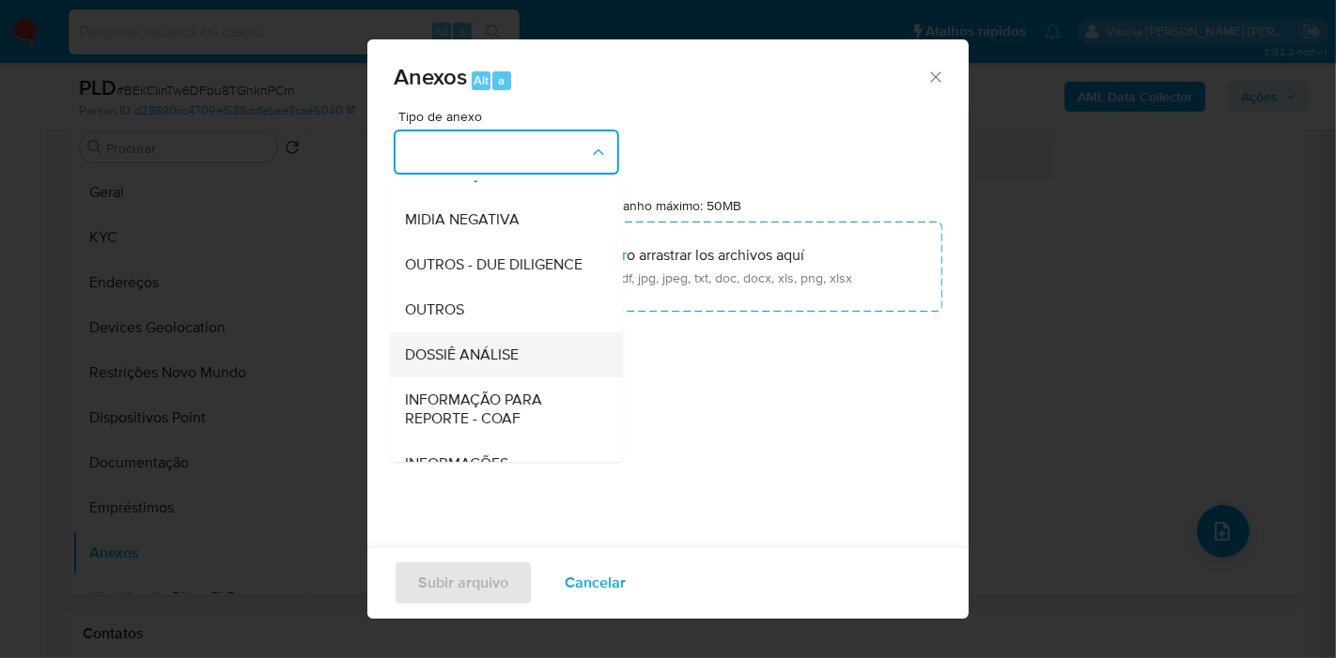
click at [480, 364] on span "DOSSIÊ ANÁLISE" at bounding box center [462, 355] width 114 height 19
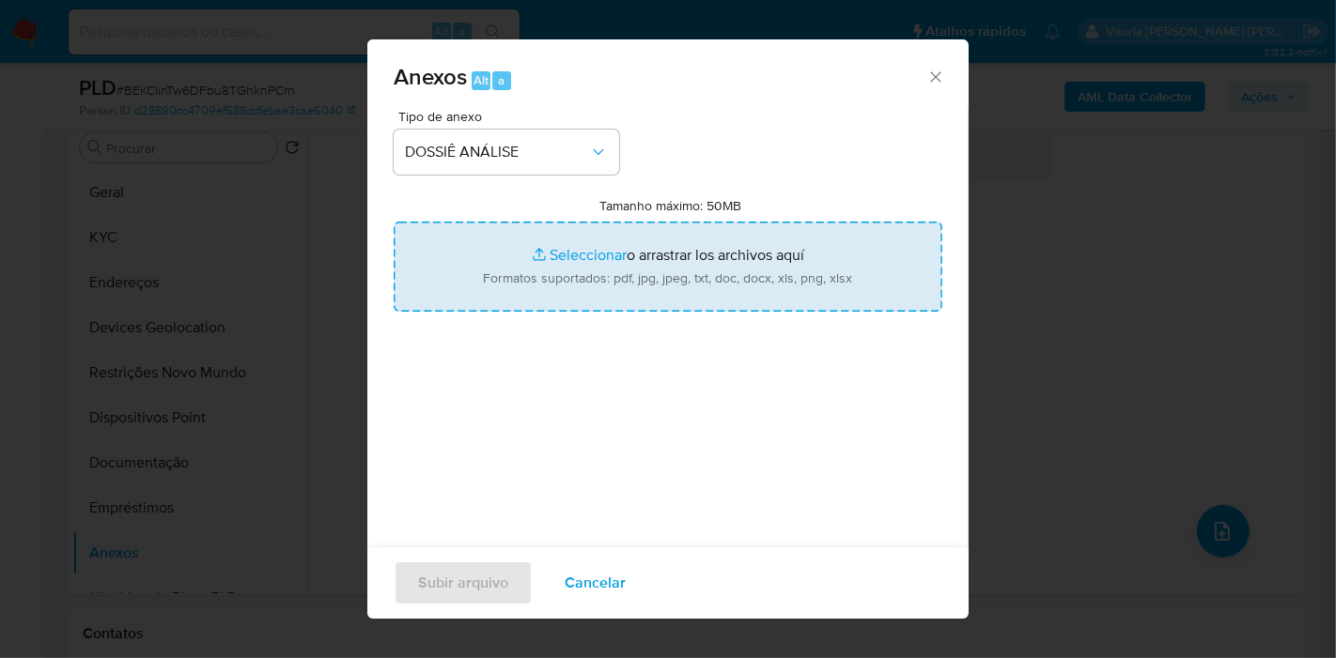
type input "C:\fakepath\SAR XXXX_XX - CPF 11040660339 - ELANE FERREIRA DA SILVA.pdf"
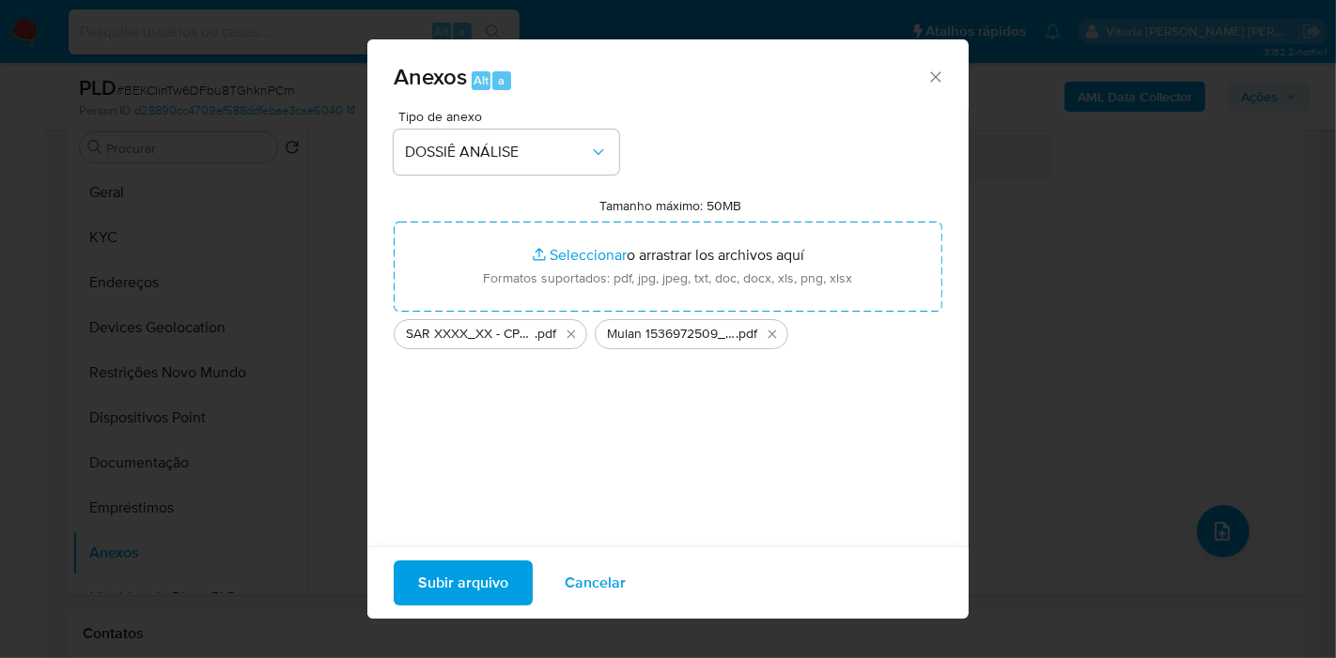
click at [496, 595] on span "Subir arquivo" at bounding box center [463, 583] width 90 height 41
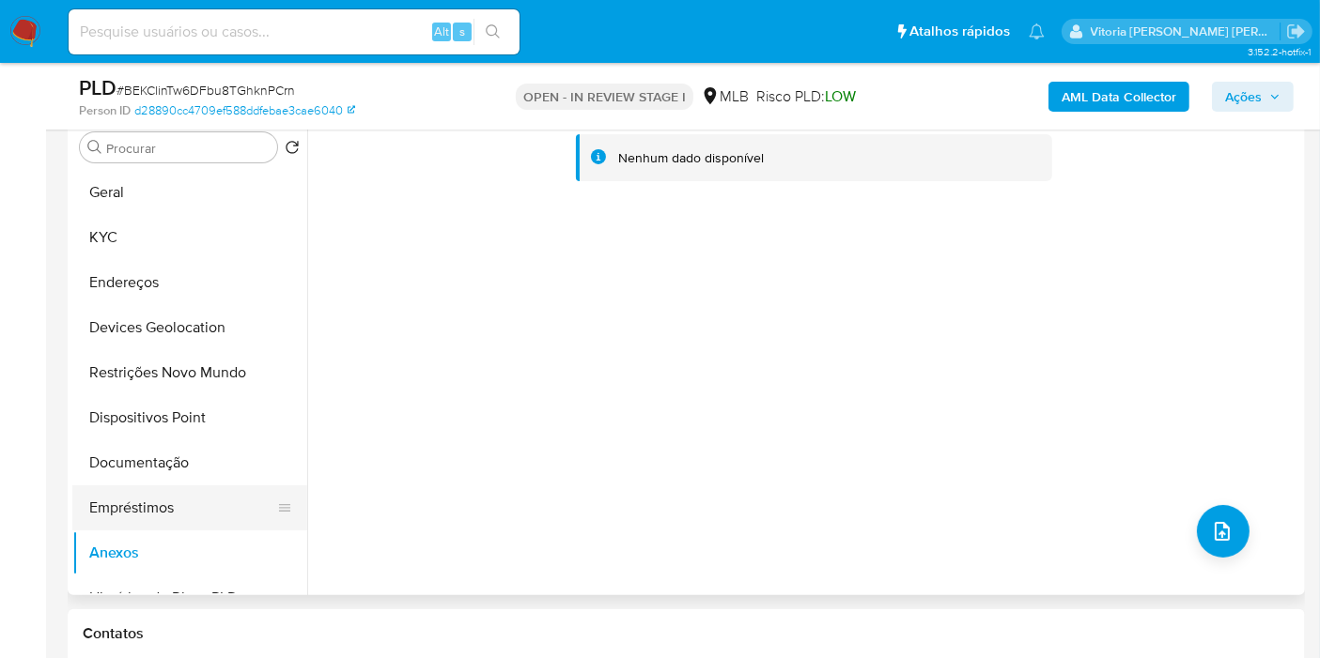
click at [139, 505] on button "Empréstimos" at bounding box center [182, 508] width 220 height 45
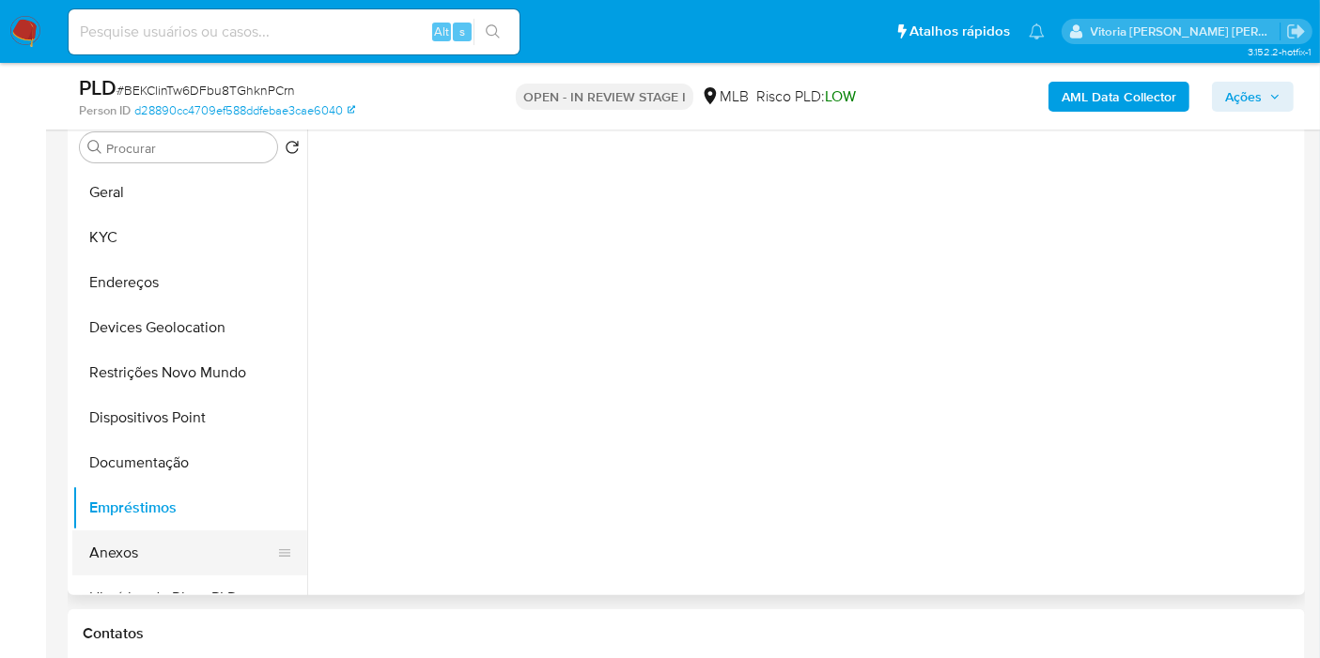
click at [139, 549] on button "Anexos" at bounding box center [182, 553] width 220 height 45
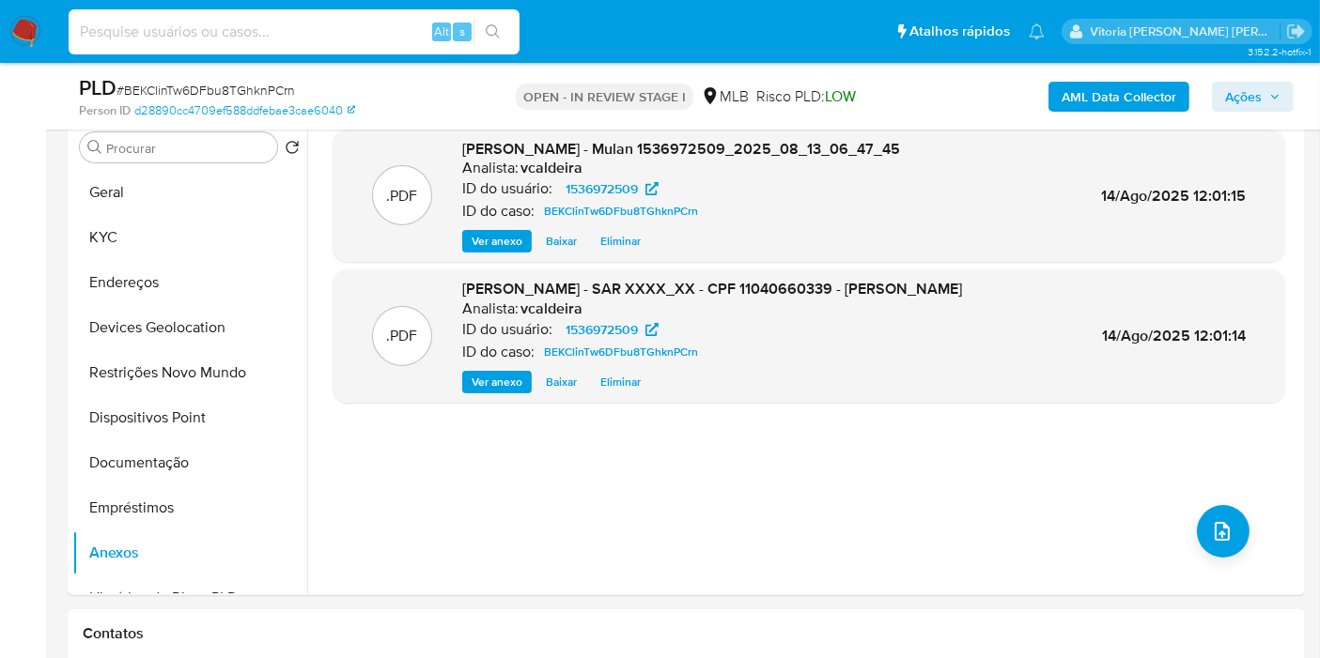
click at [147, 34] on input at bounding box center [294, 32] width 451 height 24
click at [1240, 90] on span "Ações" at bounding box center [1243, 97] width 37 height 30
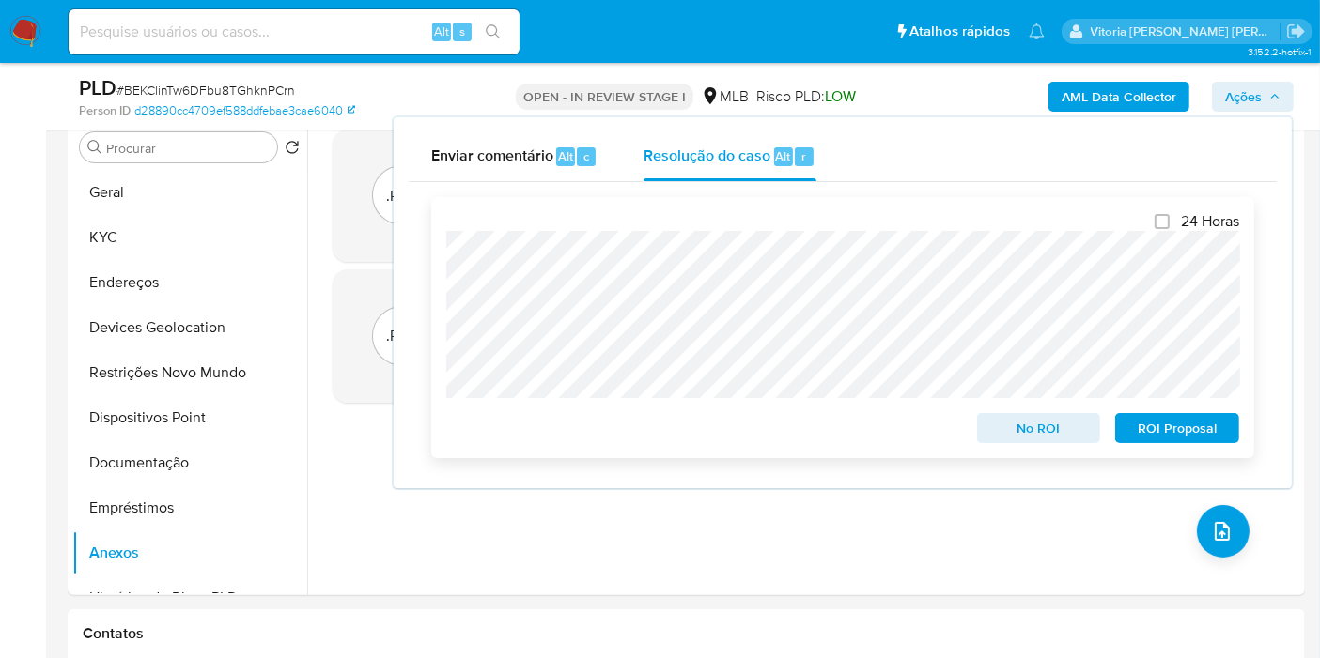
click at [1157, 432] on span "ROI Proposal" at bounding box center [1177, 428] width 98 height 26
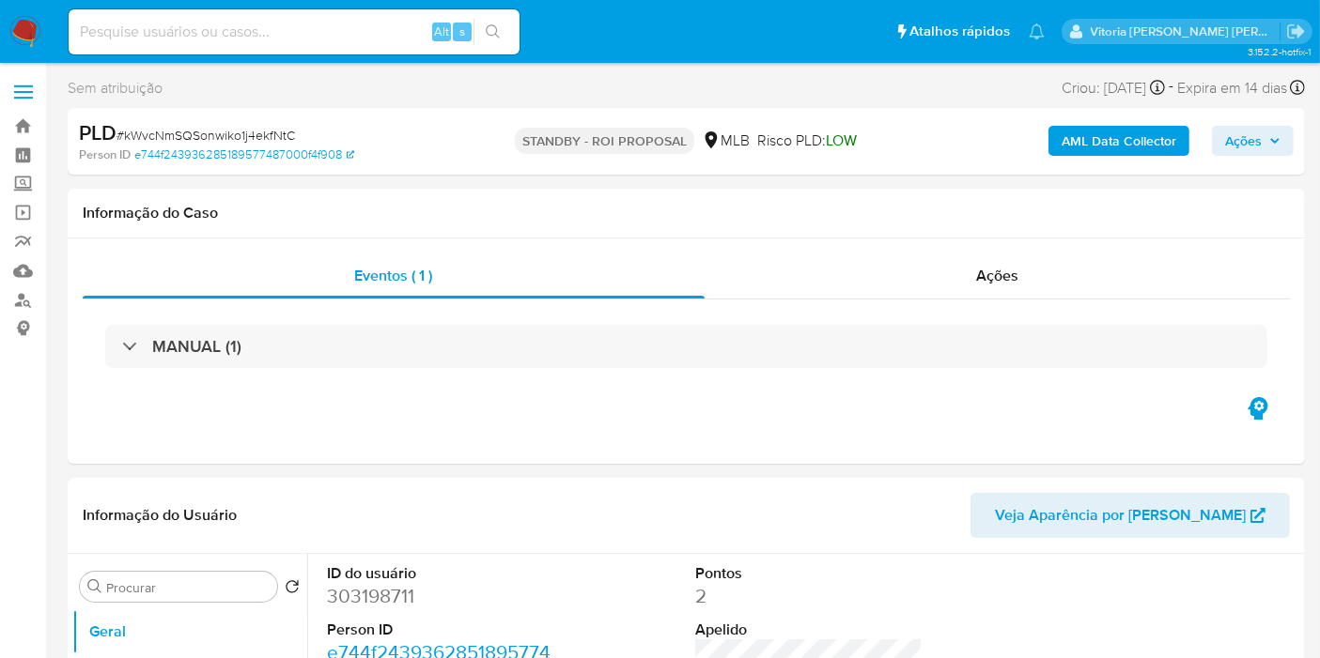
select select "10"
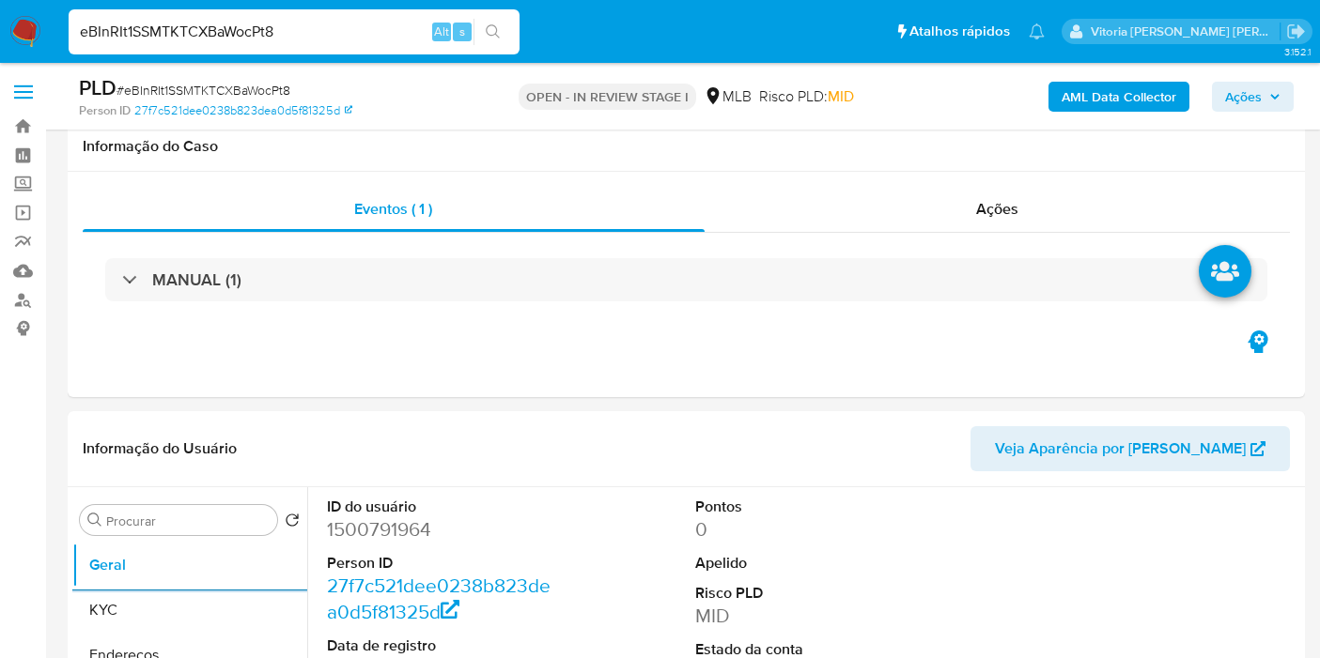
select select "10"
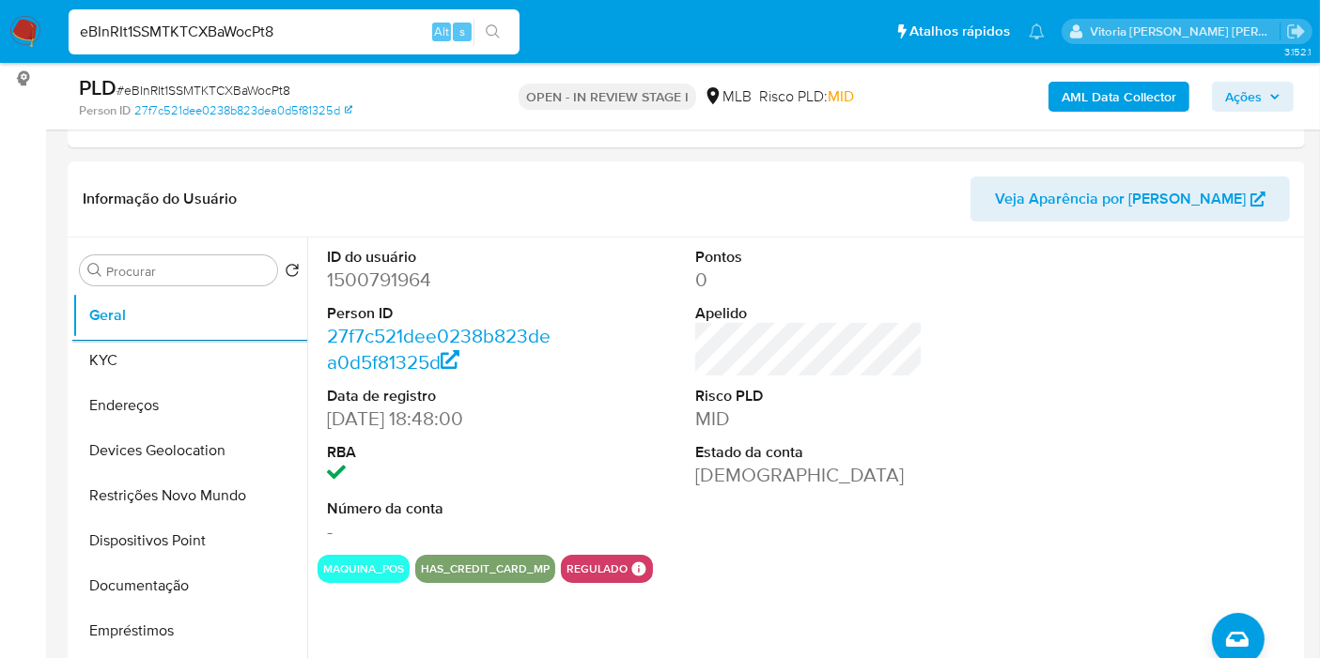
click at [1272, 98] on icon "button" at bounding box center [1274, 96] width 11 height 11
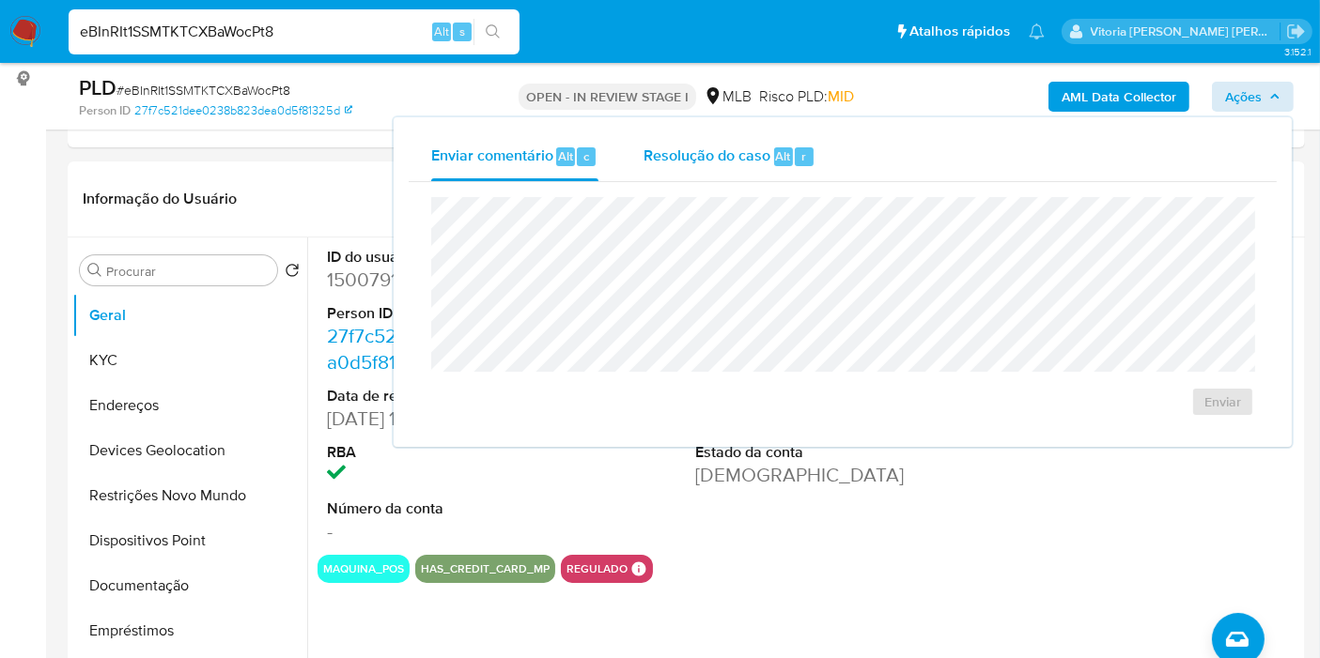
click at [751, 159] on span "Resolução do caso" at bounding box center [706, 156] width 127 height 22
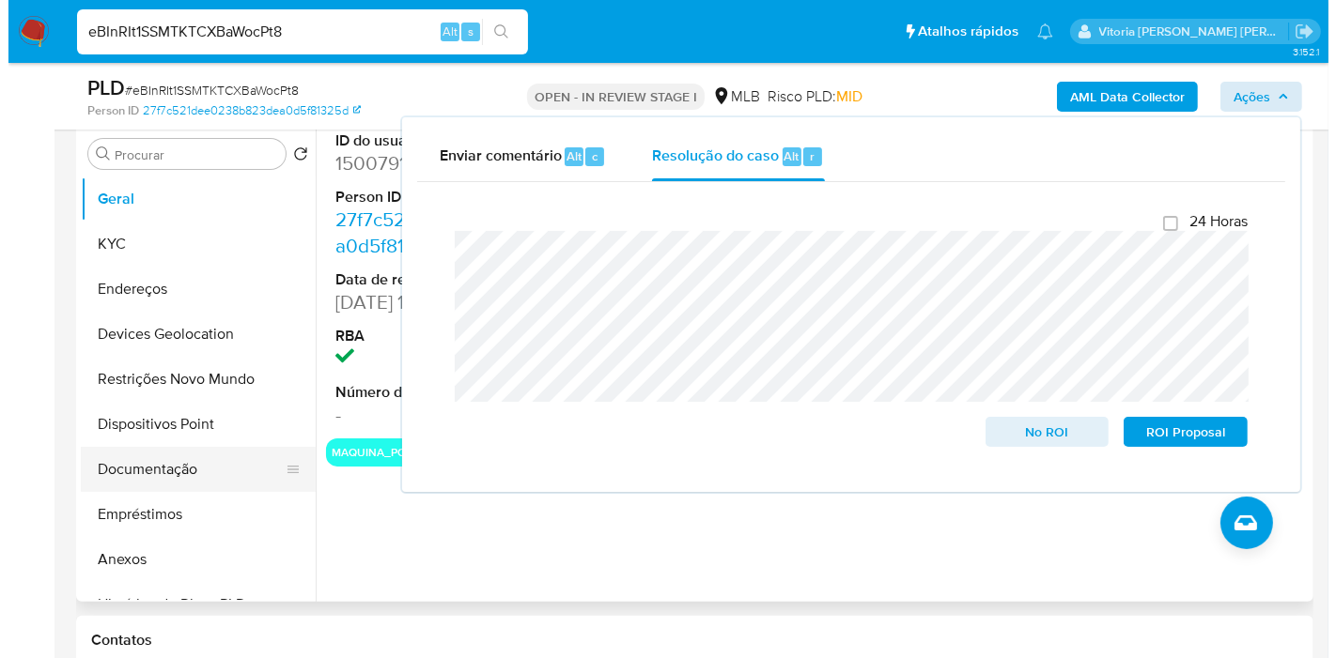
scroll to position [417, 0]
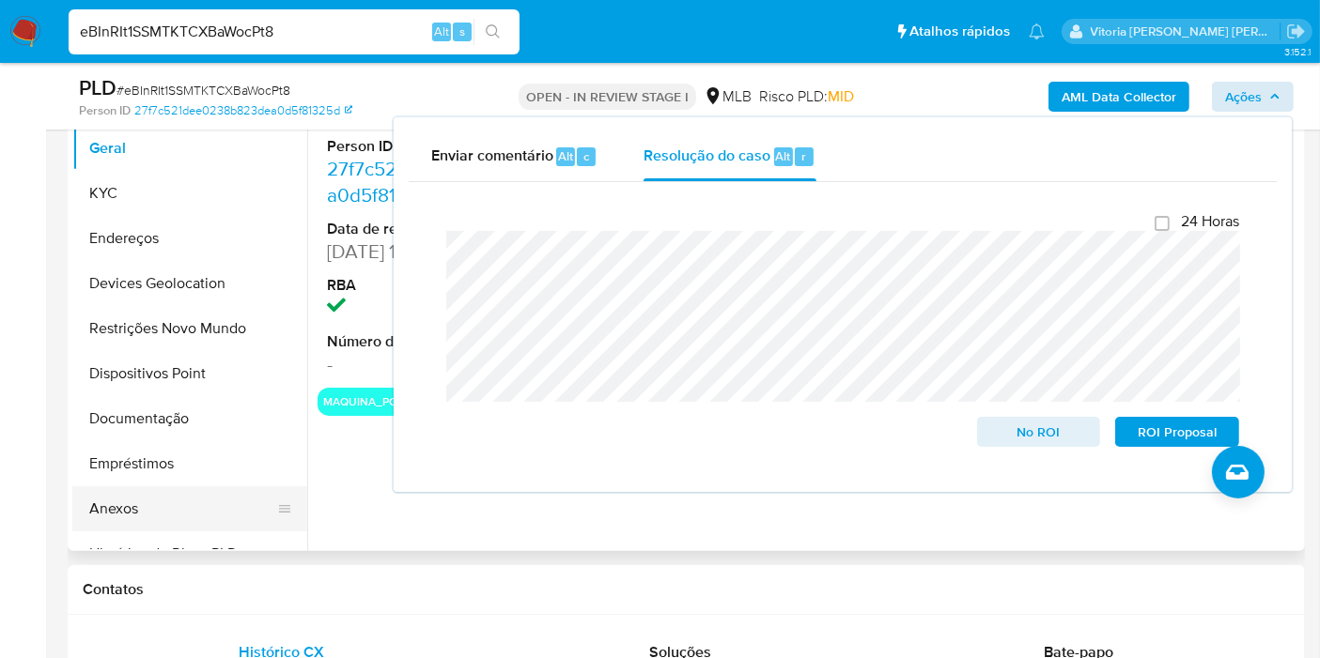
click at [131, 505] on button "Anexos" at bounding box center [182, 509] width 220 height 45
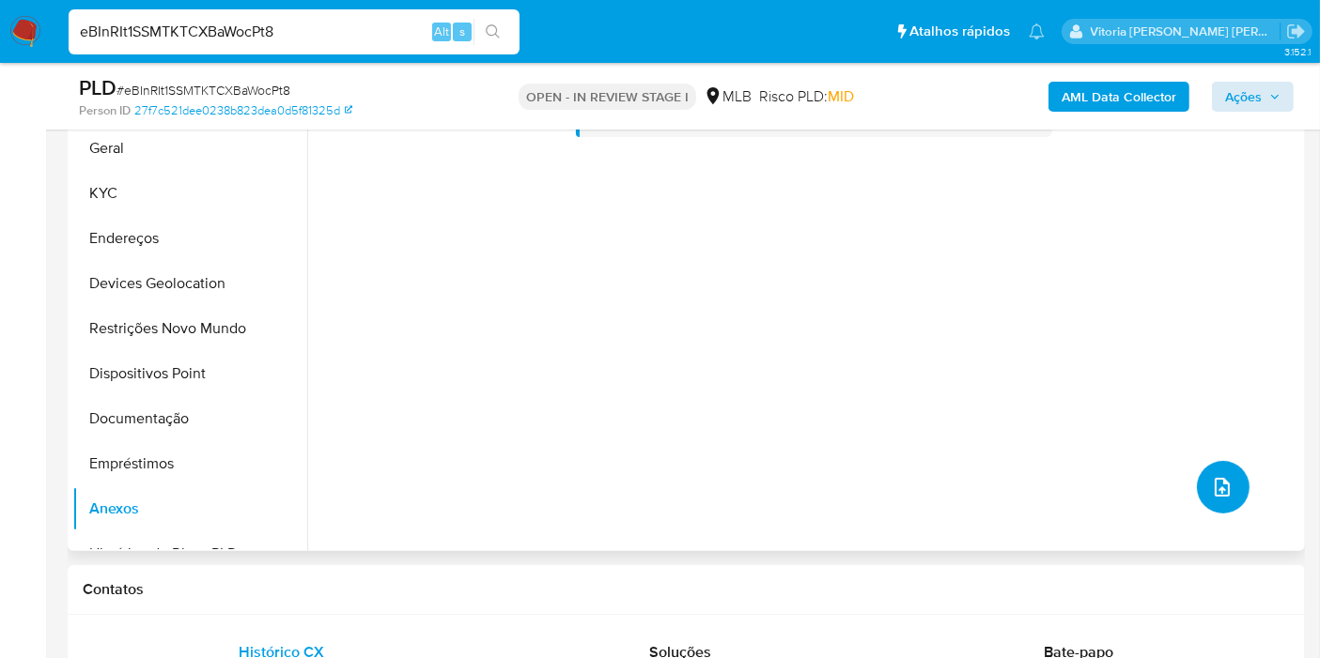
click at [1211, 486] on icon "upload-file" at bounding box center [1222, 487] width 23 height 23
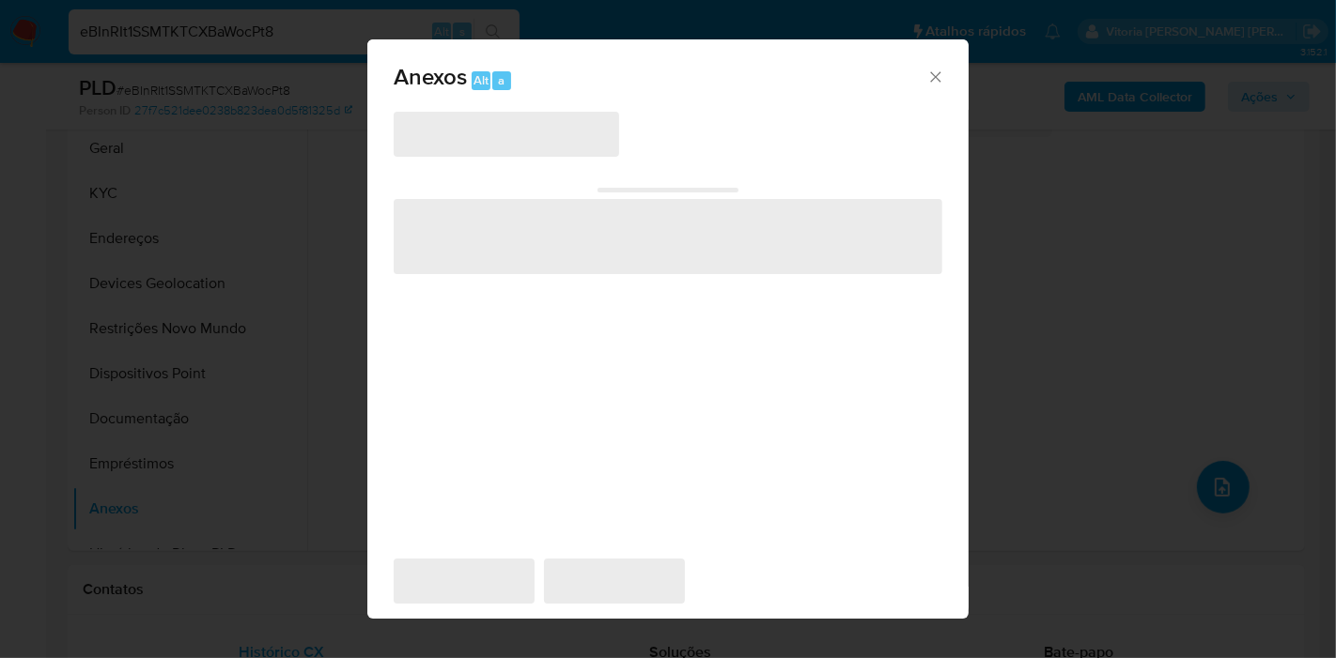
click at [568, 136] on span "‌" at bounding box center [506, 134] width 225 height 45
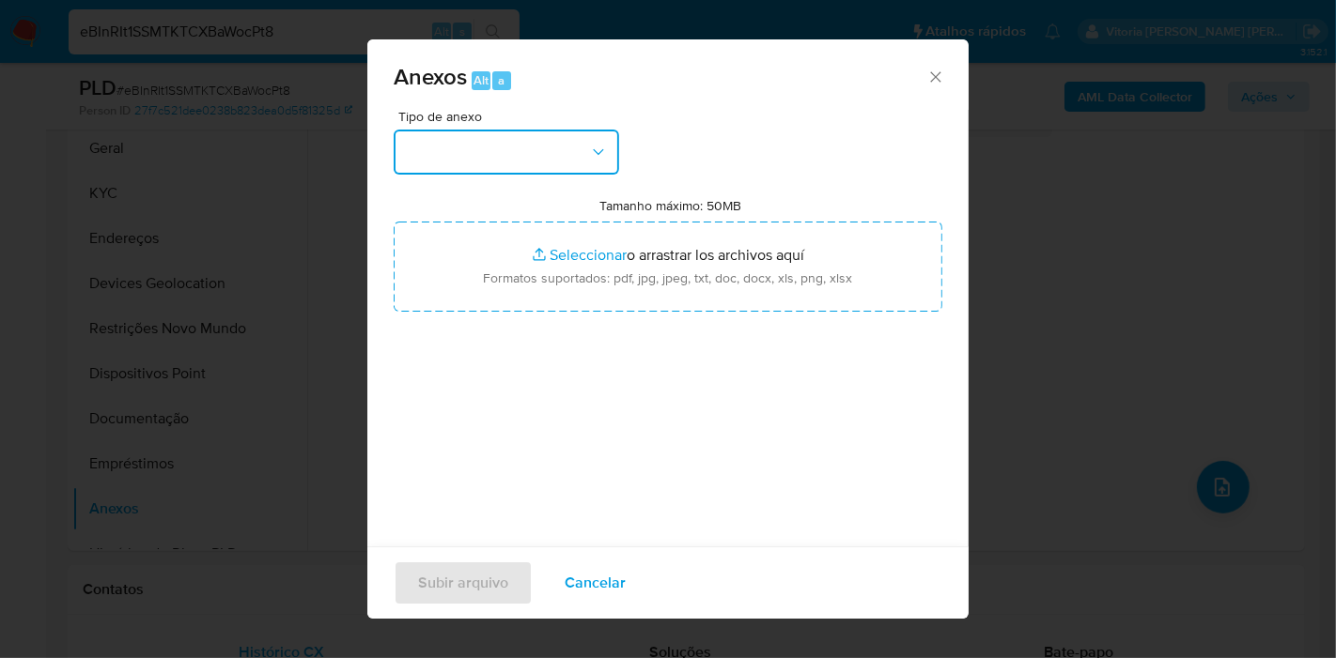
click at [568, 136] on button "button" at bounding box center [506, 152] width 225 height 45
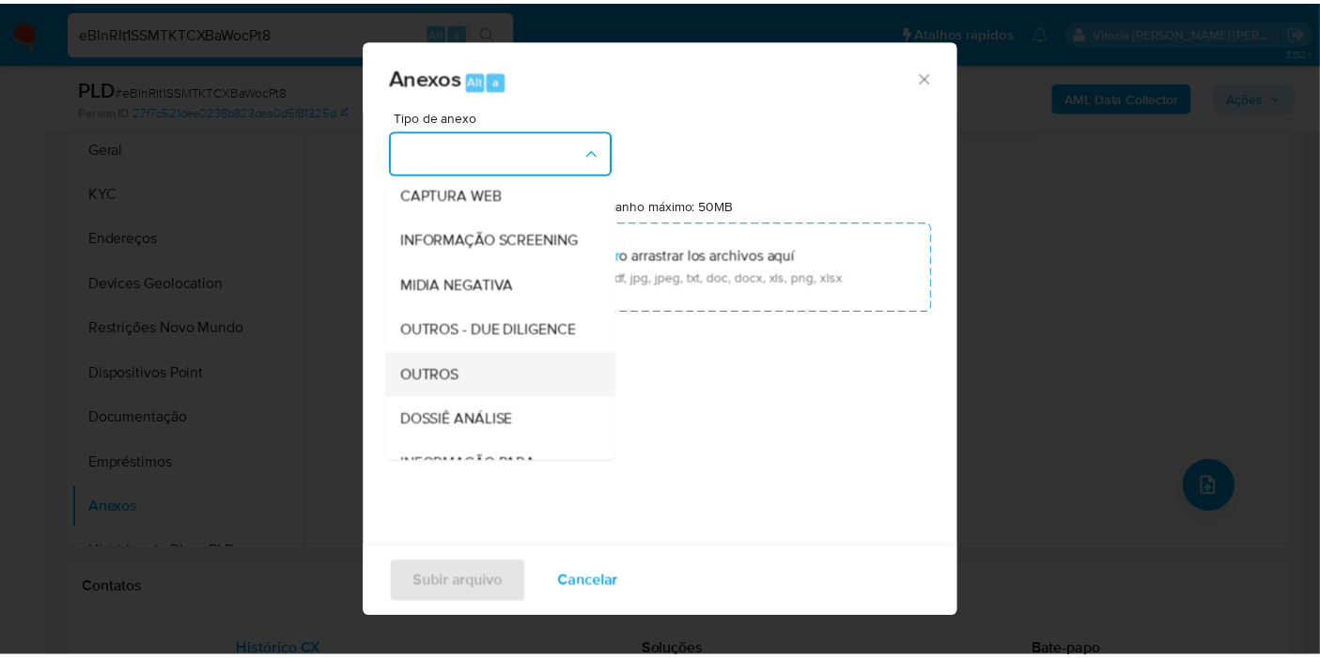
scroll to position [209, 0]
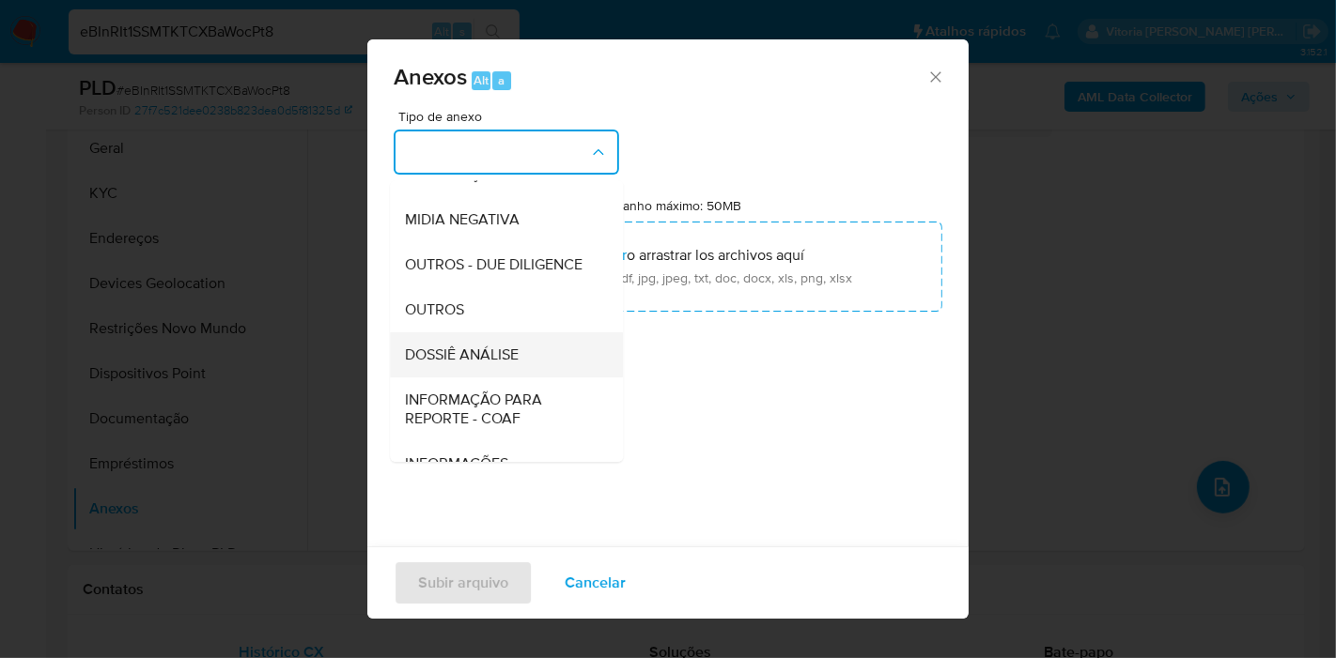
click at [489, 364] on span "DOSSIÊ ANÁLISE" at bounding box center [462, 355] width 114 height 19
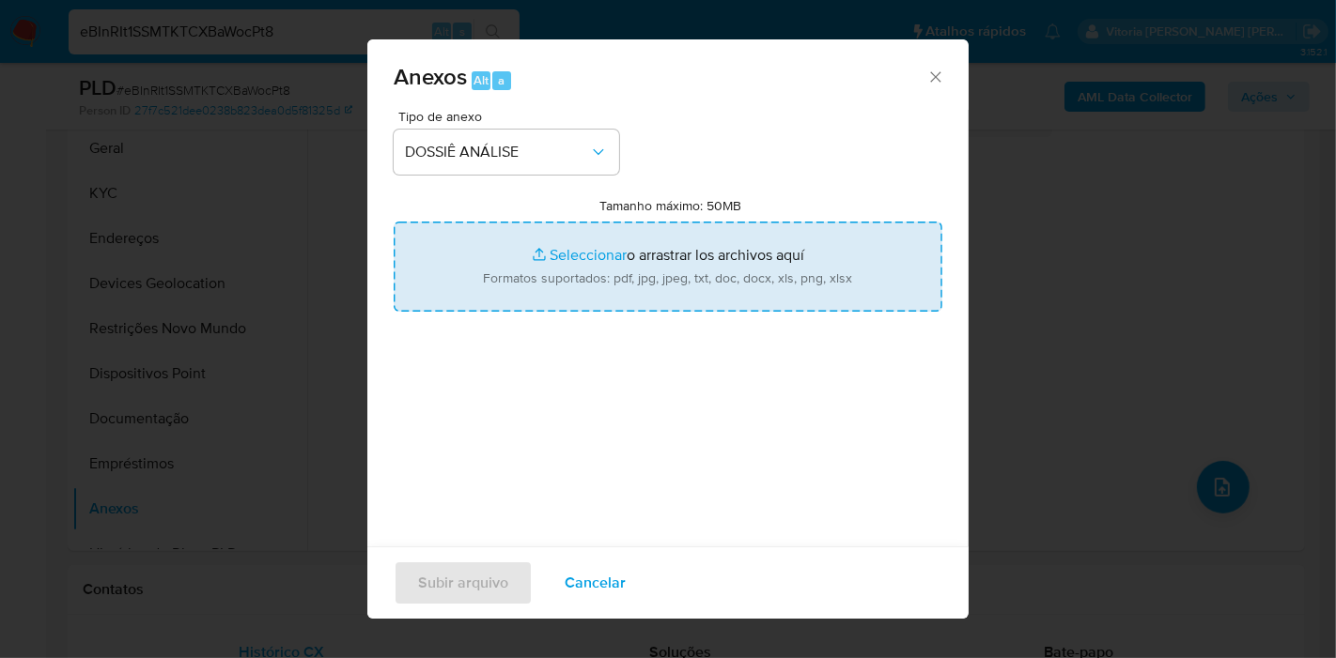
type input "C:\fakepath\SAR XXXX_XX - CPF 07703240370 - LUCAS HENRIQUE SILVA LIMA.pdf"
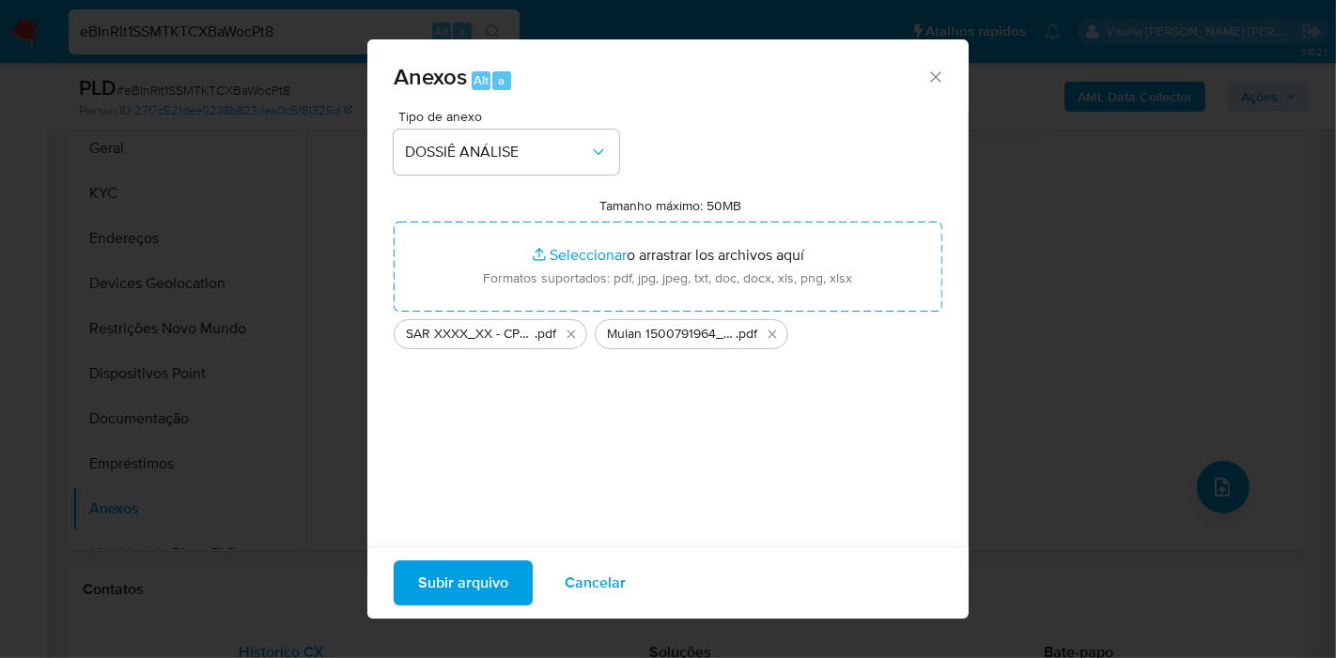
click at [490, 593] on span "Subir arquivo" at bounding box center [463, 583] width 90 height 41
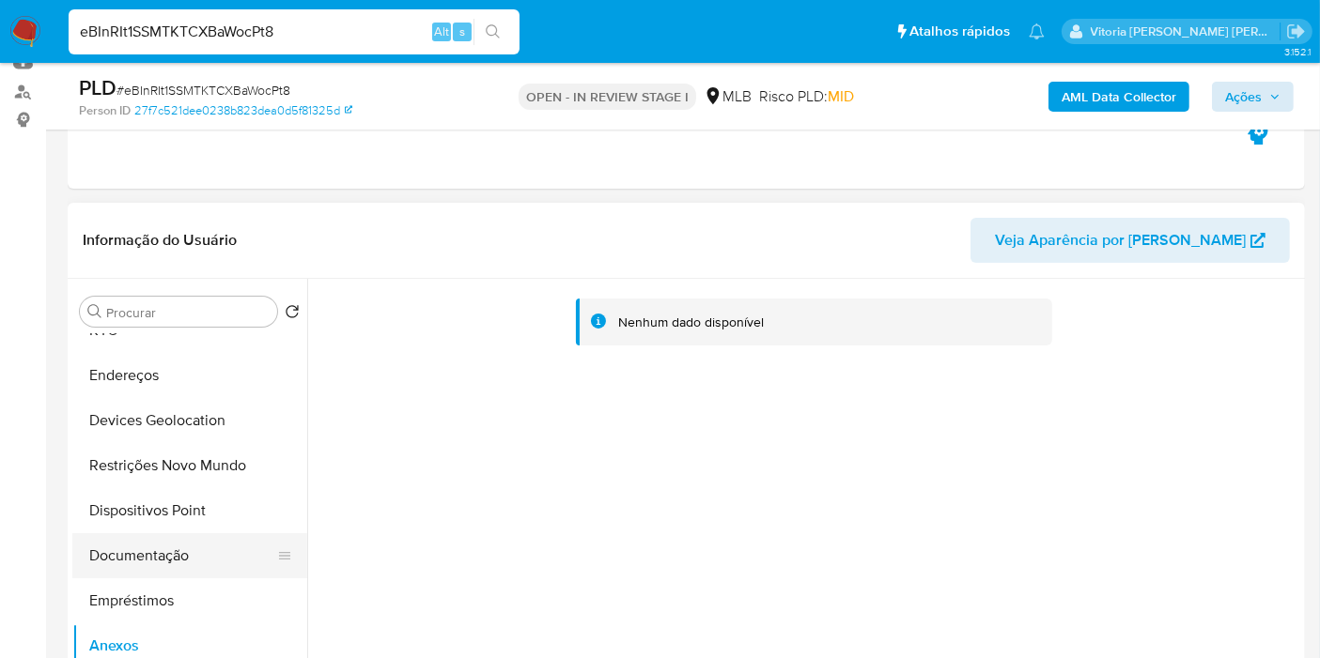
scroll to position [104, 0]
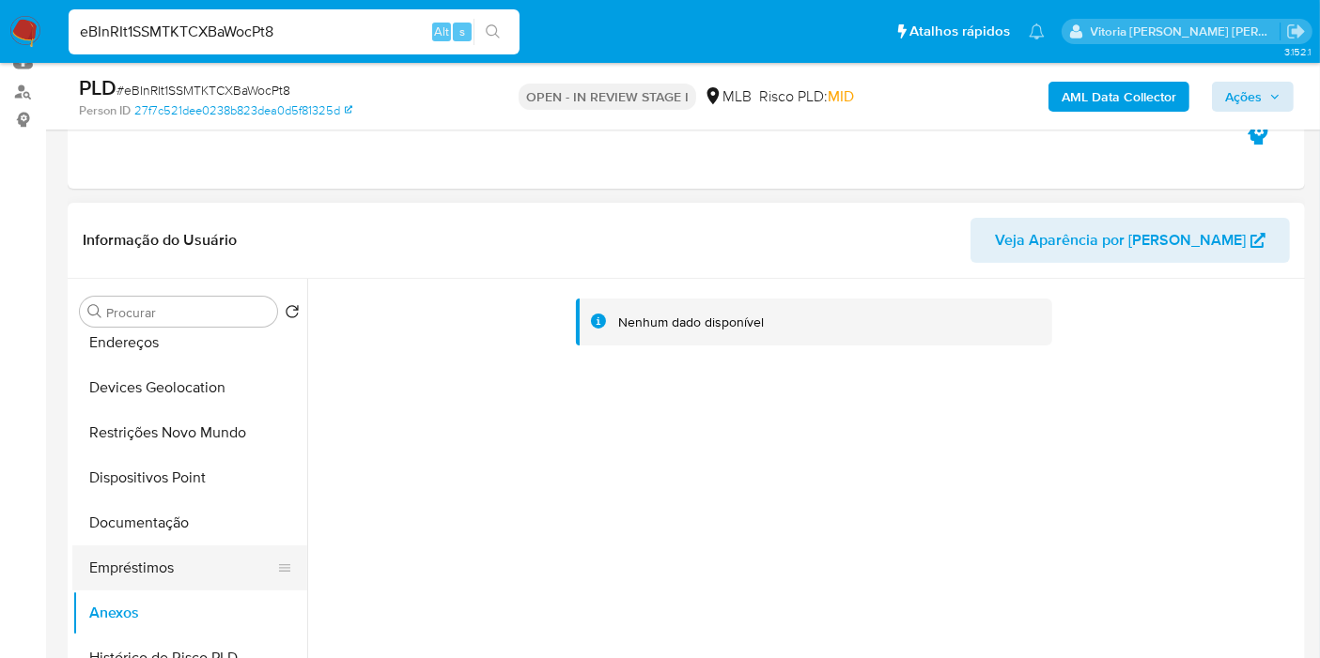
click at [155, 562] on button "Empréstimos" at bounding box center [182, 568] width 220 height 45
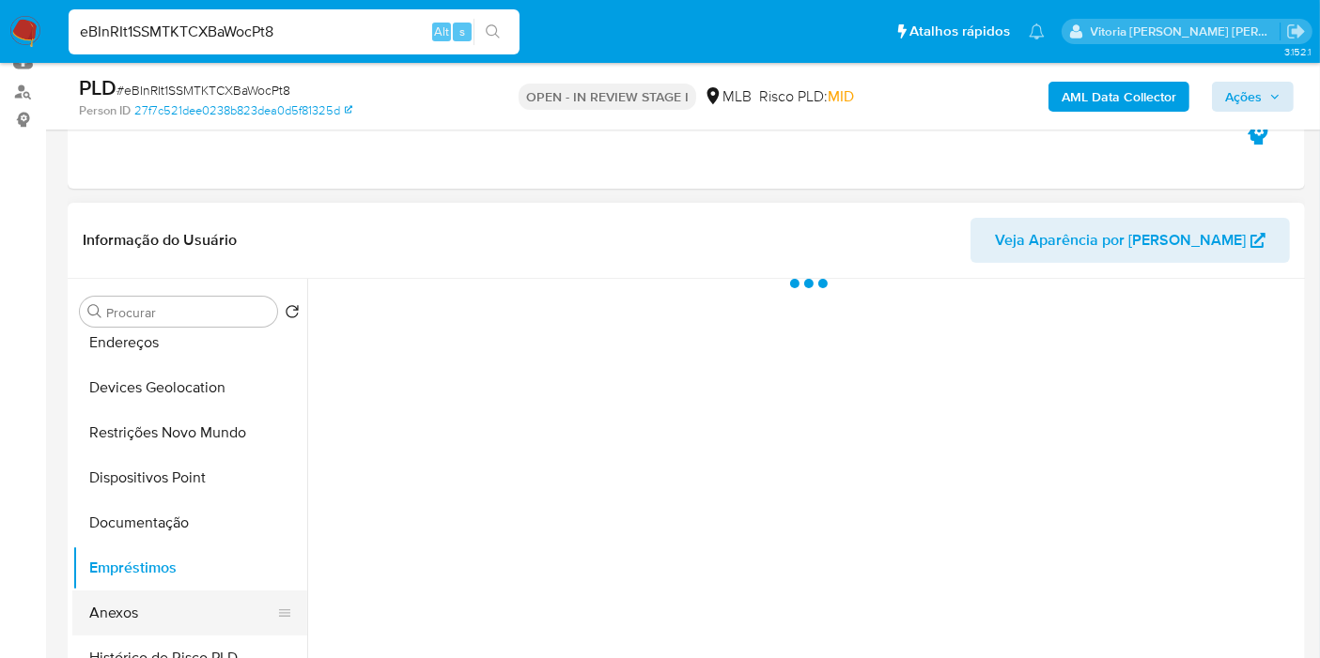
click at [129, 602] on button "Anexos" at bounding box center [182, 613] width 220 height 45
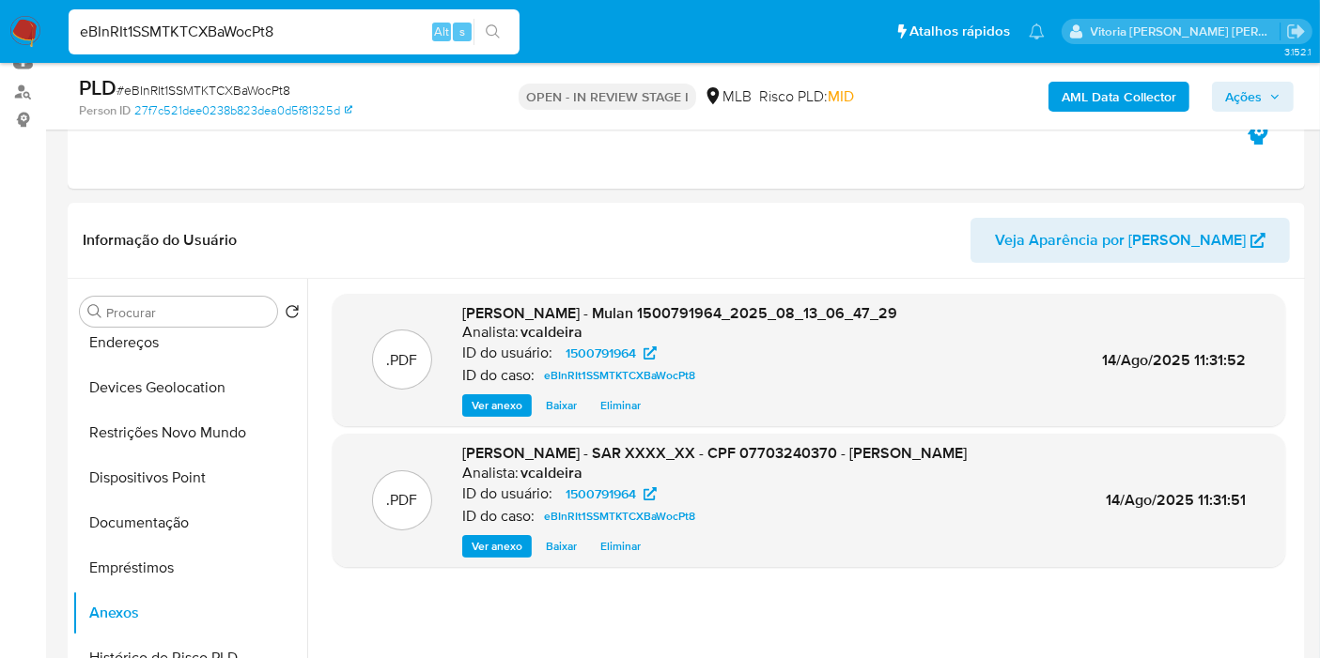
click at [1247, 101] on span "Ações" at bounding box center [1243, 97] width 37 height 30
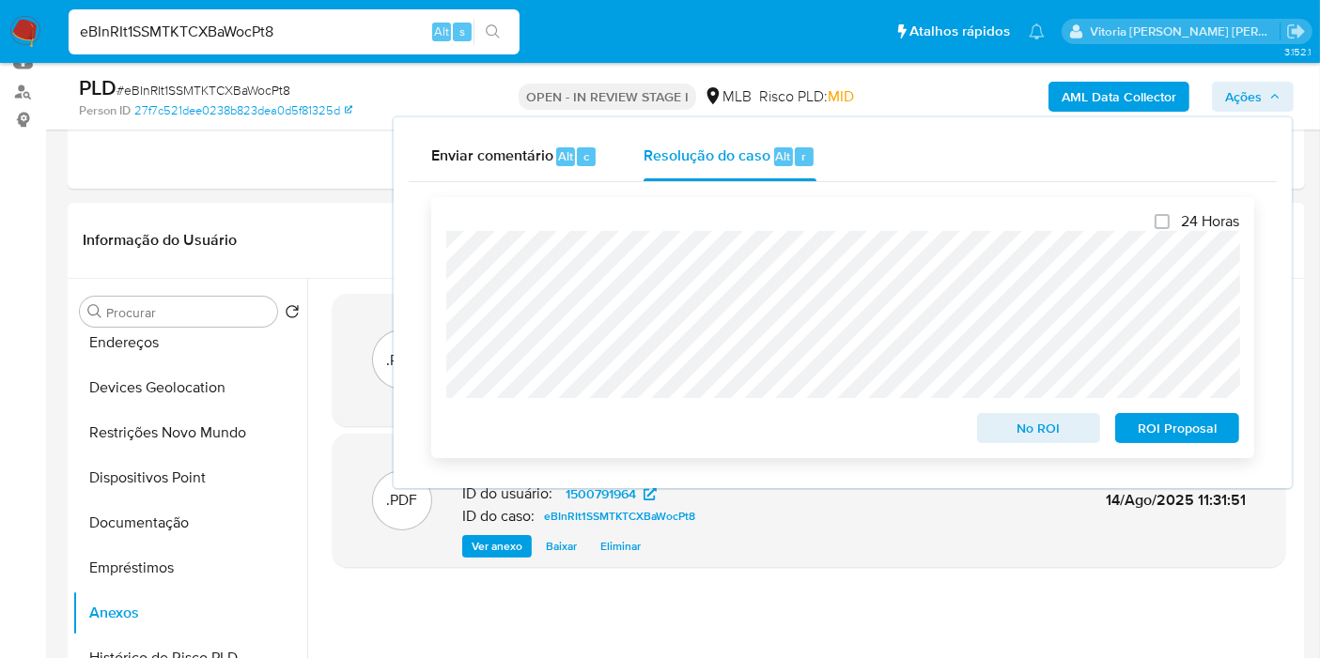
click at [1148, 435] on span "ROI Proposal" at bounding box center [1177, 428] width 98 height 26
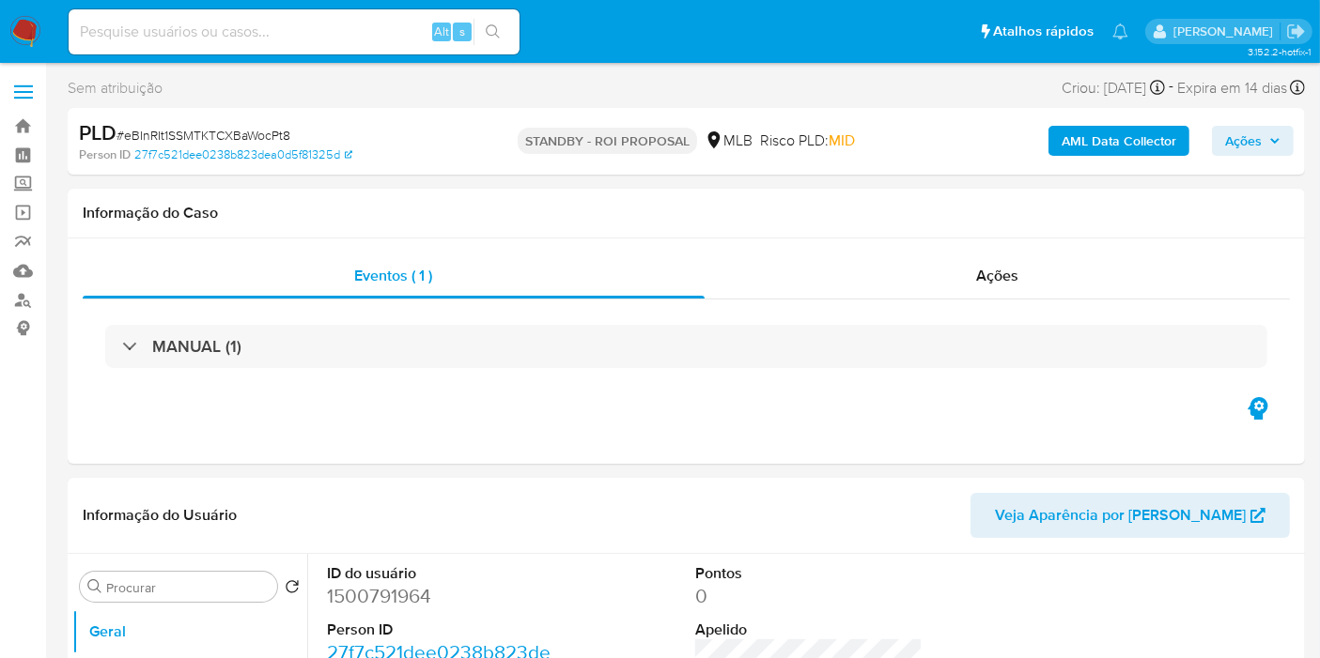
select select "10"
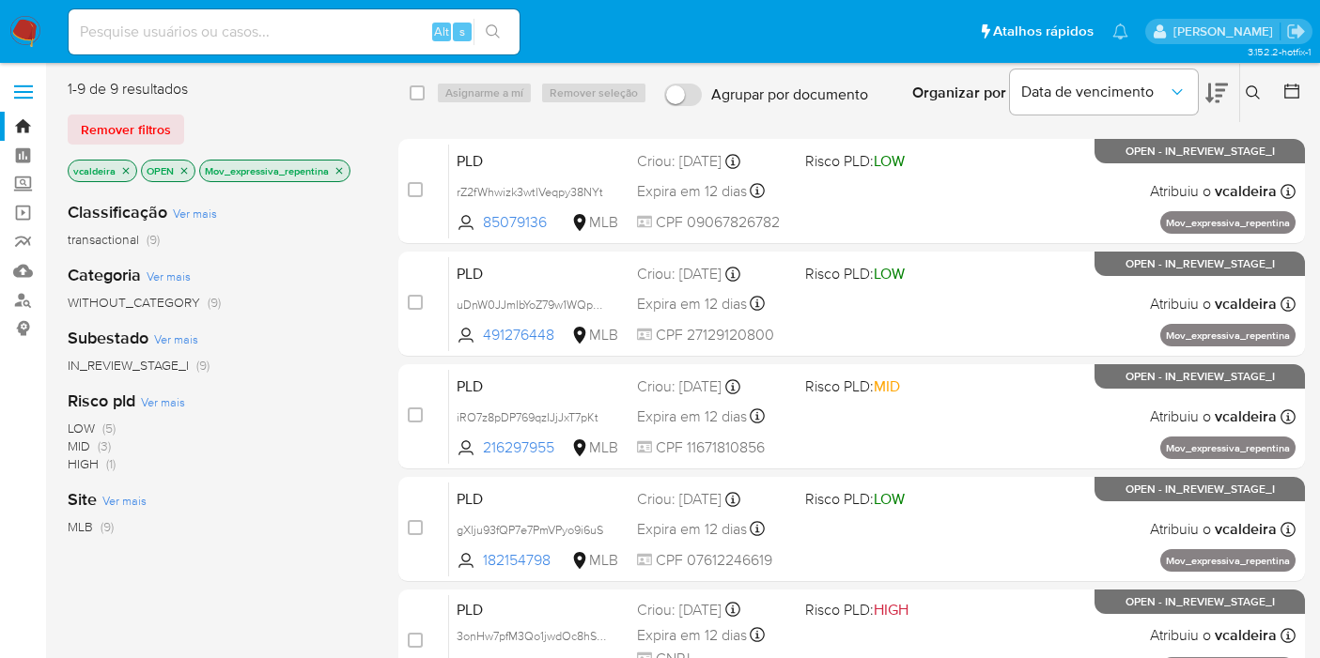
scroll to position [458, 0]
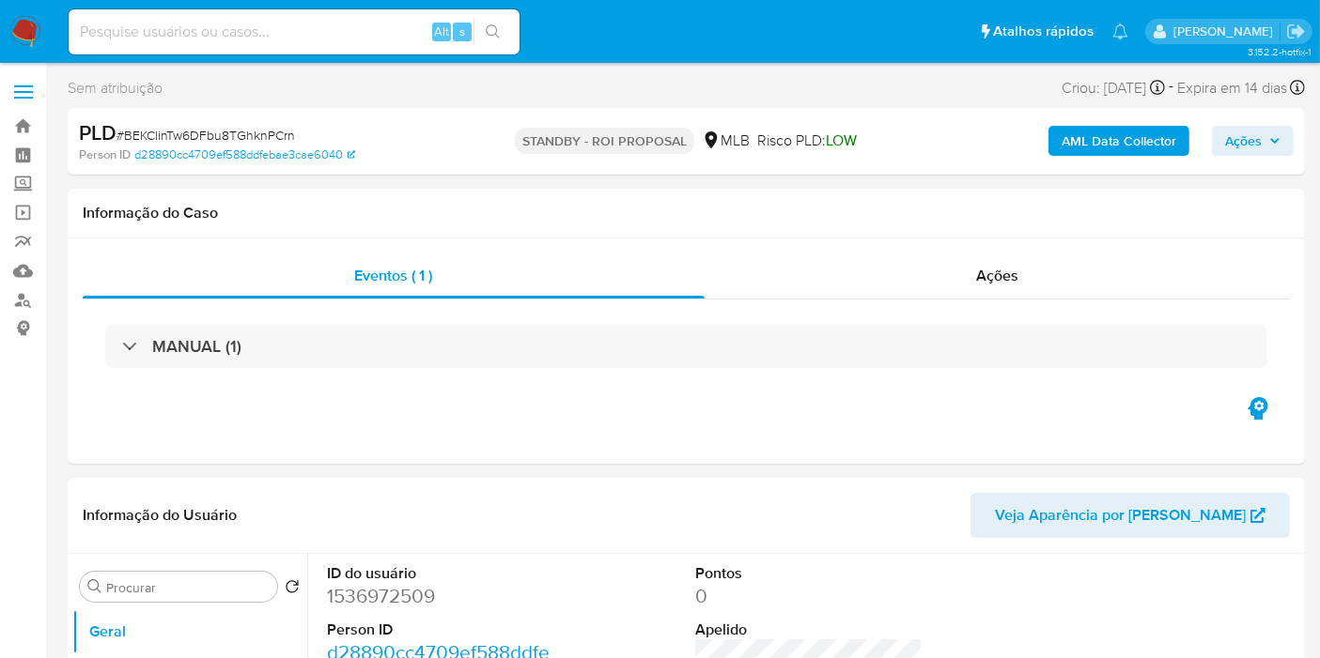
select select "10"
click at [321, 32] on input at bounding box center [294, 32] width 451 height 24
paste input "ChuwreTmlMsRGbLZopSYr3oF"
type input "ChuwreTmlMsRGbLZopSYr3oF"
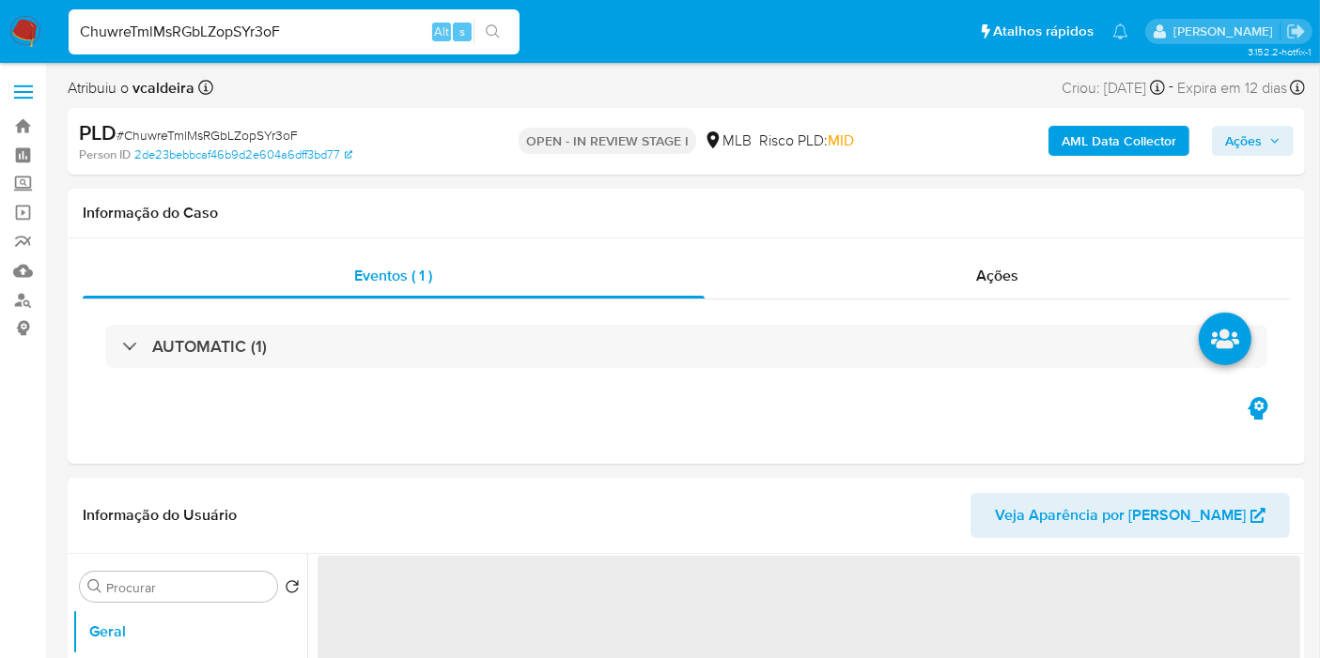
select select "10"
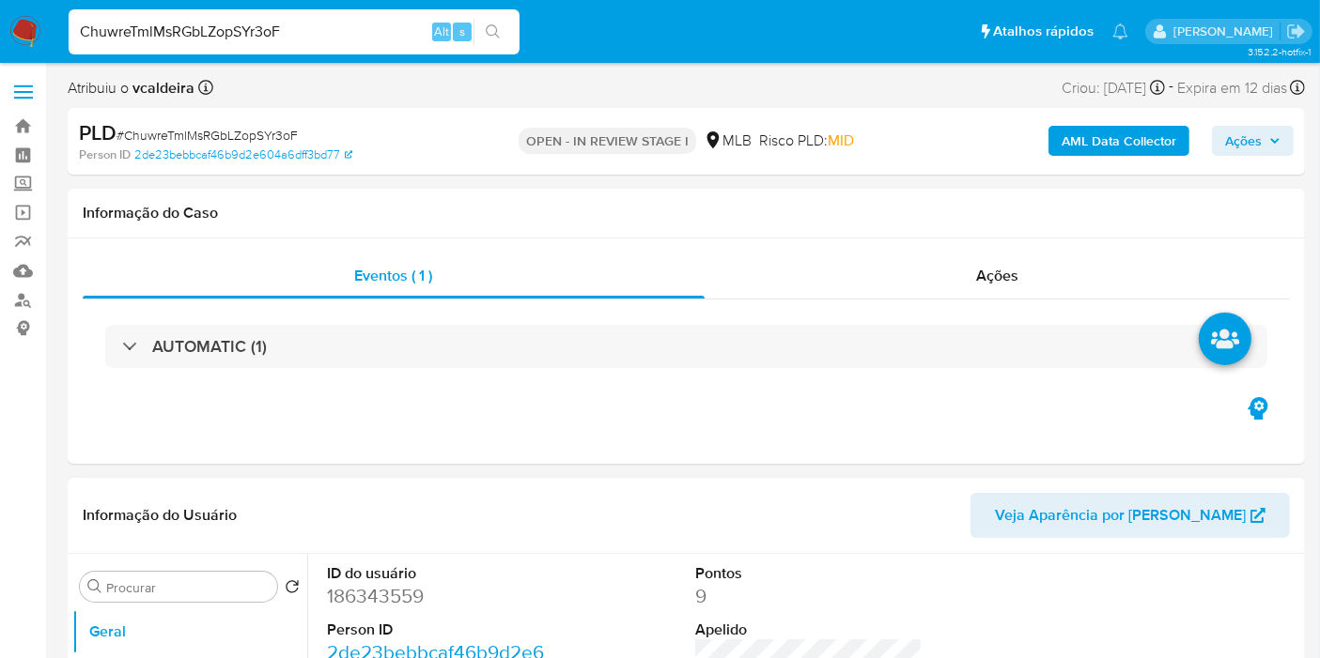
click at [391, 593] on dd "186343559" at bounding box center [440, 596] width 227 height 26
click at [391, 592] on dd "186343559" at bounding box center [440, 596] width 227 height 26
copy dd "186343559"
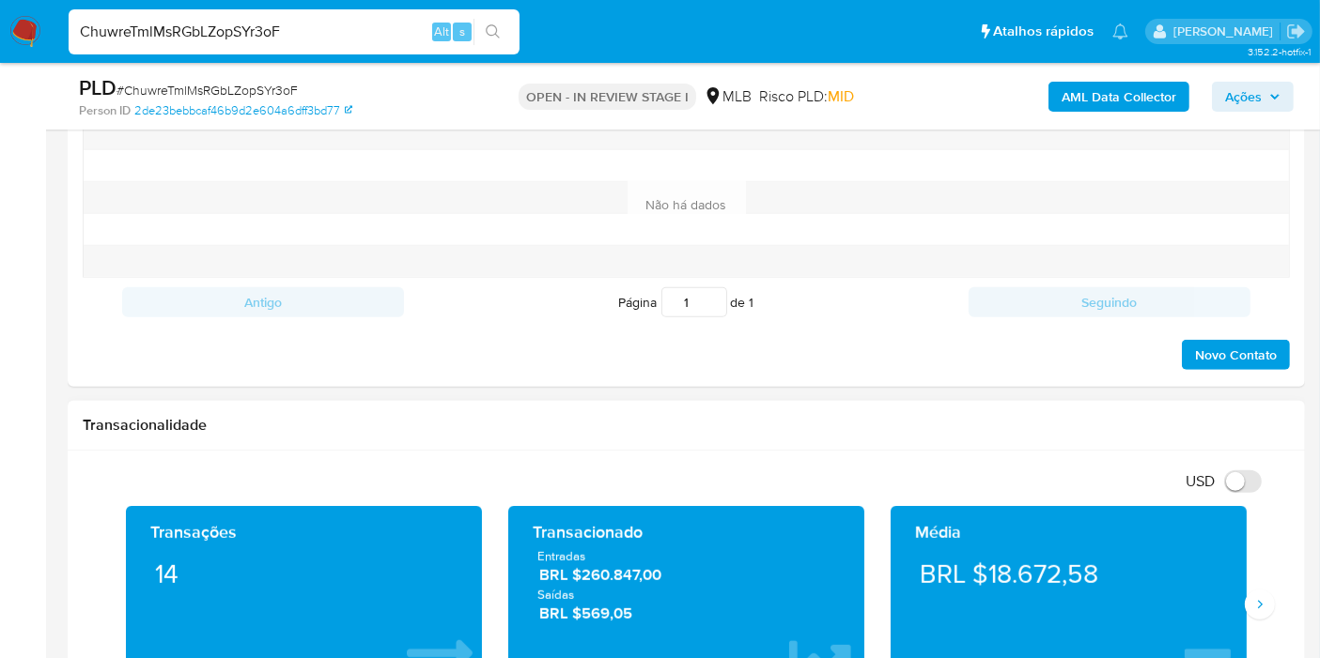
scroll to position [1148, 0]
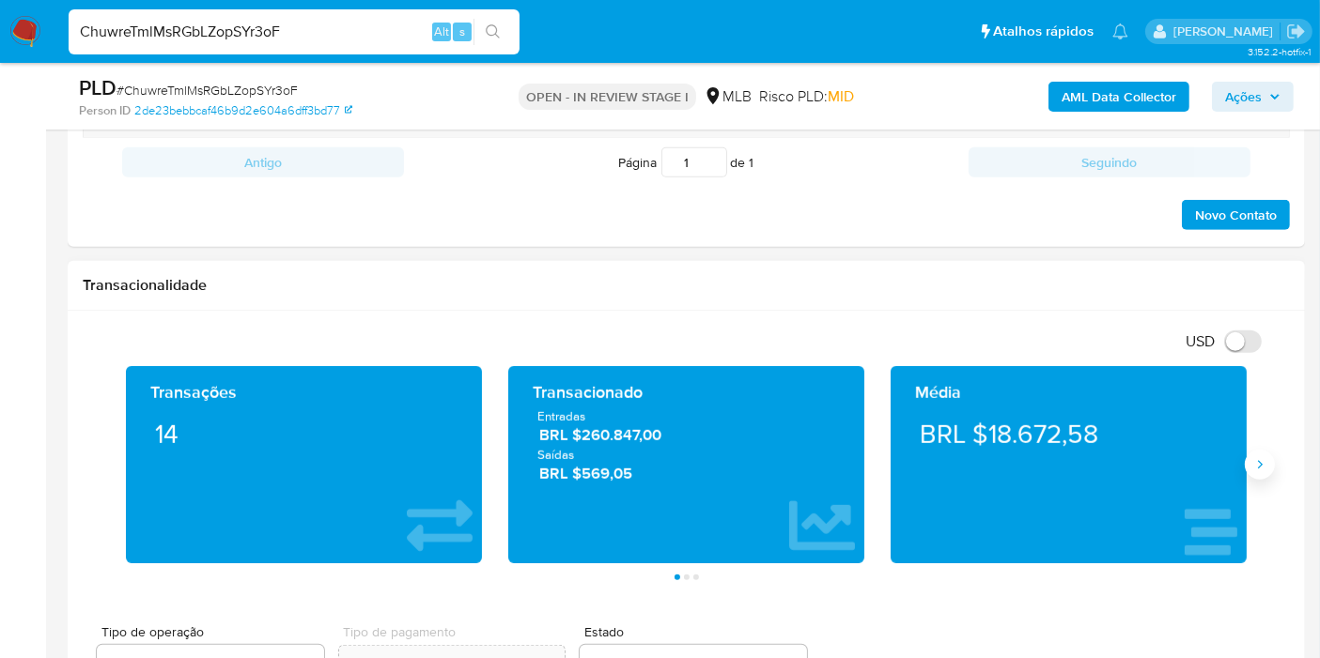
click at [1263, 457] on icon "Siguiente" at bounding box center [1259, 464] width 15 height 15
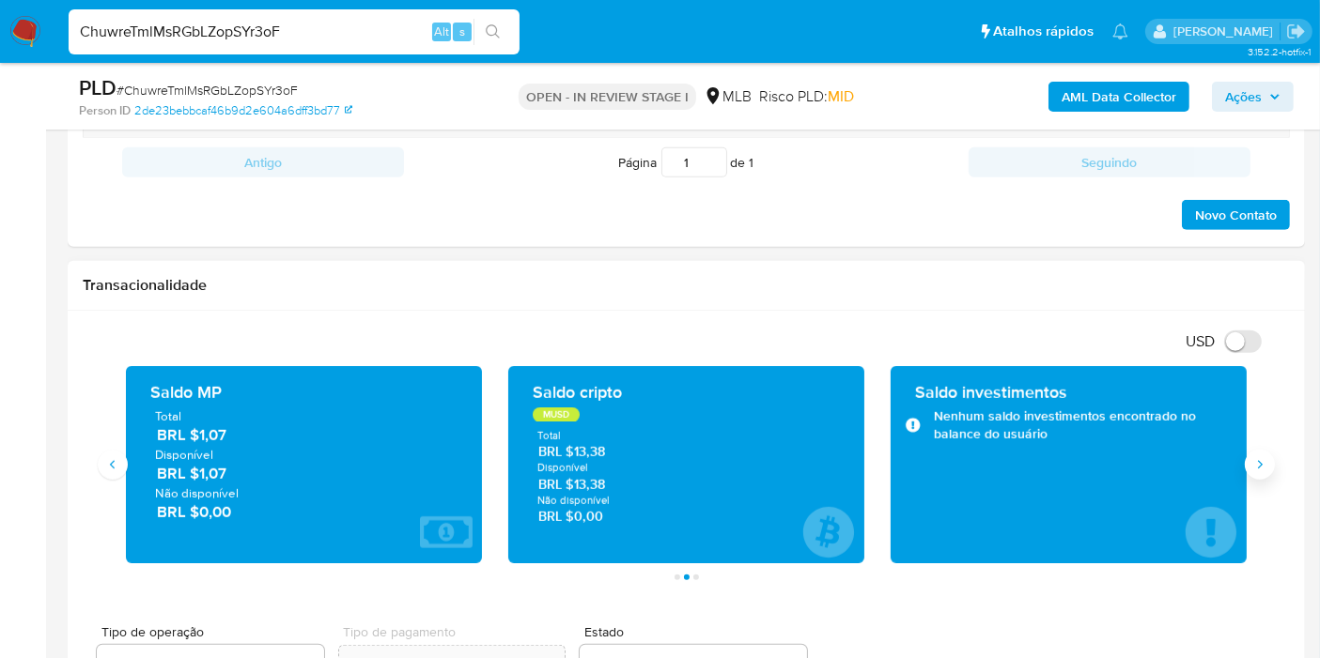
click at [1260, 452] on button "Siguiente" at bounding box center [1260, 465] width 30 height 30
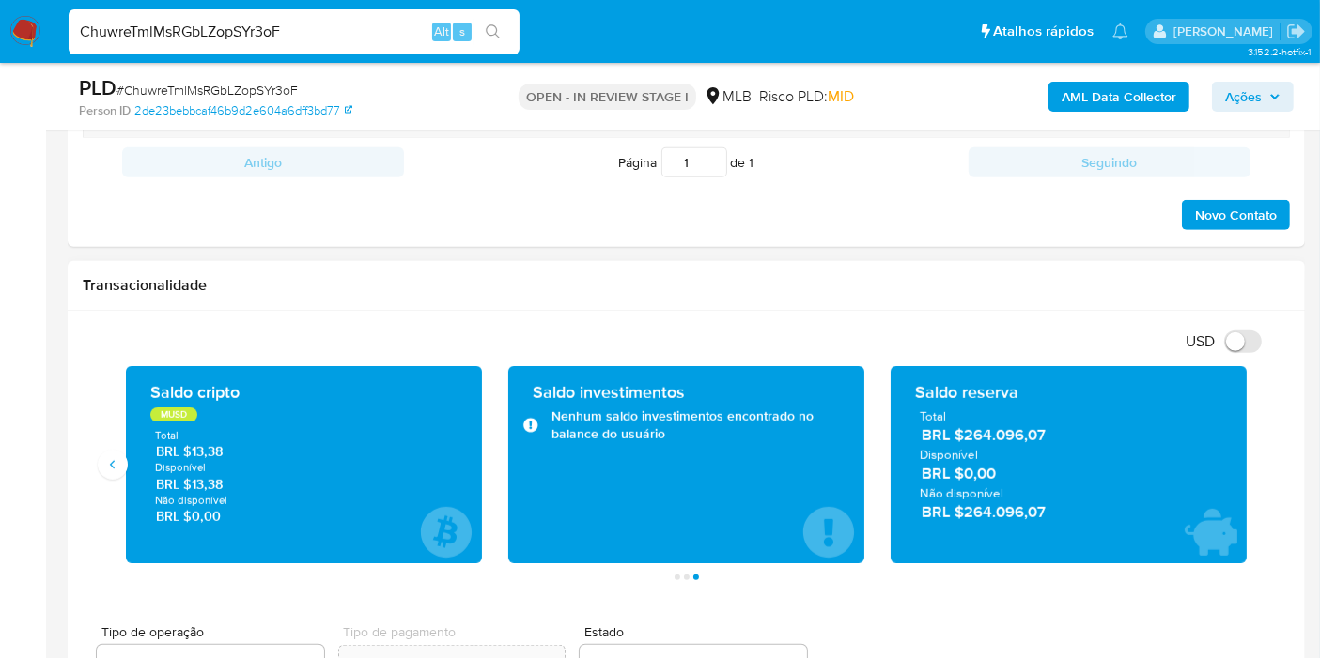
drag, startPoint x: 1042, startPoint y: 517, endPoint x: 966, endPoint y: 514, distance: 76.1
click at [966, 514] on span "BRL $264.096,07" at bounding box center [1069, 513] width 296 height 22
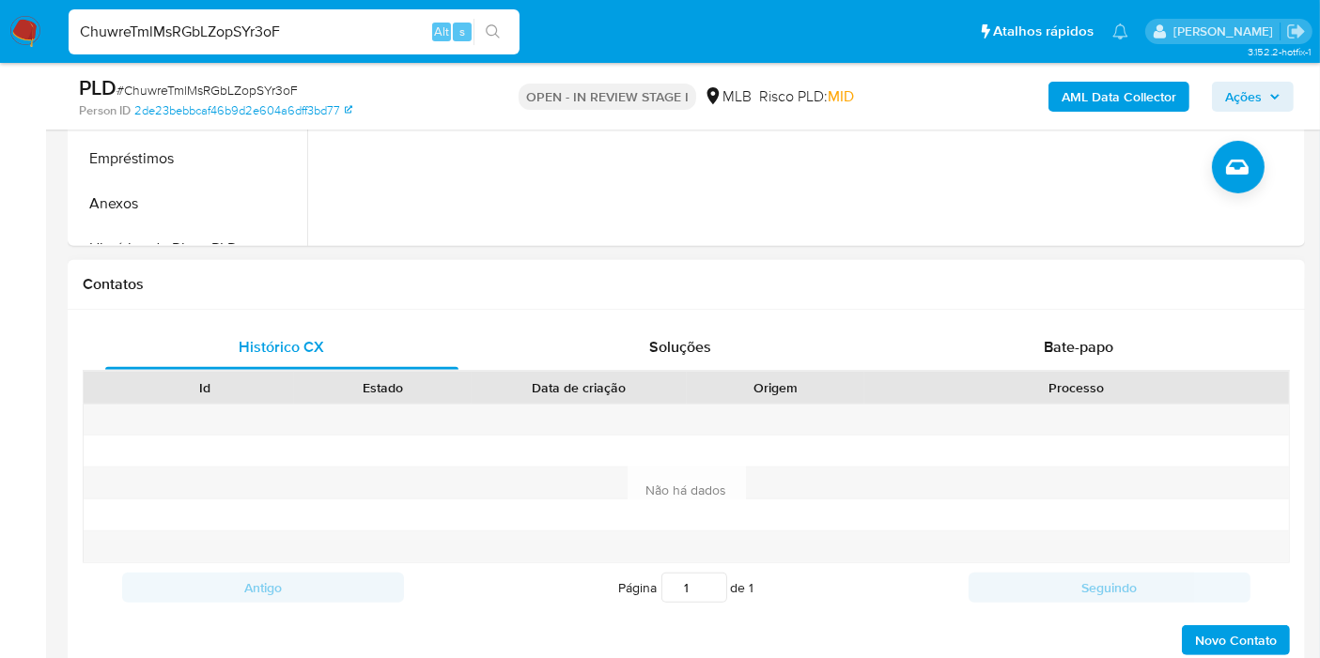
scroll to position [417, 0]
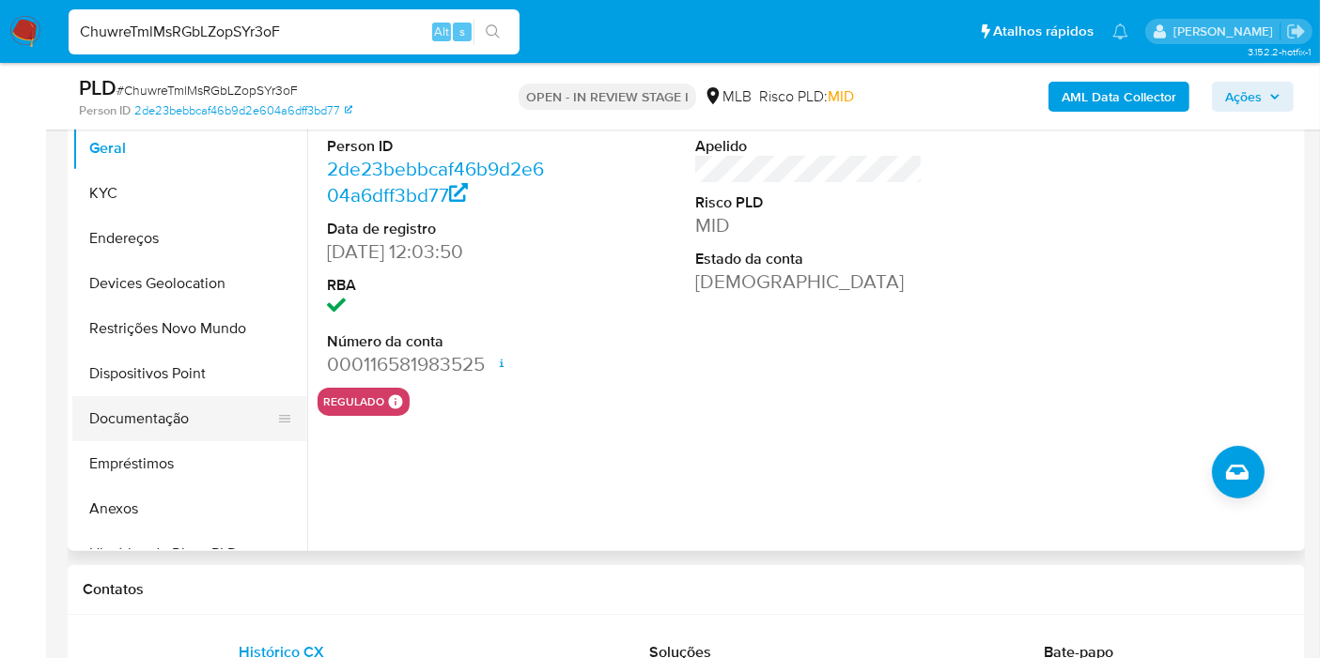
click at [107, 415] on button "Documentação" at bounding box center [182, 418] width 220 height 45
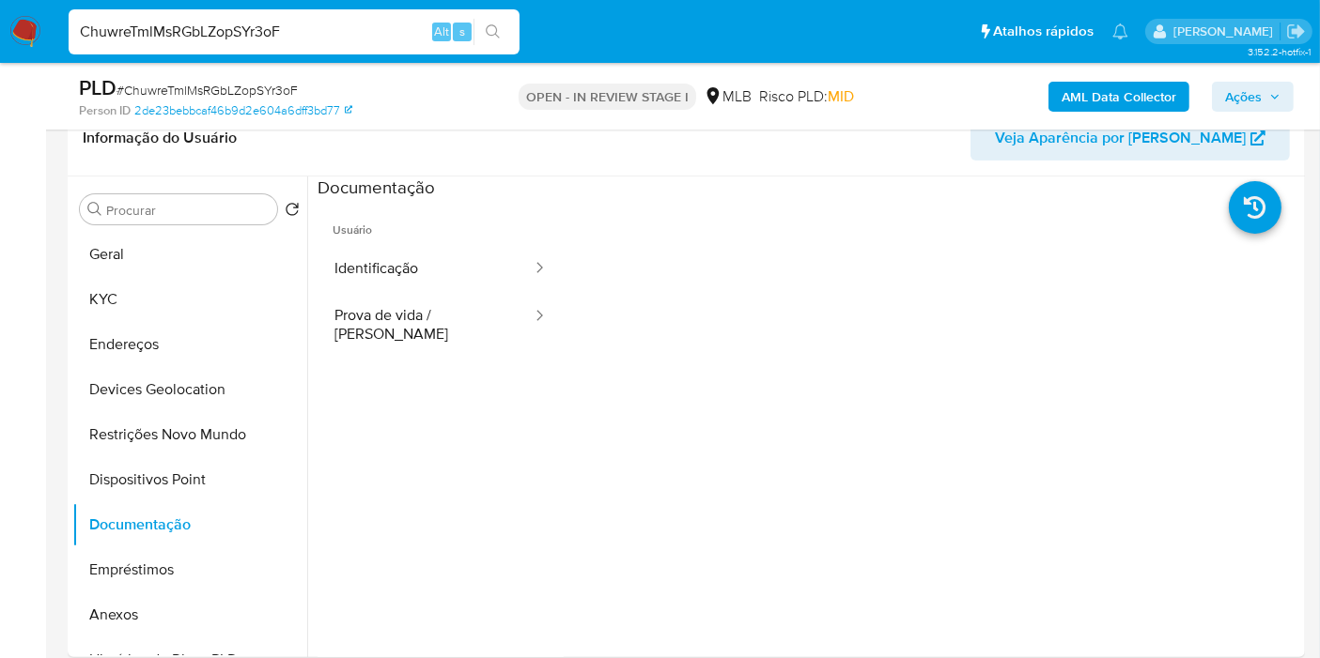
scroll to position [209, 0]
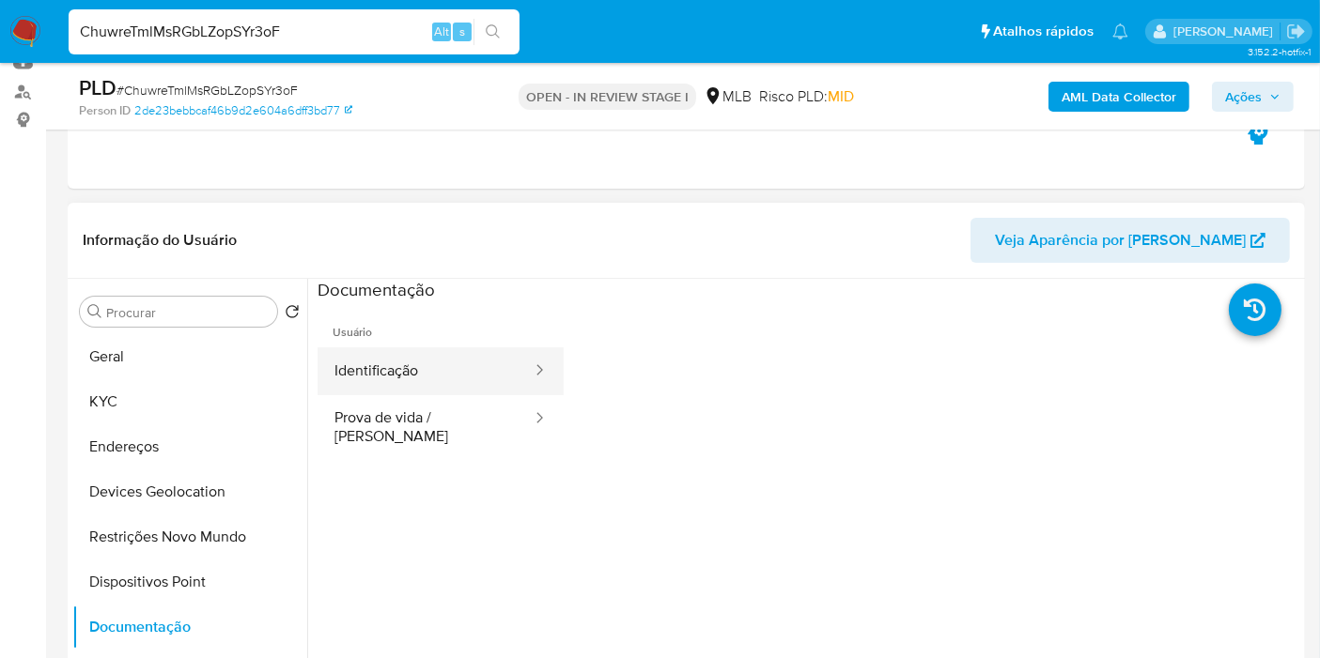
click at [417, 355] on button "Identificação" at bounding box center [425, 372] width 216 height 48
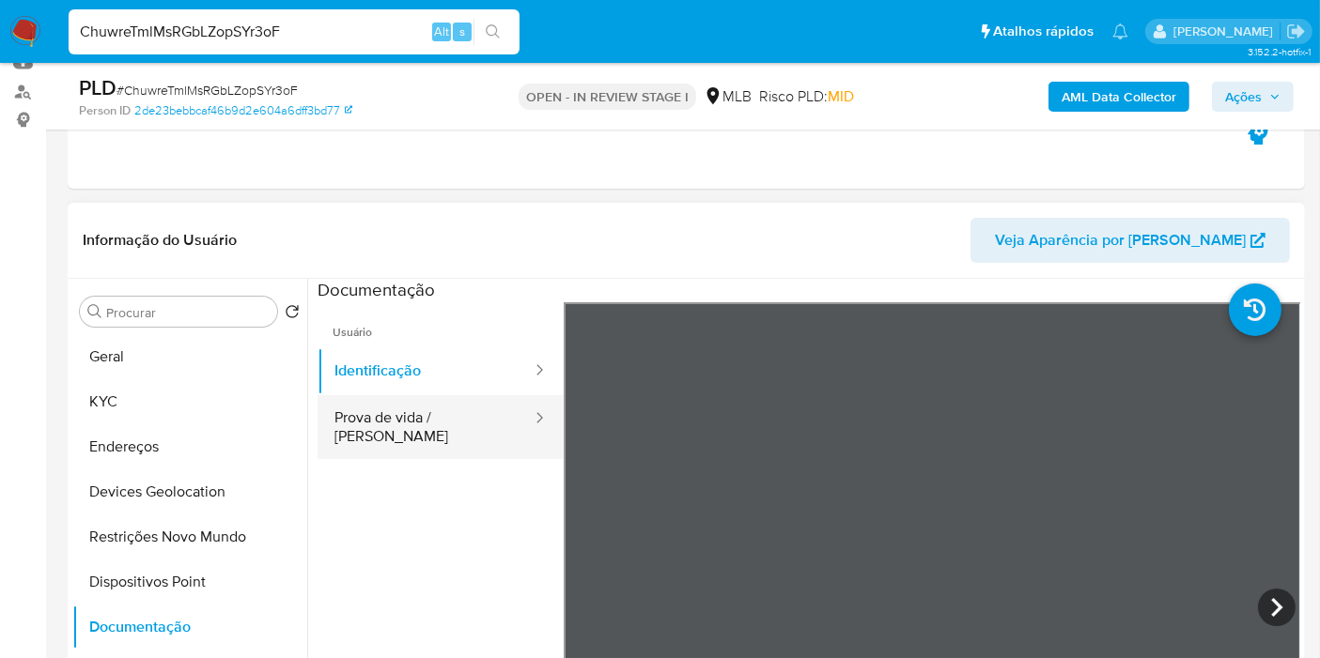
click at [397, 411] on button "Prova de vida / [PERSON_NAME]" at bounding box center [425, 427] width 216 height 64
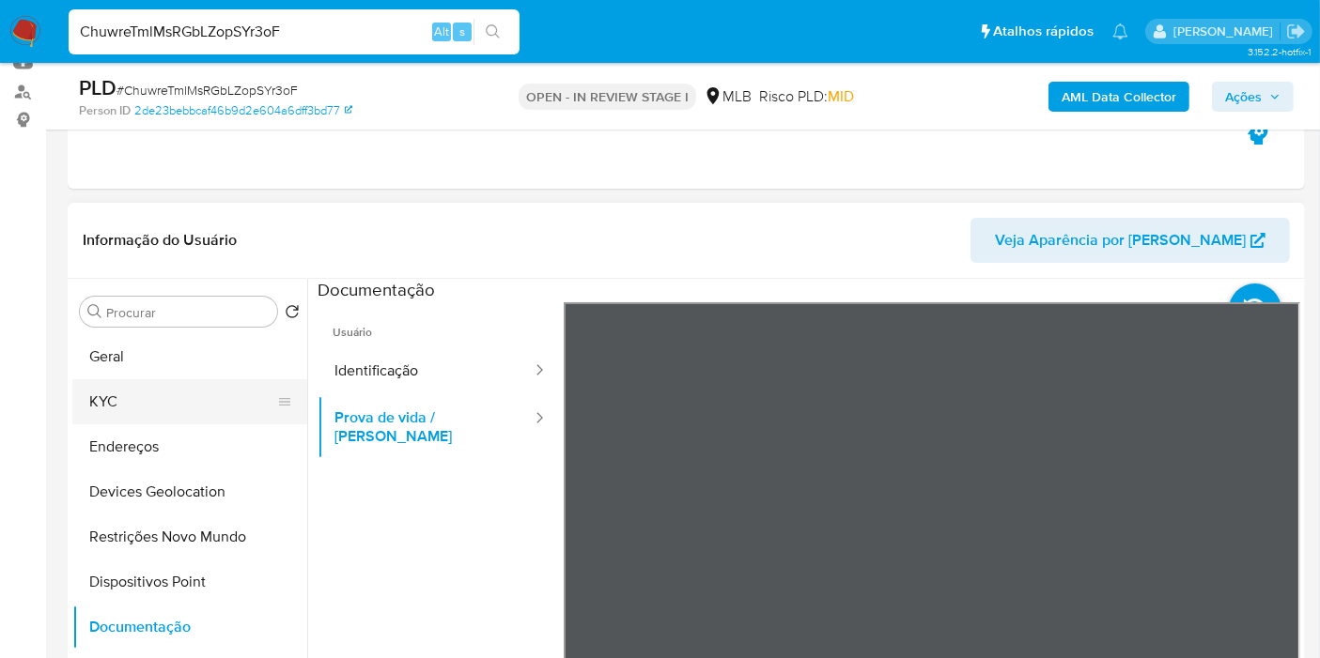
click at [120, 394] on button "KYC" at bounding box center [182, 401] width 220 height 45
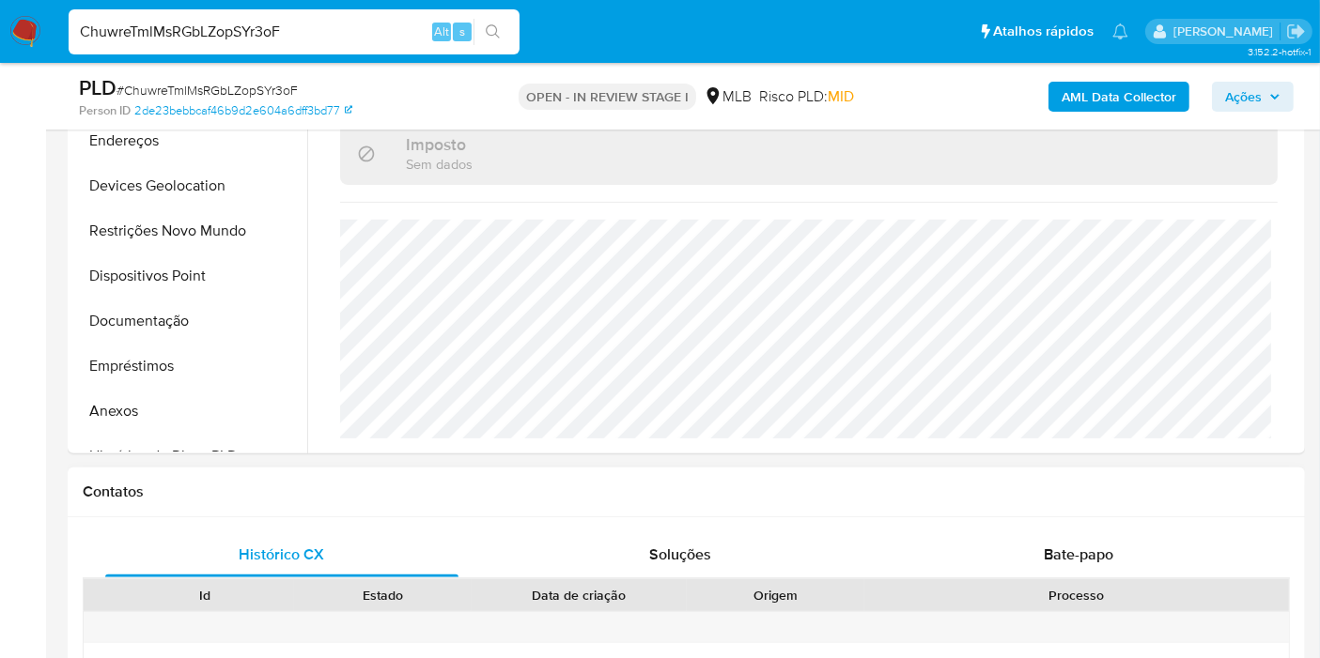
scroll to position [521, 0]
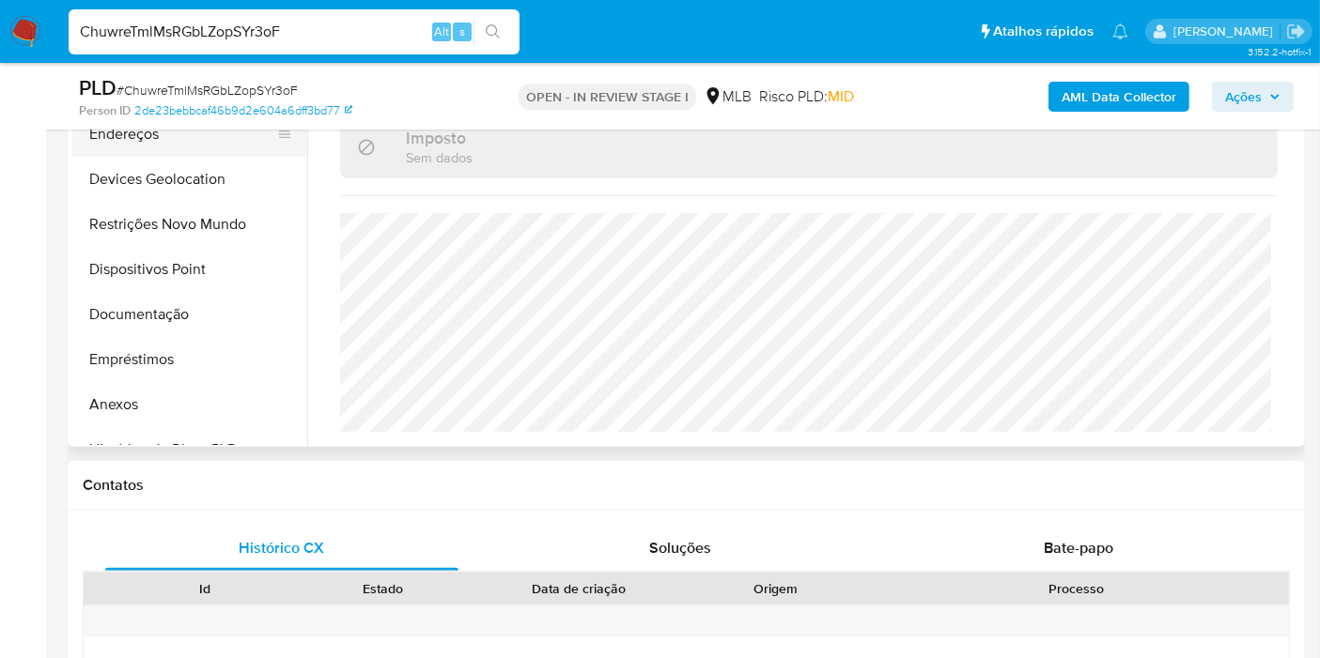
click at [122, 135] on button "Endereços" at bounding box center [182, 134] width 220 height 45
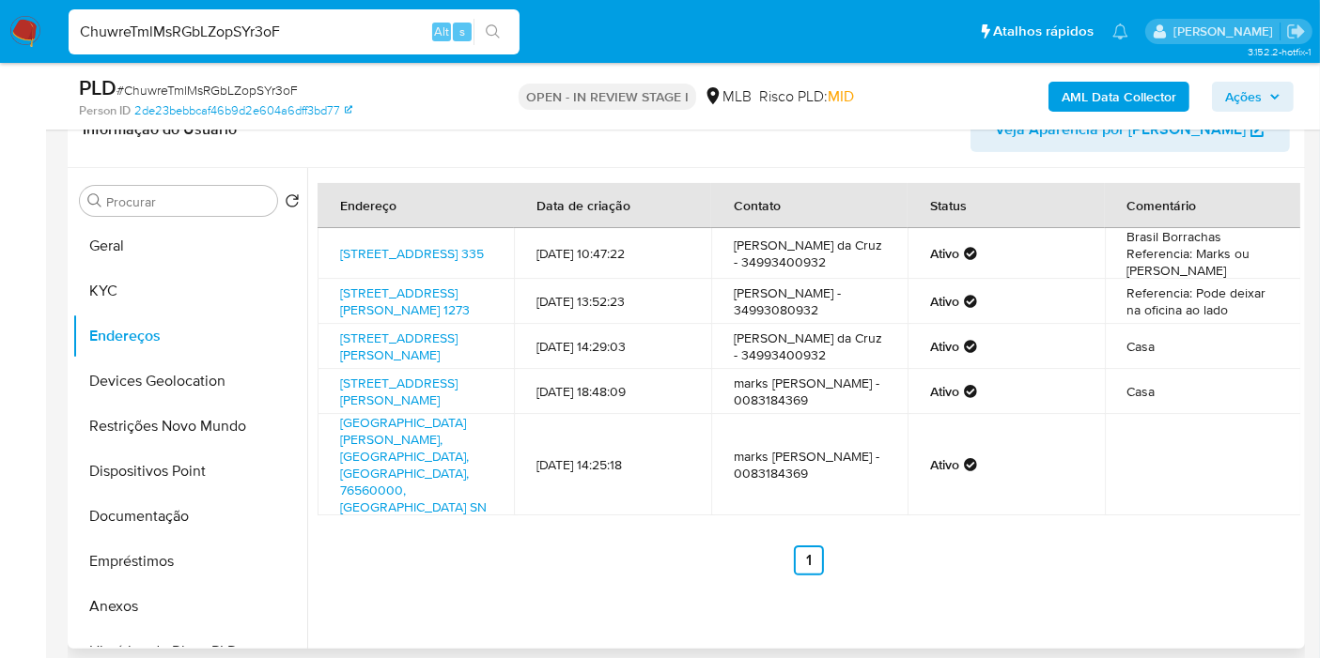
scroll to position [313, 0]
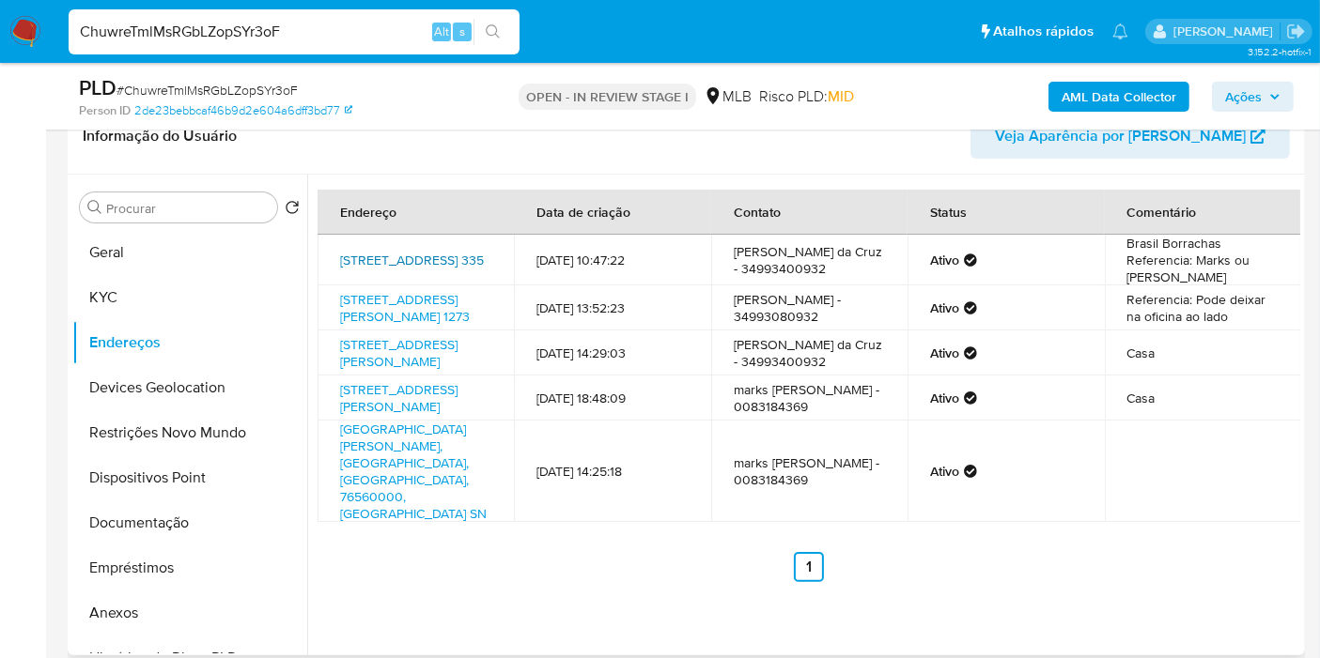
click at [420, 270] on link "[STREET_ADDRESS] 335" at bounding box center [412, 260] width 144 height 19
click at [182, 294] on button "KYC" at bounding box center [182, 297] width 220 height 45
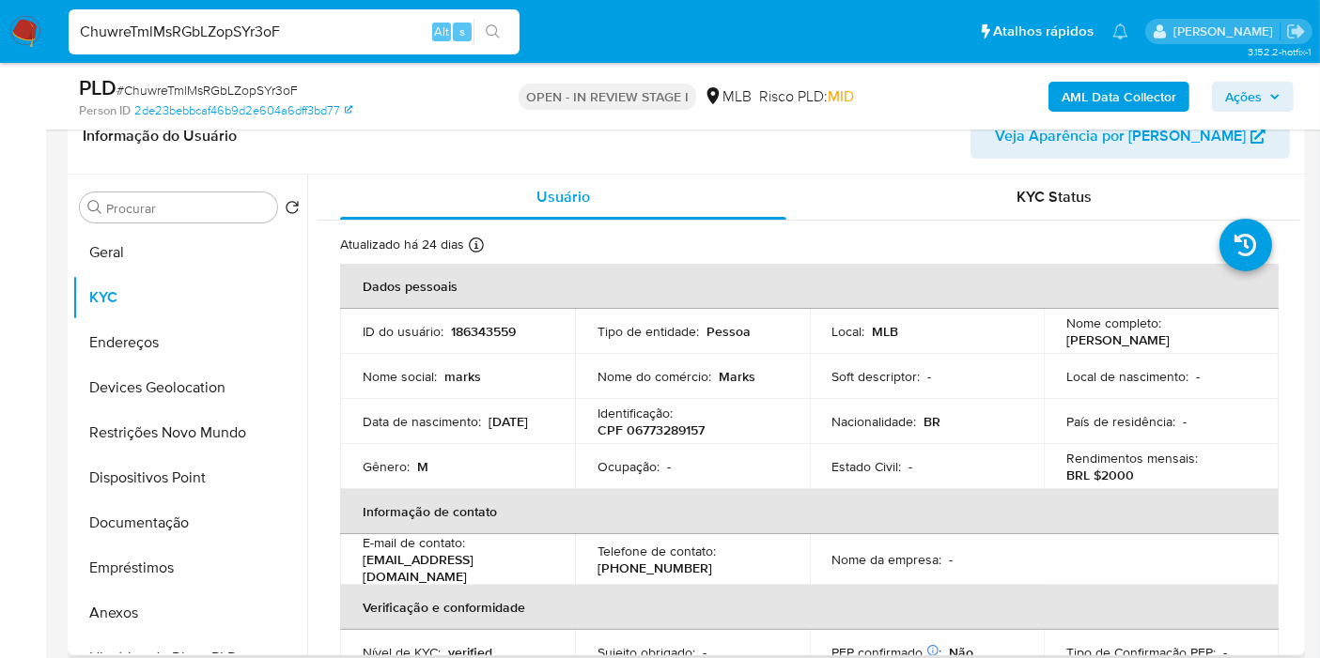
drag, startPoint x: 1097, startPoint y: 352, endPoint x: 1059, endPoint y: 334, distance: 41.6
click at [1059, 334] on td "Nome completo : [PERSON_NAME]" at bounding box center [1161, 331] width 235 height 45
copy p "[PERSON_NAME]"
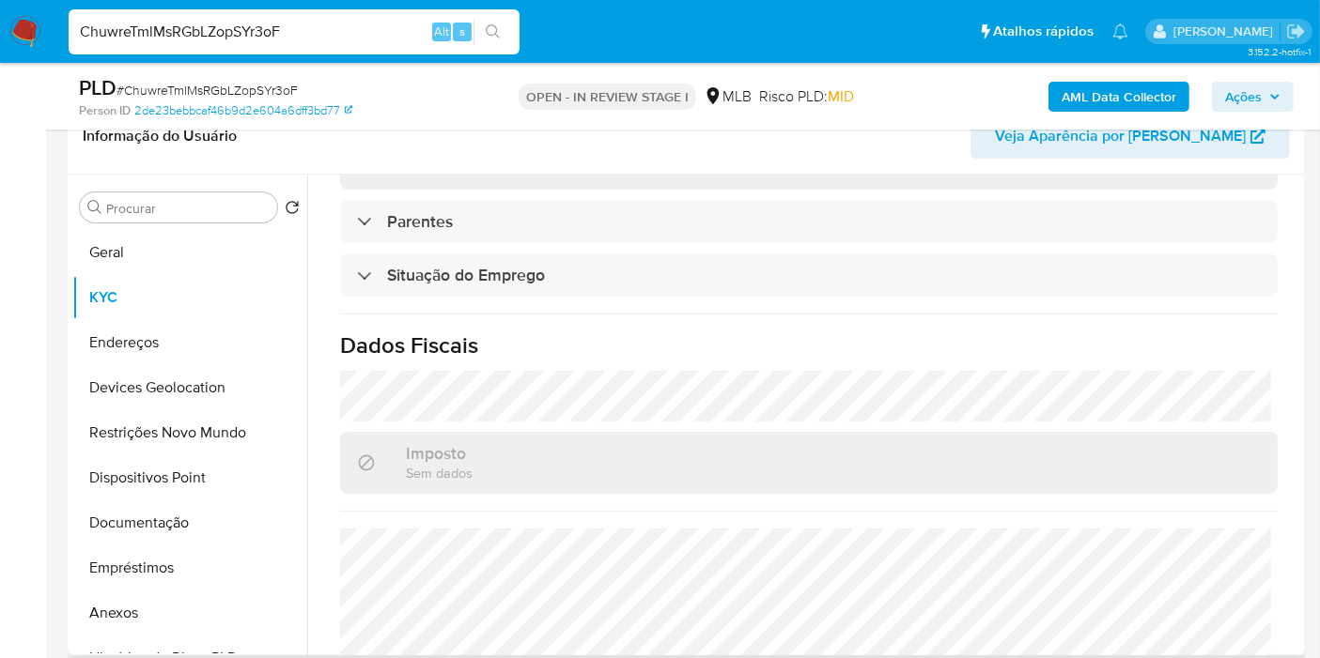
scroll to position [649, 0]
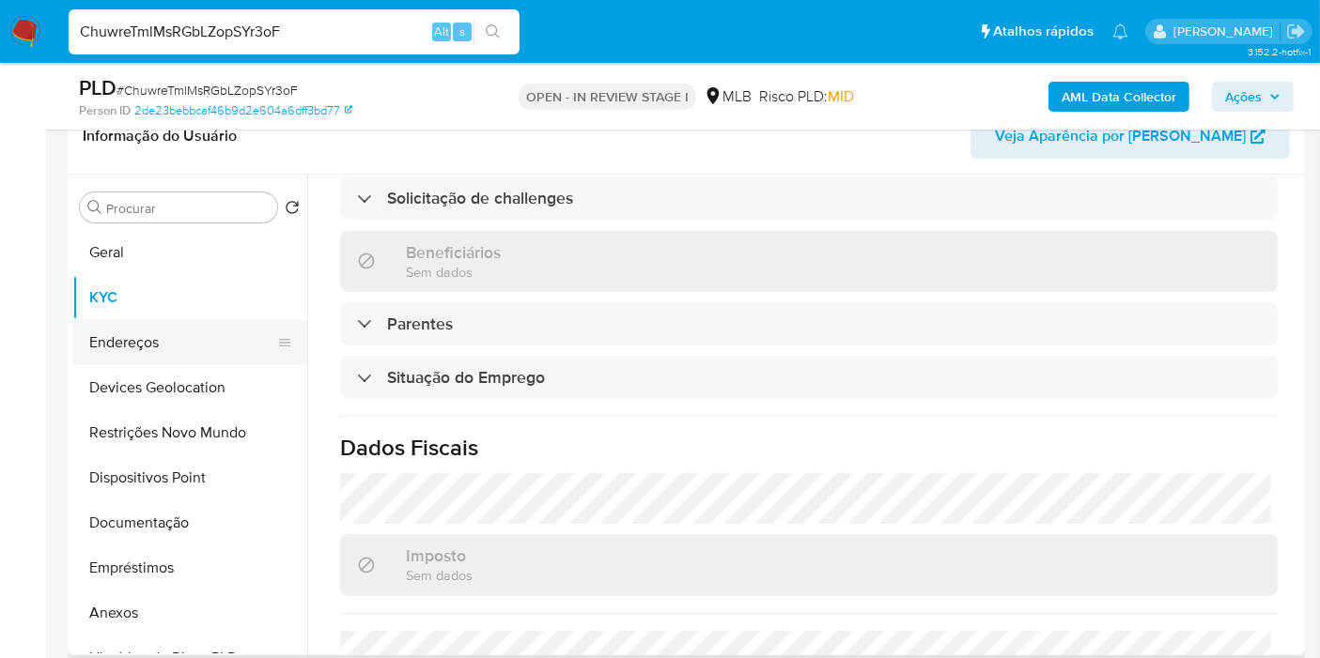
click at [141, 341] on button "Endereços" at bounding box center [182, 342] width 220 height 45
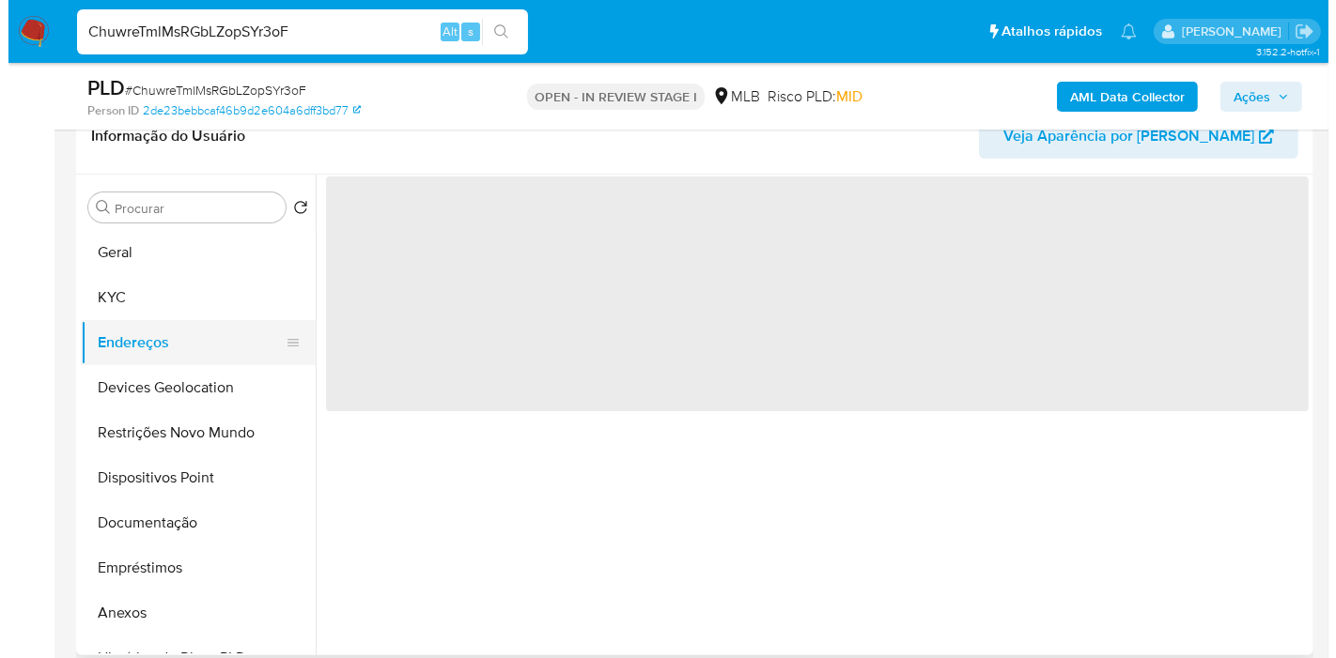
scroll to position [0, 0]
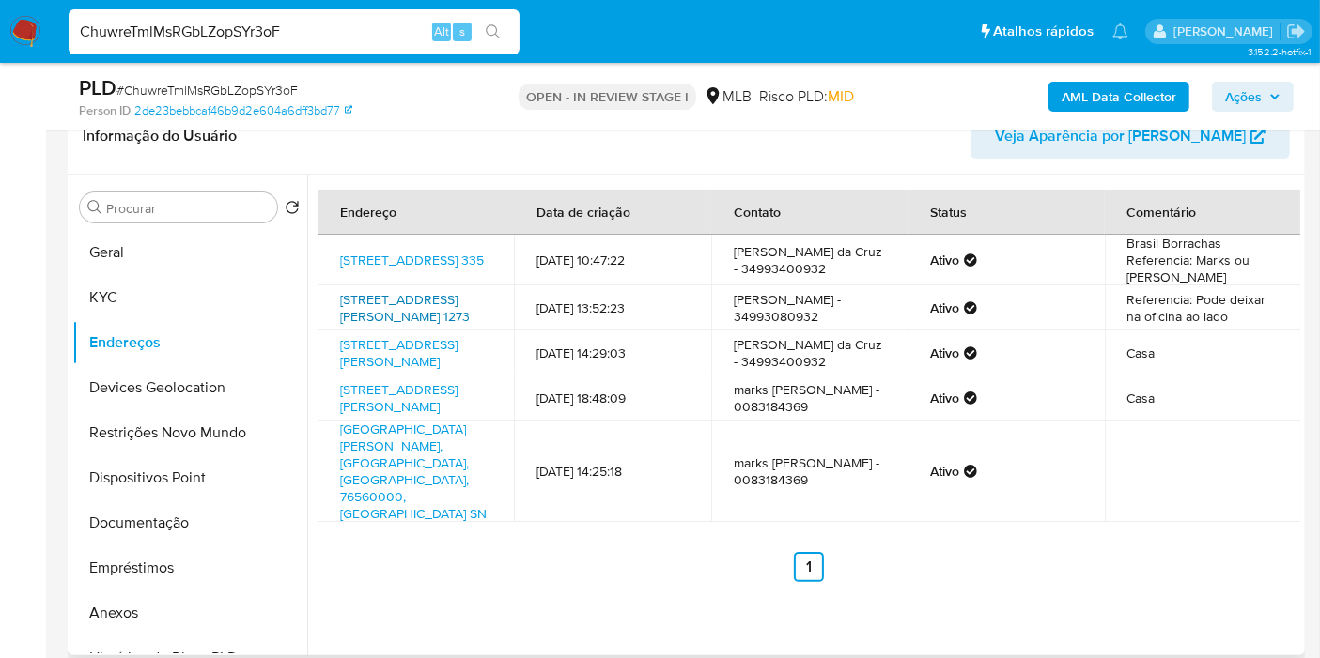
click at [400, 326] on link "[STREET_ADDRESS][PERSON_NAME] 1273" at bounding box center [405, 308] width 130 height 36
click at [137, 247] on button "Geral" at bounding box center [182, 252] width 220 height 45
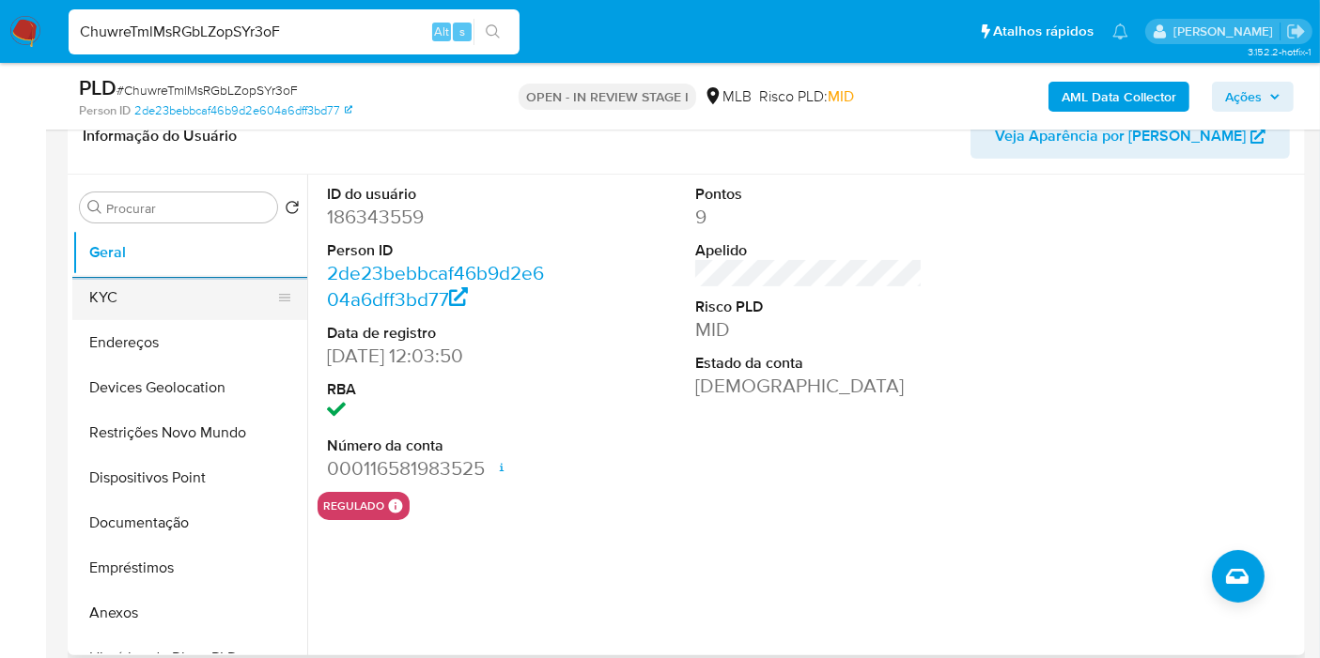
click at [103, 298] on button "KYC" at bounding box center [182, 297] width 220 height 45
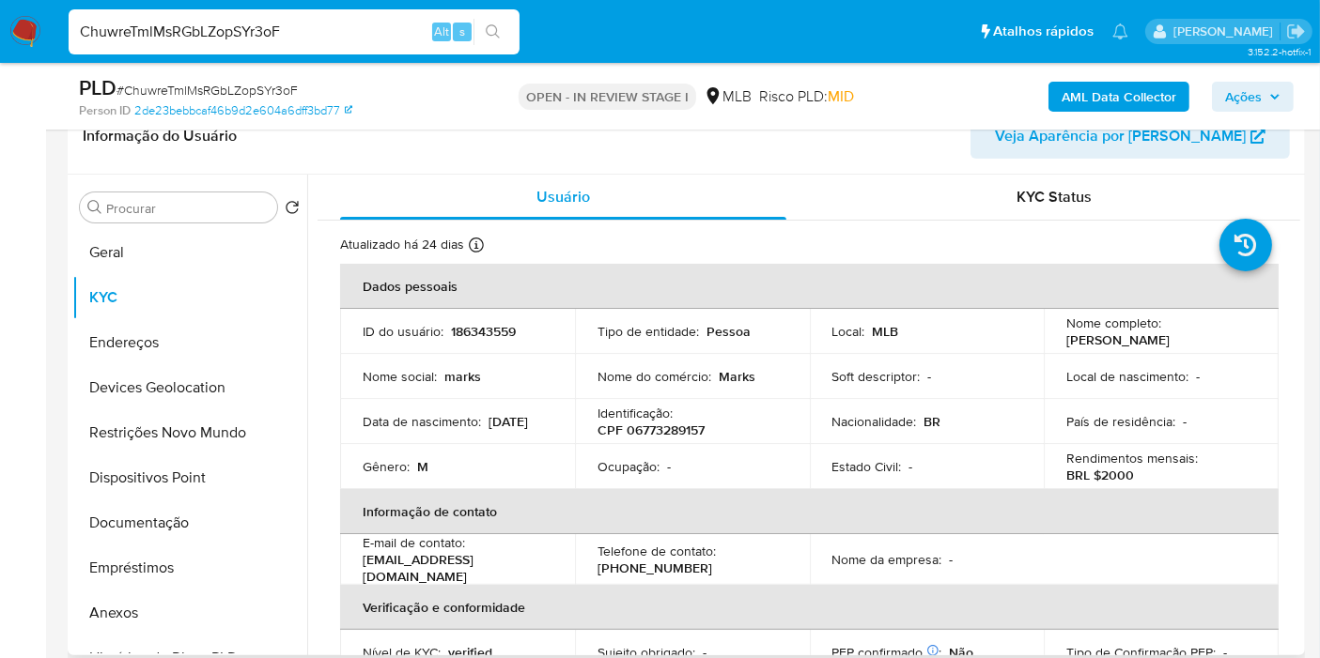
drag, startPoint x: 1094, startPoint y: 348, endPoint x: 1062, endPoint y: 336, distance: 33.9
click at [1066, 336] on p "[PERSON_NAME]" at bounding box center [1117, 340] width 103 height 17
copy p "[PERSON_NAME]"
click at [130, 348] on button "Endereços" at bounding box center [182, 342] width 220 height 45
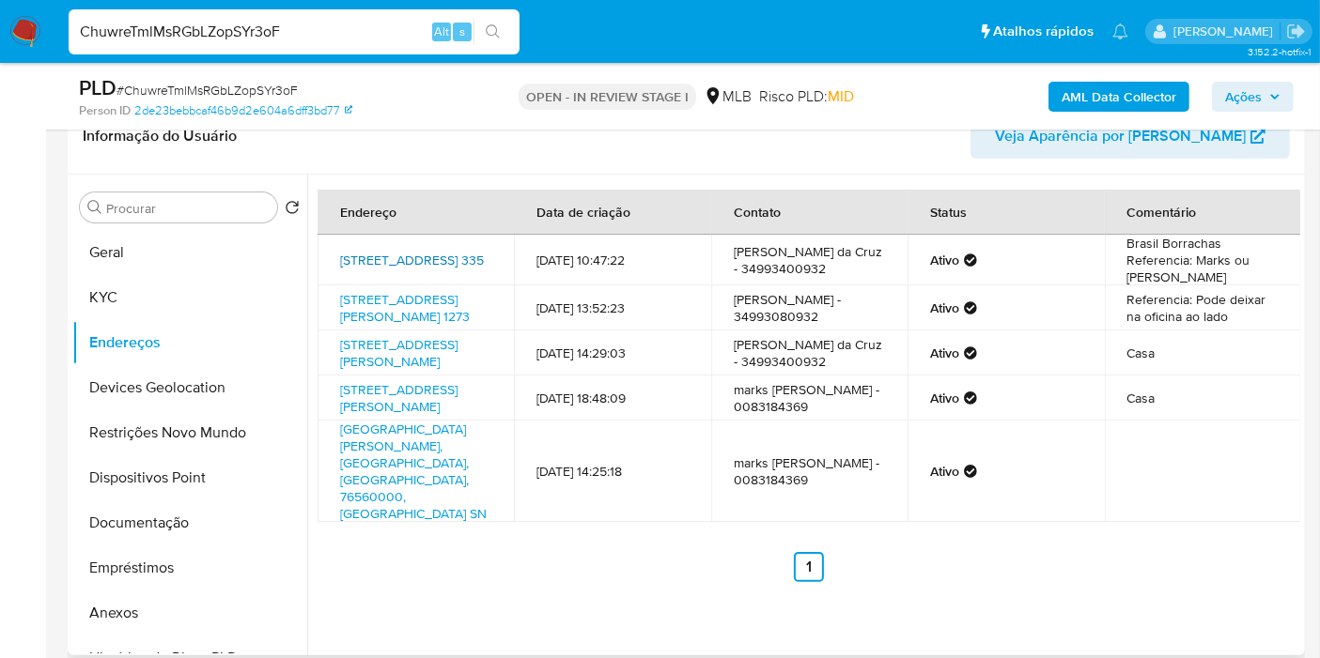
click at [419, 270] on link "[STREET_ADDRESS] 335" at bounding box center [412, 260] width 144 height 19
click at [1160, 89] on b "AML Data Collector" at bounding box center [1118, 97] width 115 height 30
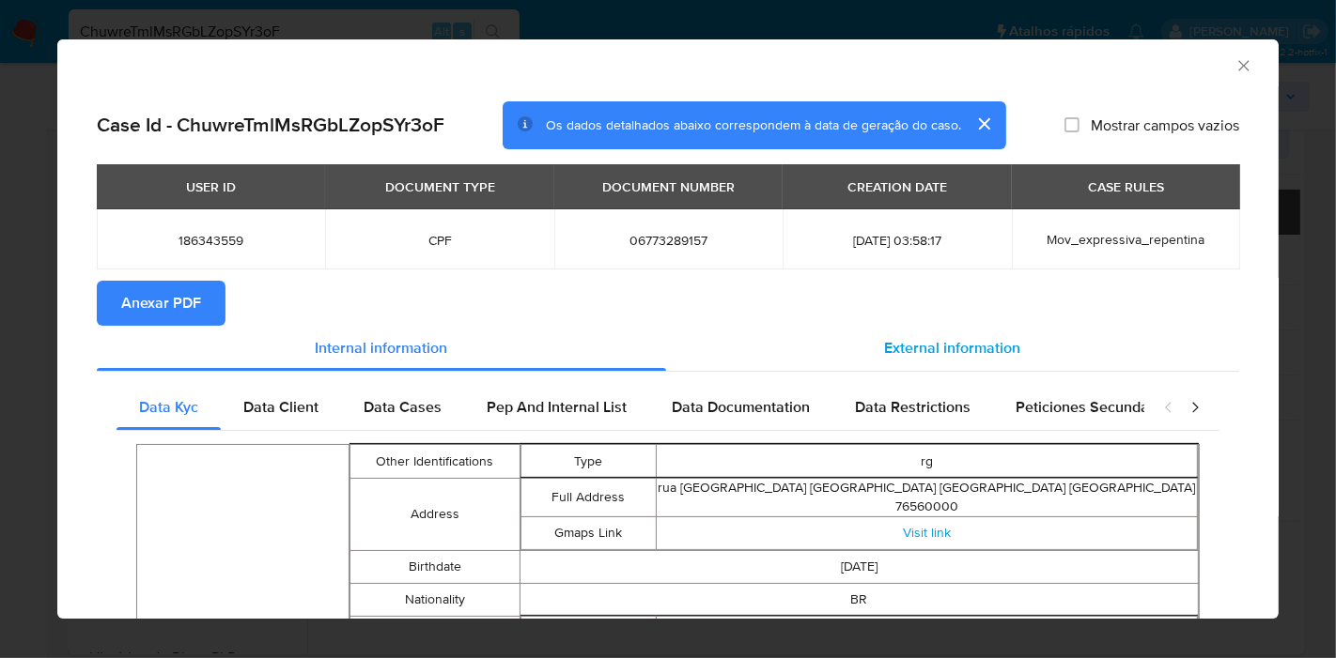
click at [928, 348] on span "External information" at bounding box center [953, 348] width 136 height 22
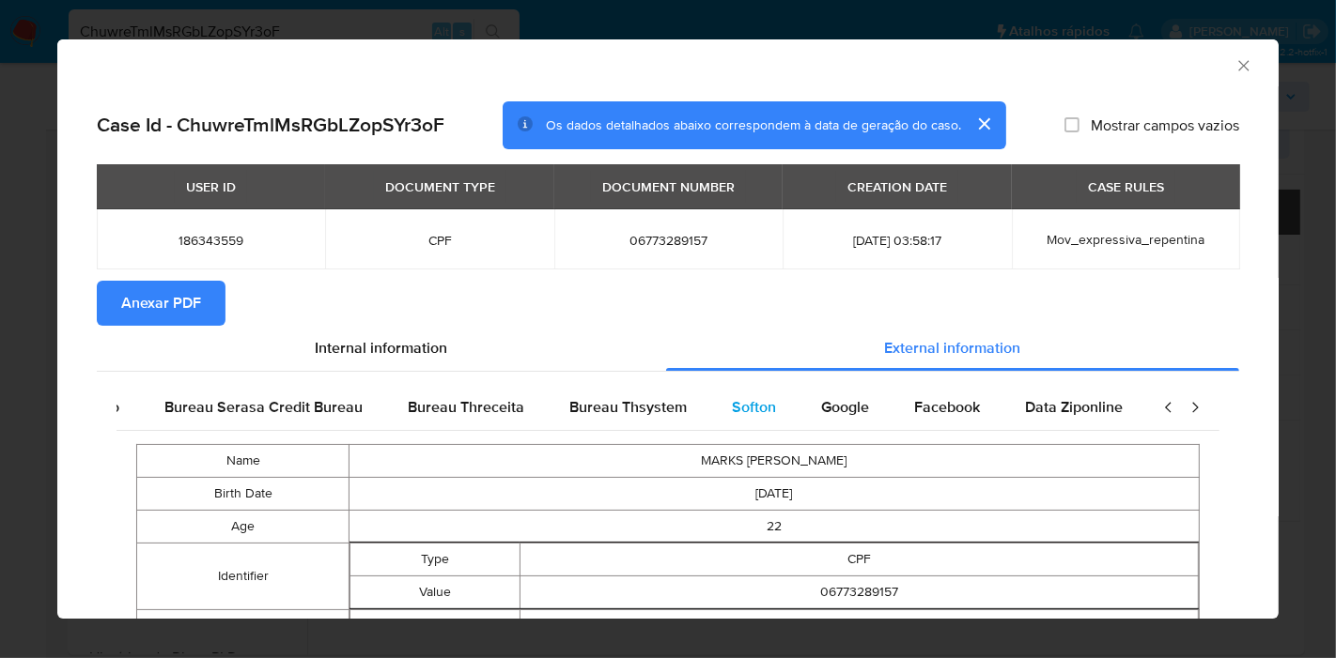
scroll to position [0, 394]
click at [805, 404] on span "Google" at bounding box center [826, 407] width 48 height 22
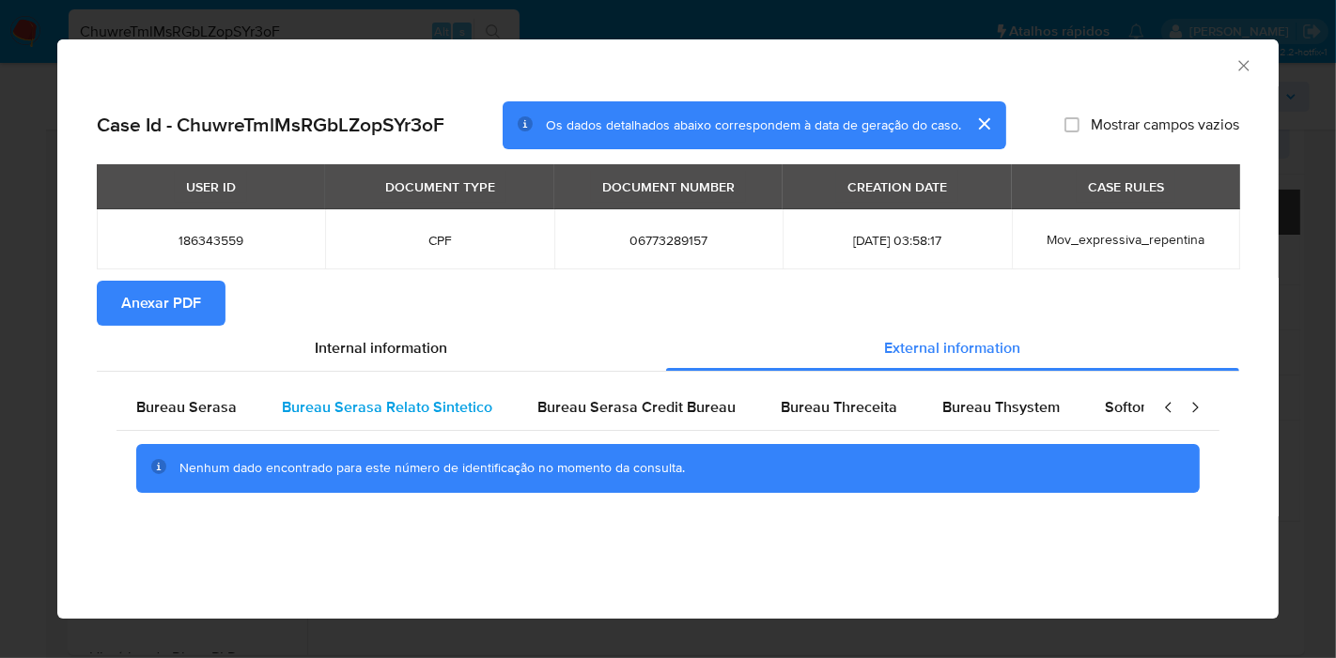
scroll to position [0, 0]
click at [220, 404] on span "Bureau Serasa" at bounding box center [189, 407] width 101 height 22
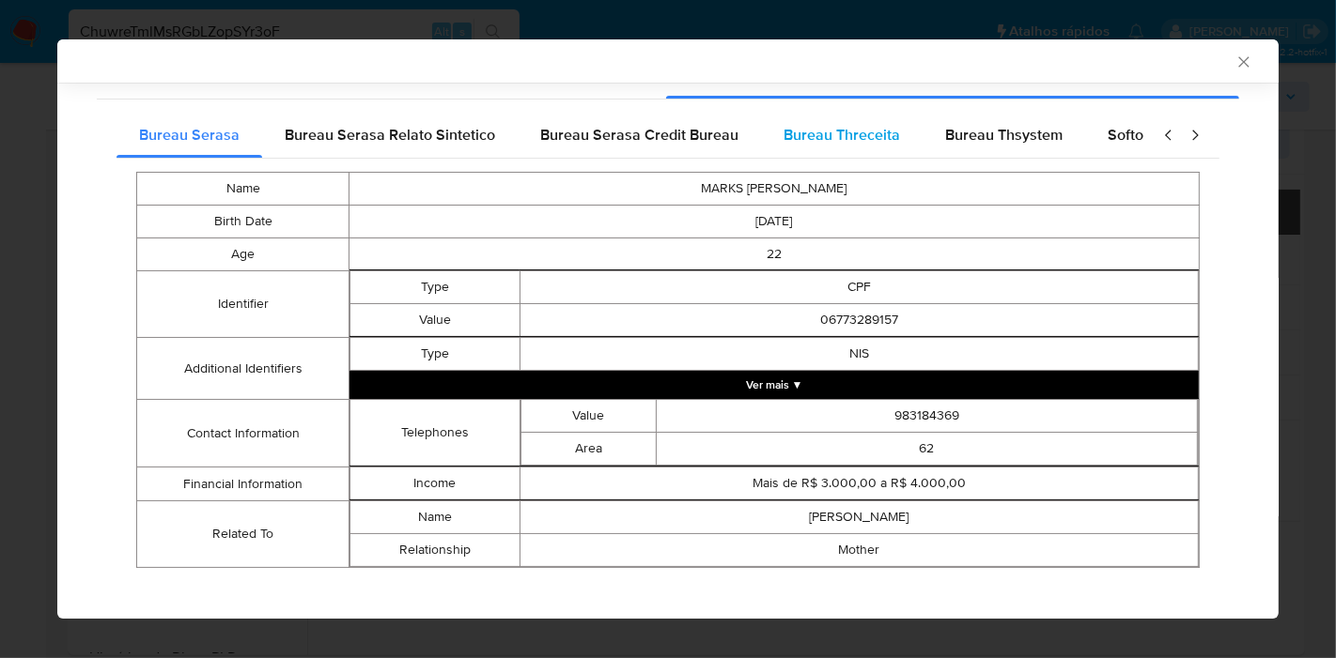
scroll to position [284, 0]
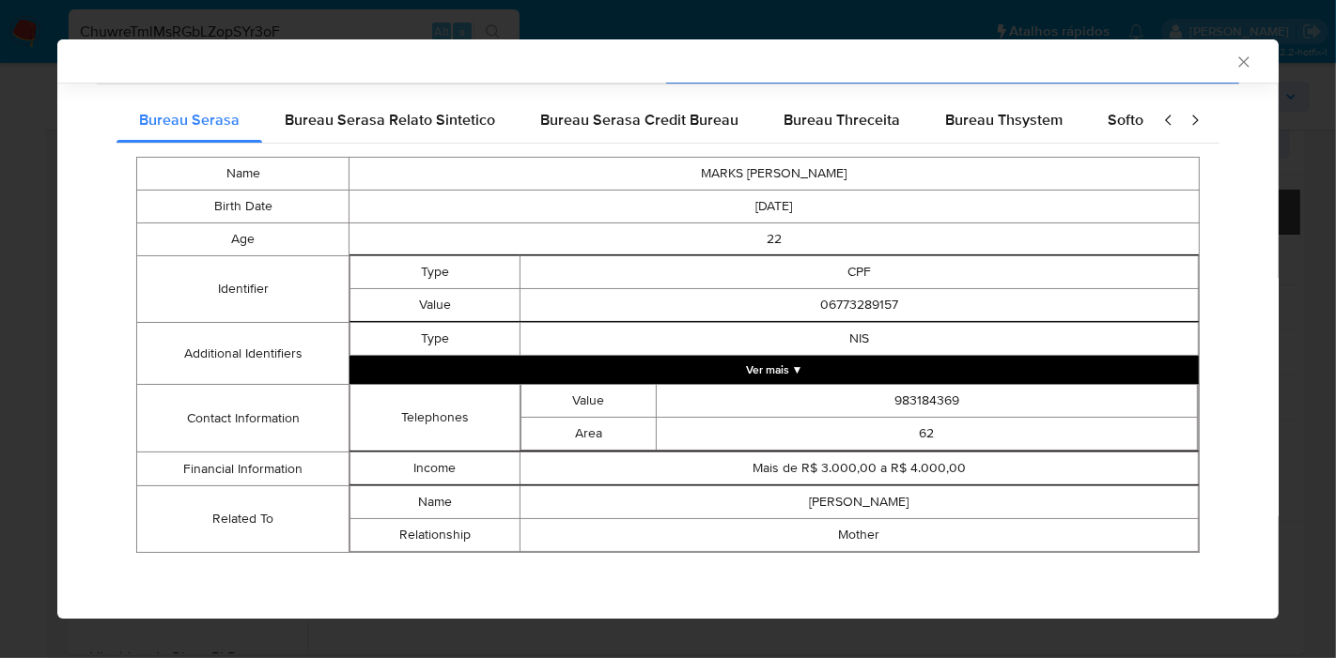
click at [1235, 423] on div "Case Id - ChuwreTmlMsRGbLZopSYr3oF Os dados detalhados abaixo correspondem à da…" at bounding box center [667, 209] width 1221 height 821
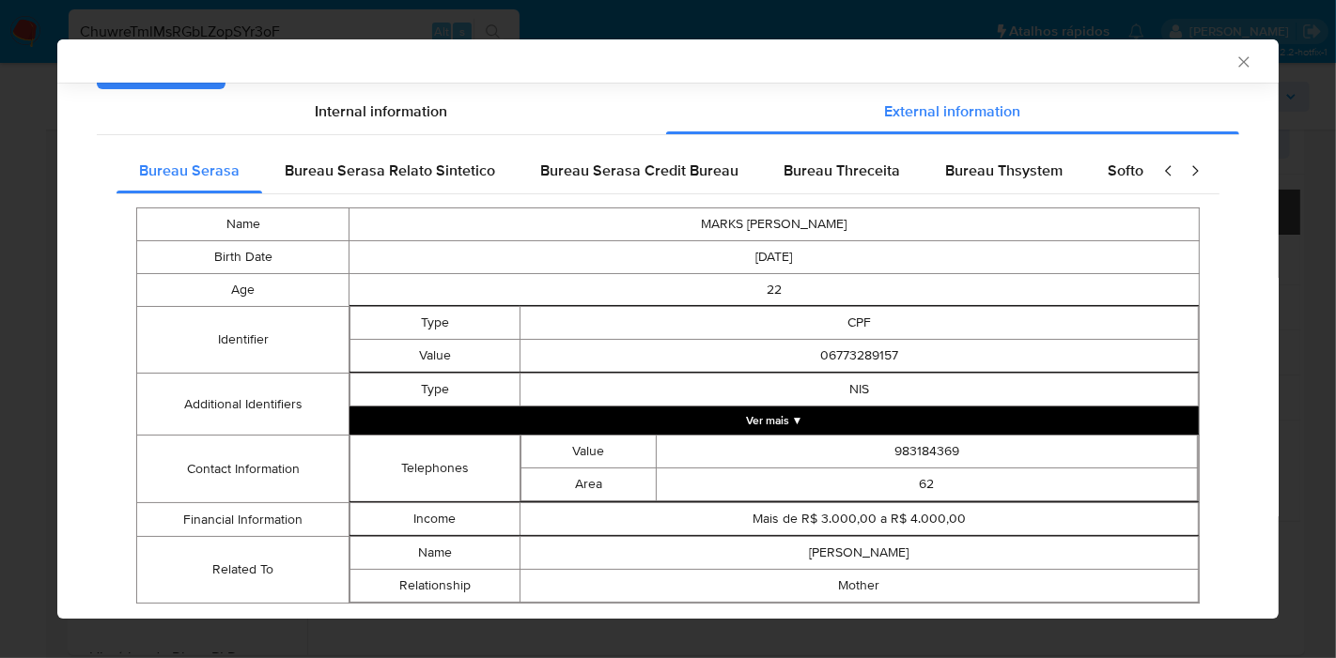
scroll to position [224, 0]
